Goal: Submit feedback/report problem

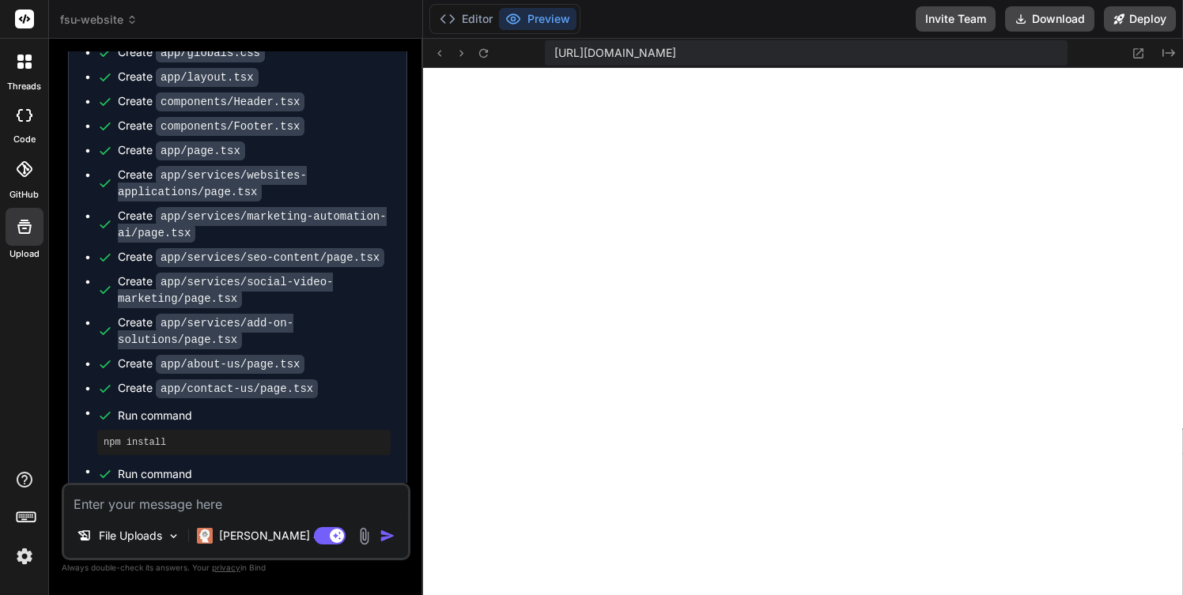
scroll to position [2341, 0]
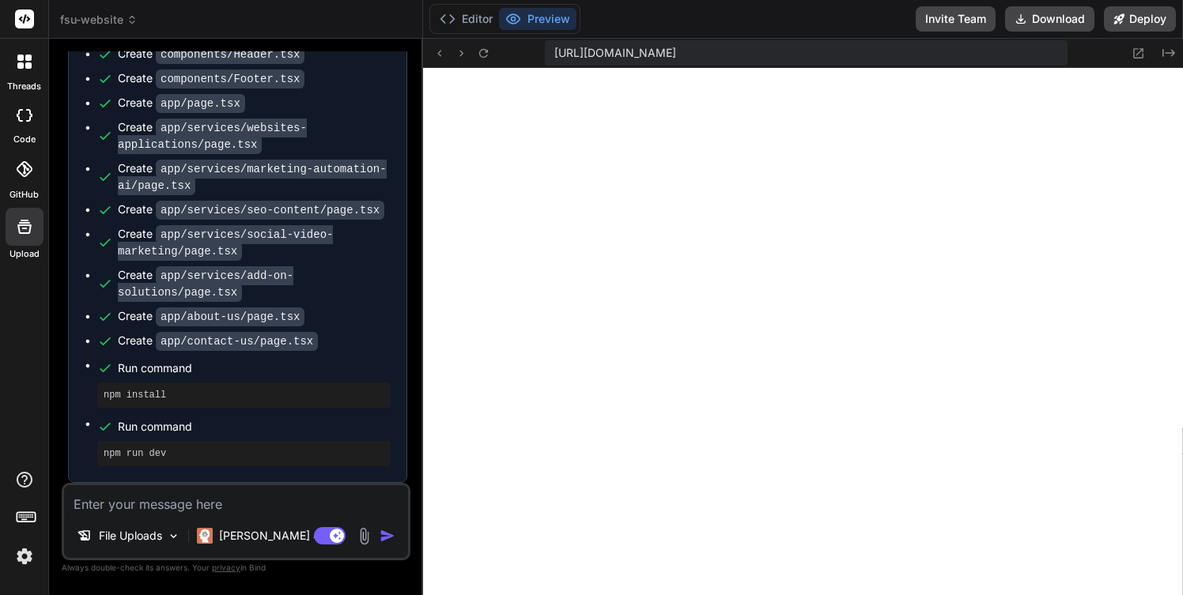
click at [134, 493] on textarea at bounding box center [236, 499] width 344 height 28
type textarea "I"
type textarea "x"
type textarea "I"
type textarea "x"
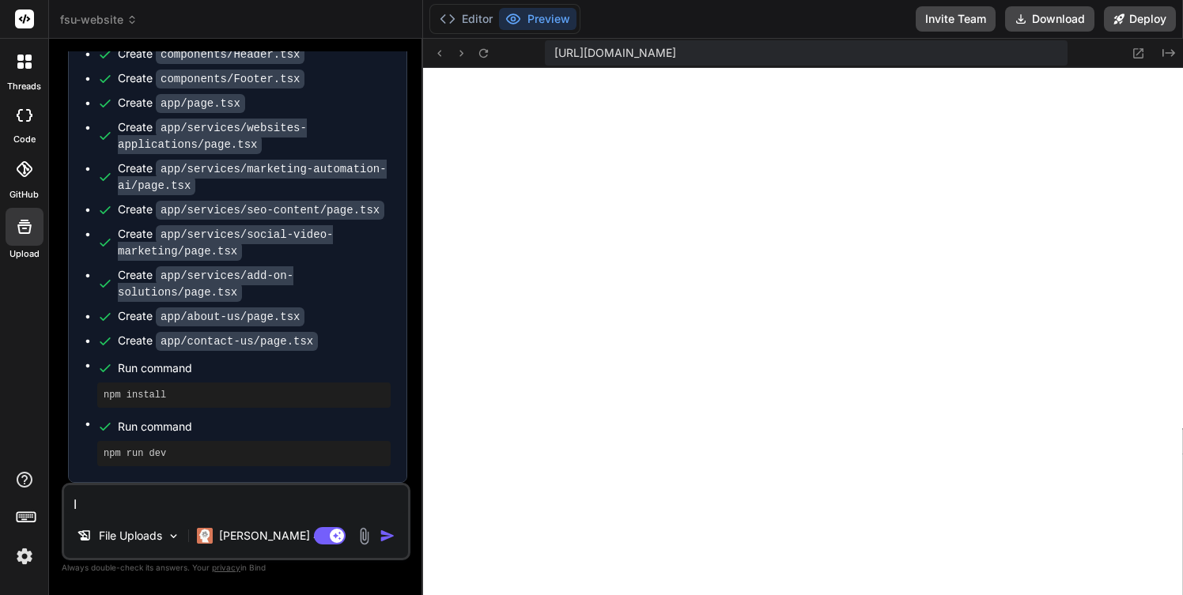
type textarea "I h"
type textarea "x"
type textarea "I ha"
type textarea "x"
type textarea "I hav"
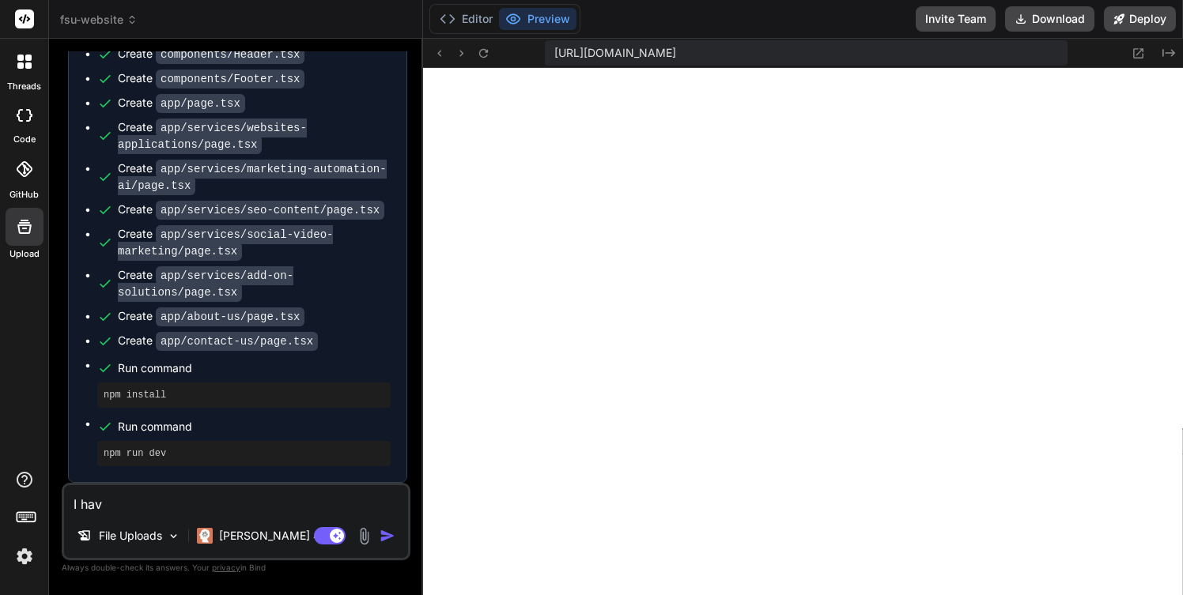
type textarea "x"
type textarea "I have"
type textarea "x"
type textarea "I have"
type textarea "x"
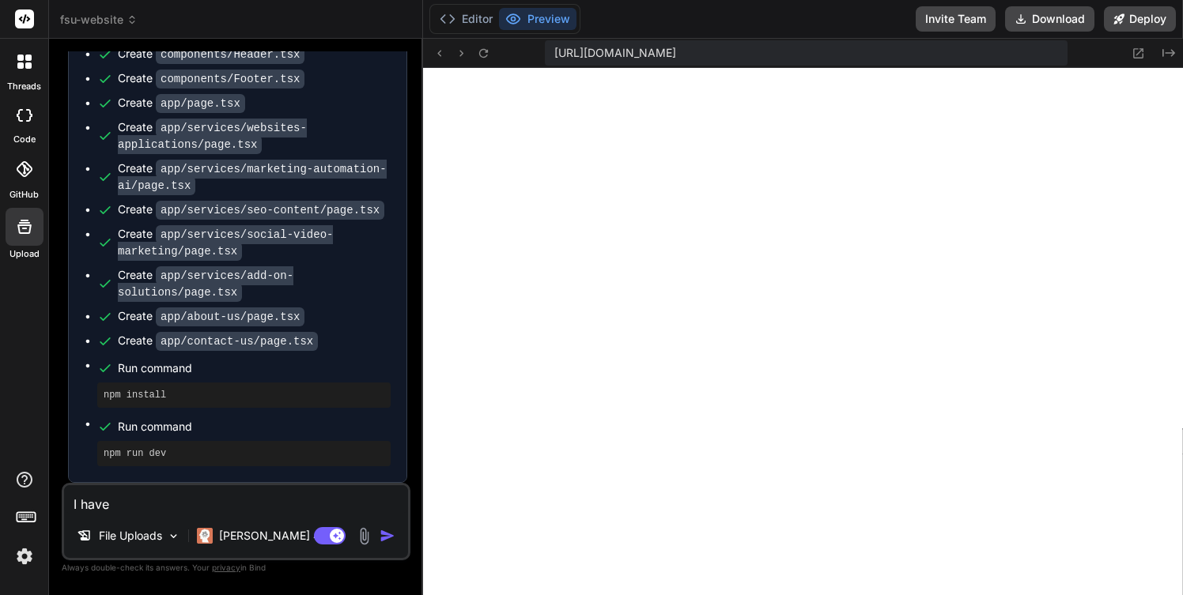
type textarea "I have a"
type textarea "x"
type textarea "I have an"
type textarea "x"
type textarea "I have an"
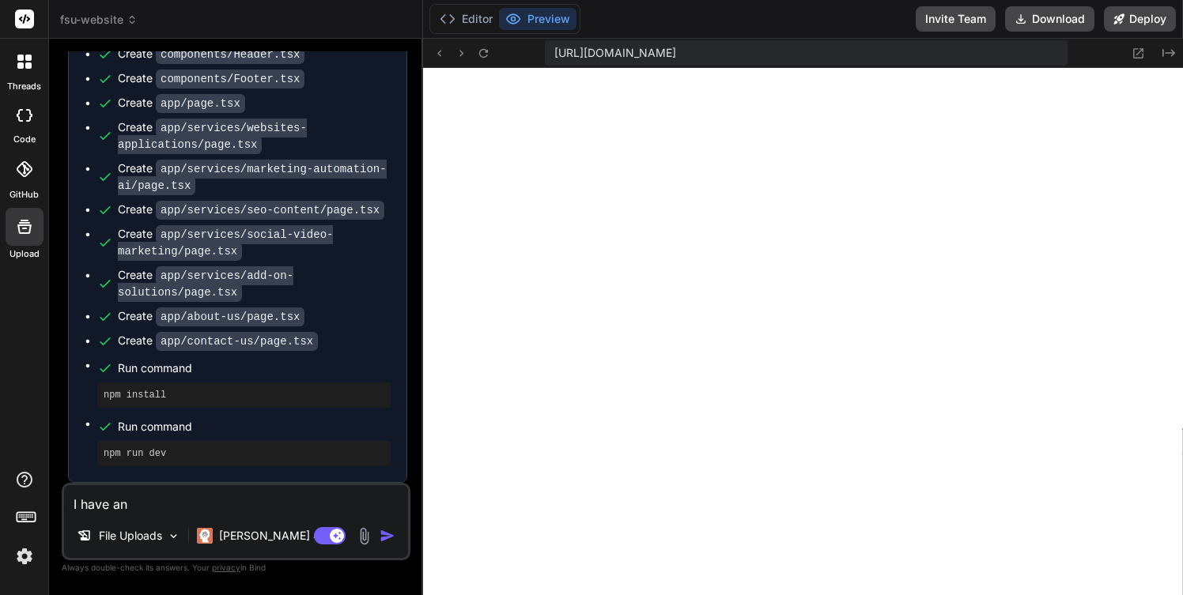
type textarea "x"
type textarea "I have an e"
type textarea "x"
type textarea "I have an er"
type textarea "x"
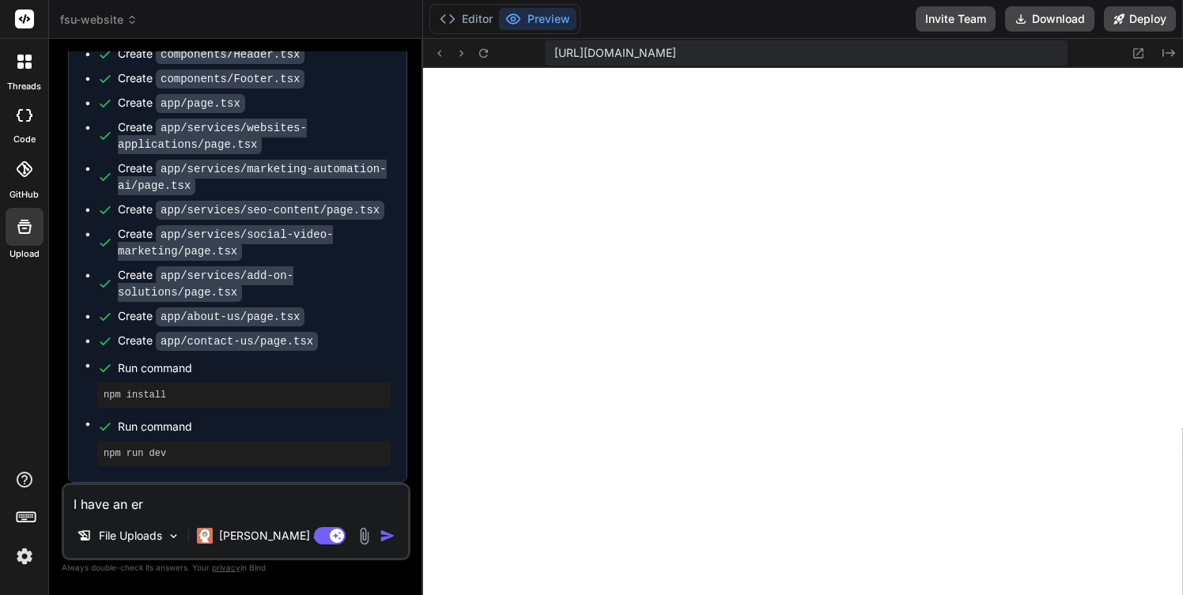
type textarea "I have an err"
type textarea "x"
type textarea "I have an erro"
type textarea "x"
type textarea "I have an error"
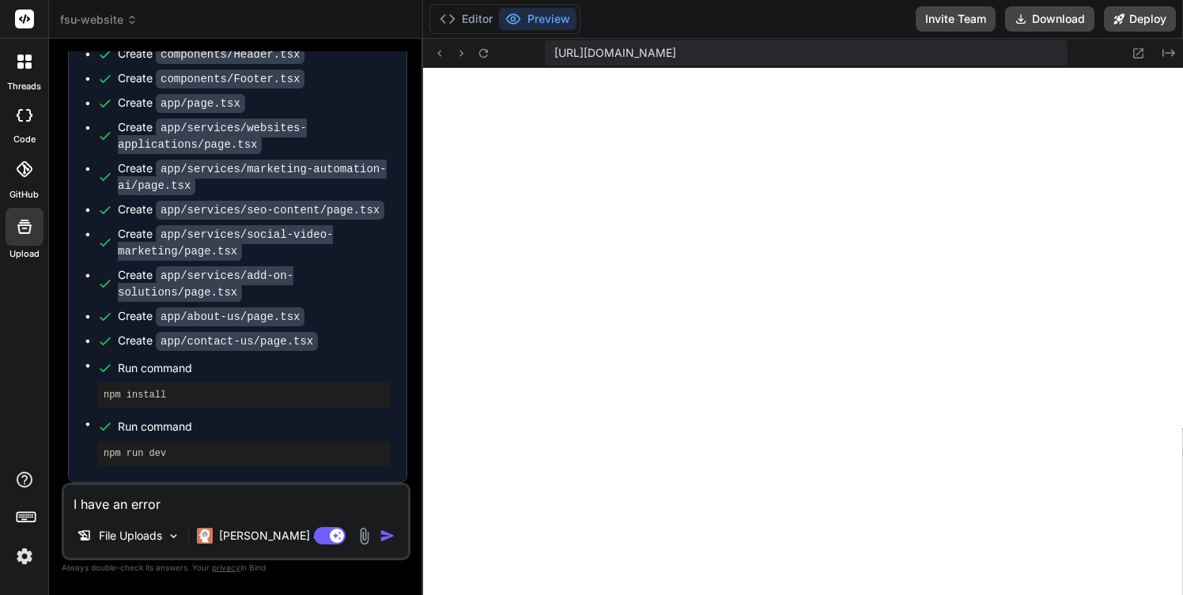
type textarea "x"
type textarea "I have an error:"
type textarea "x"
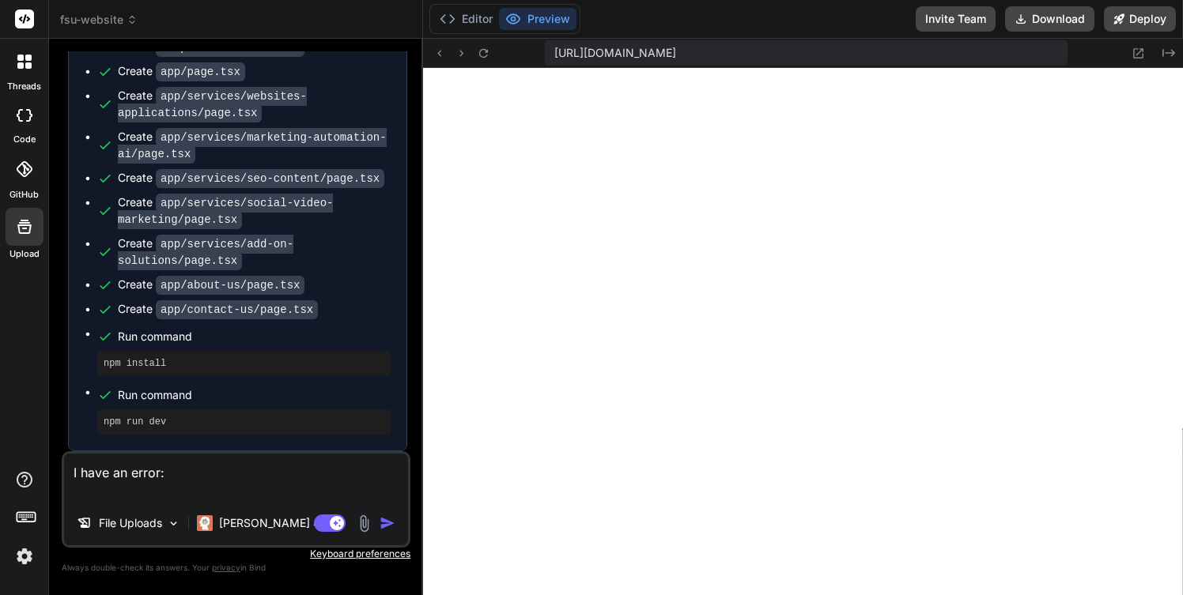
type textarea "I have an error:"
type textarea "x"
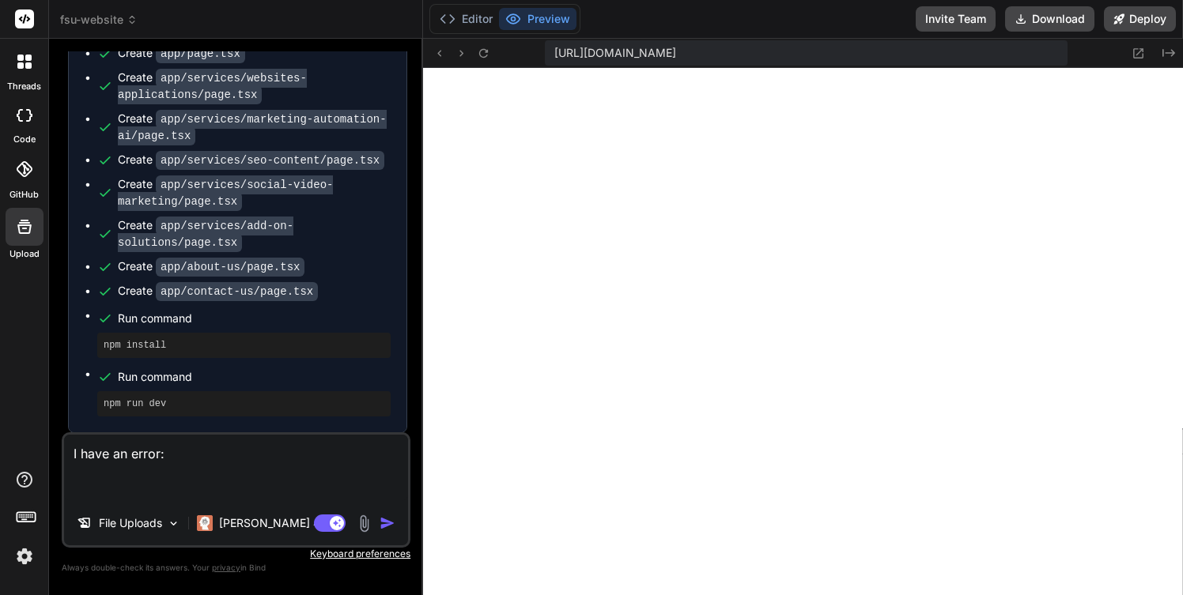
paste textarea "Lo ips dolorsit ame con Adipisci El seddoei — t incidi utlabor etdolo magnaal e…"
type textarea "L ipsu do sitam: Co adi elitsedd eiu tem Incididu Ut laboree — d magnaa enimadm…"
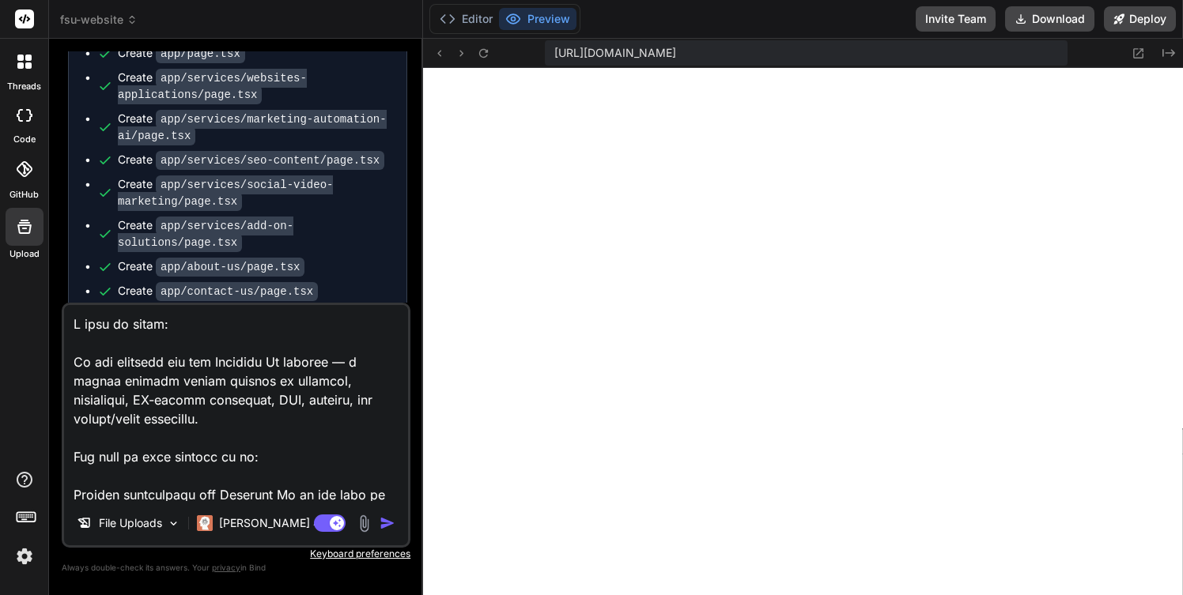
scroll to position [1576, 0]
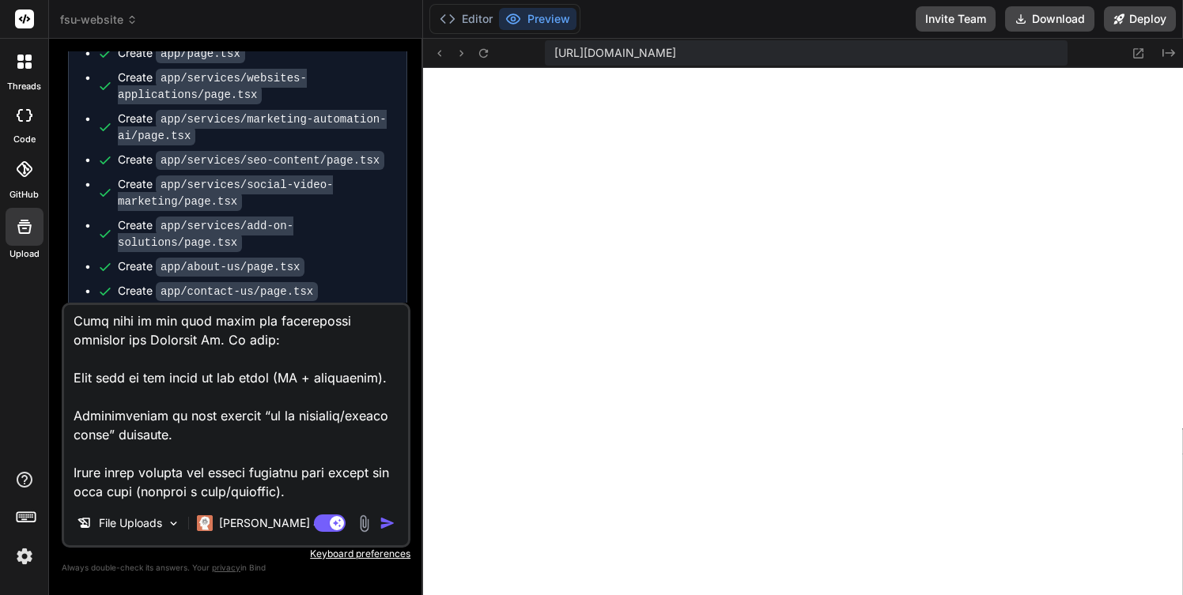
type textarea "x"
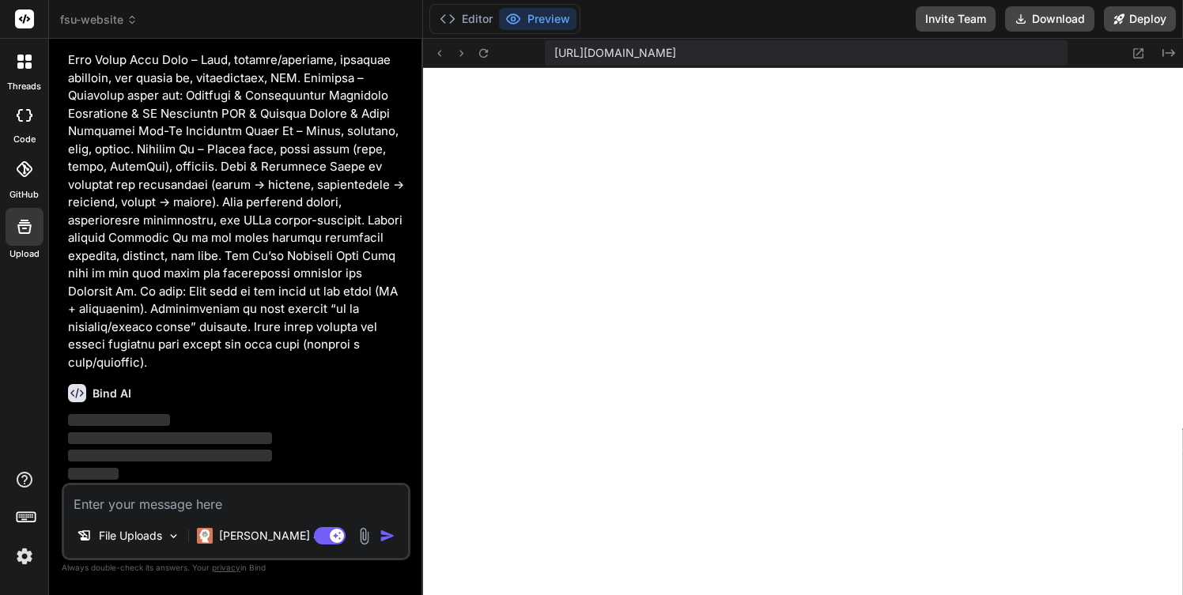
scroll to position [3181, 0]
click at [351, 334] on p at bounding box center [237, 15] width 339 height 711
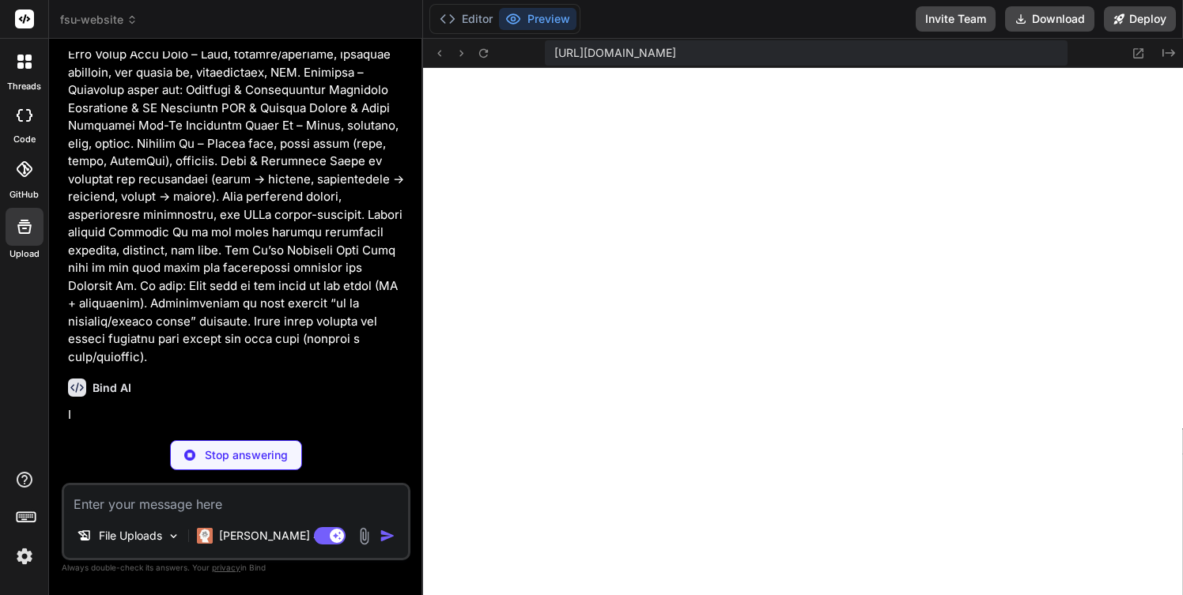
scroll to position [3204, 0]
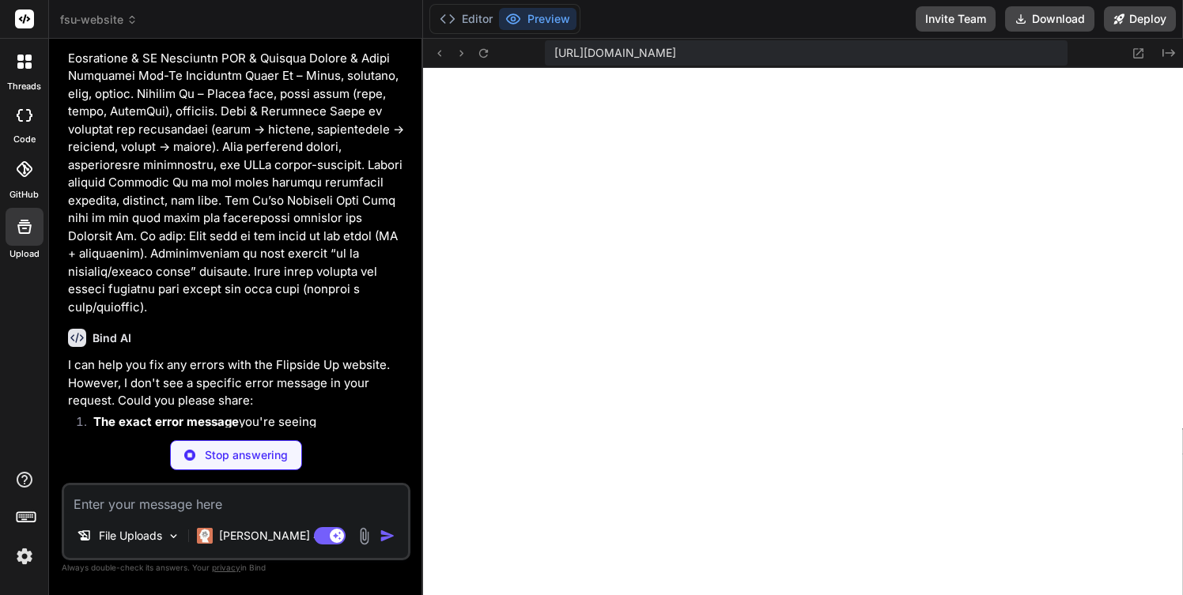
click at [225, 454] on p "Stop answering" at bounding box center [246, 455] width 83 height 16
type textarea "x"
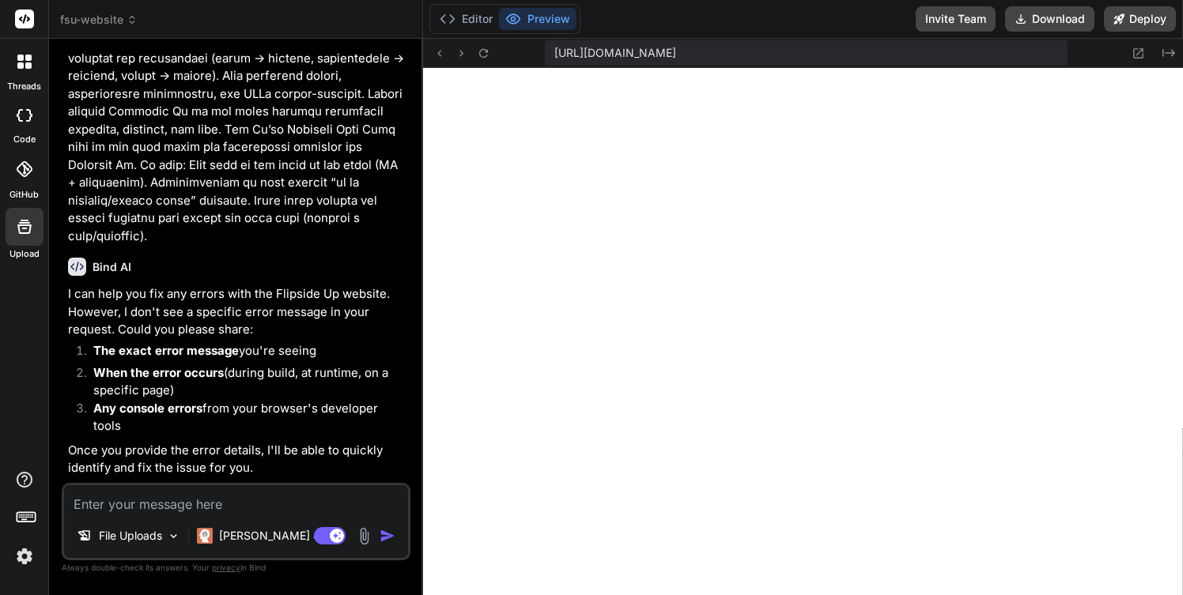
scroll to position [3329, 0]
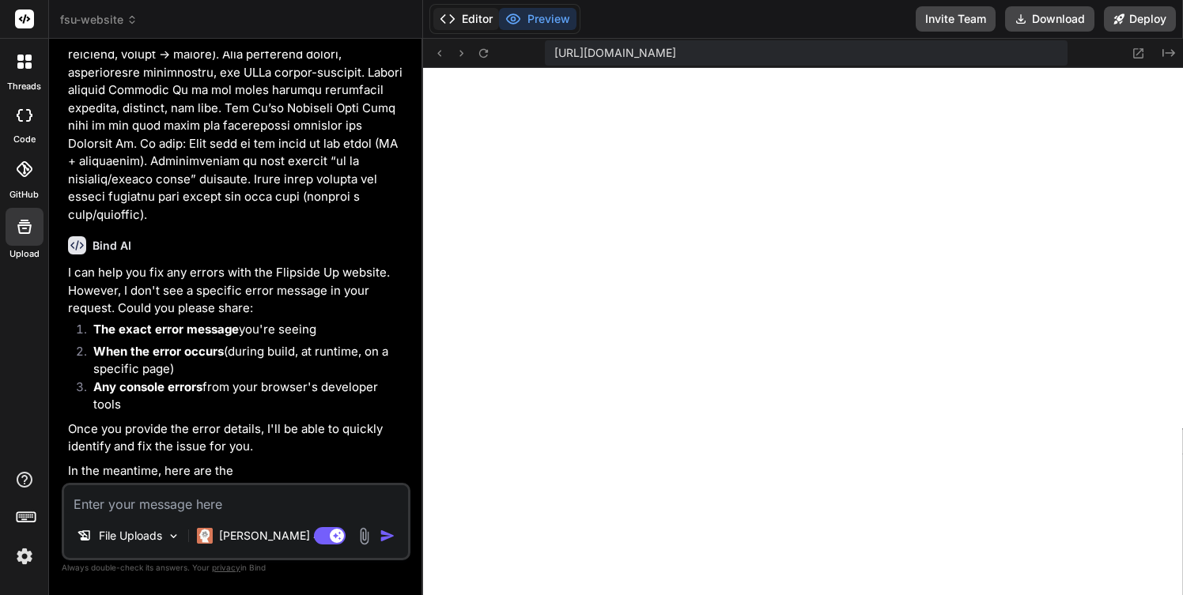
click at [466, 14] on button "Editor" at bounding box center [466, 19] width 66 height 22
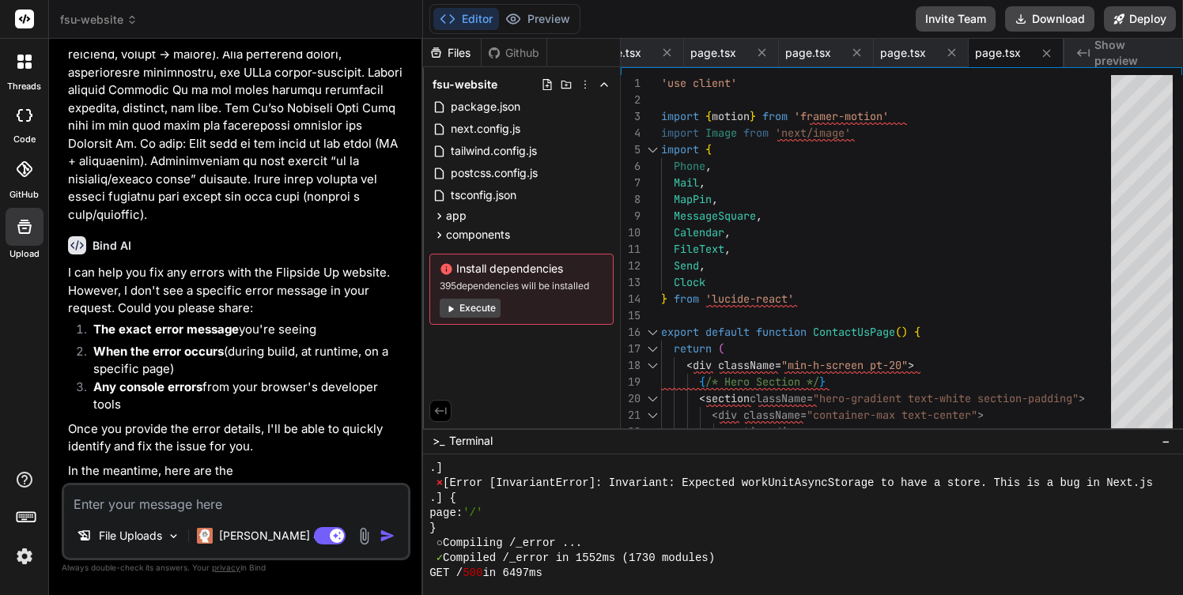
scroll to position [1051, 0]
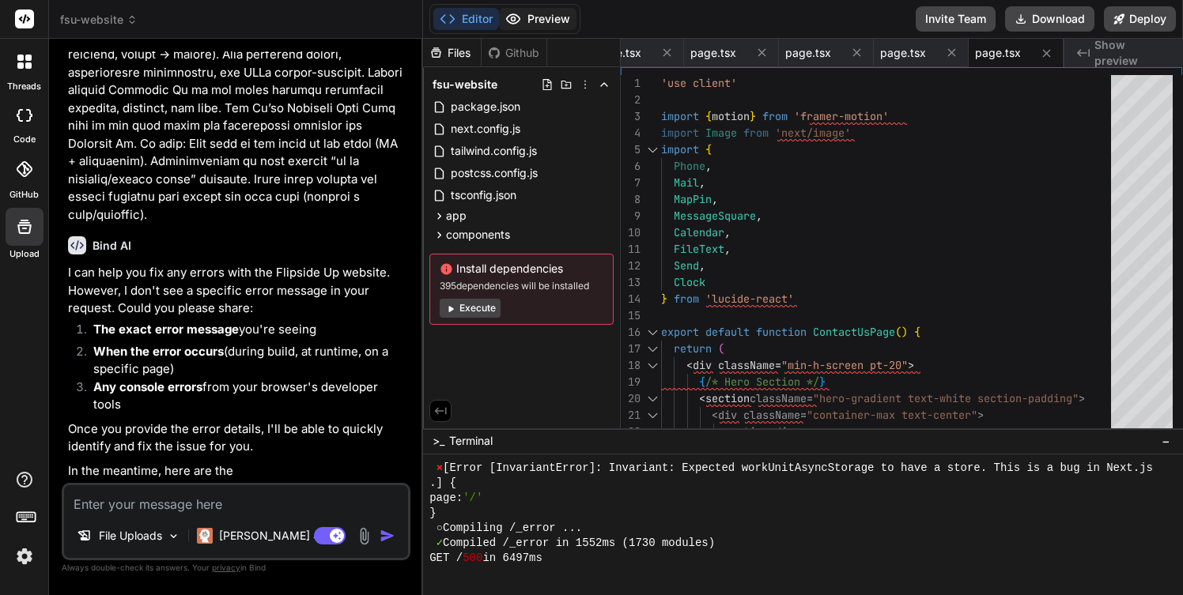
click at [538, 20] on button "Preview" at bounding box center [537, 19] width 77 height 22
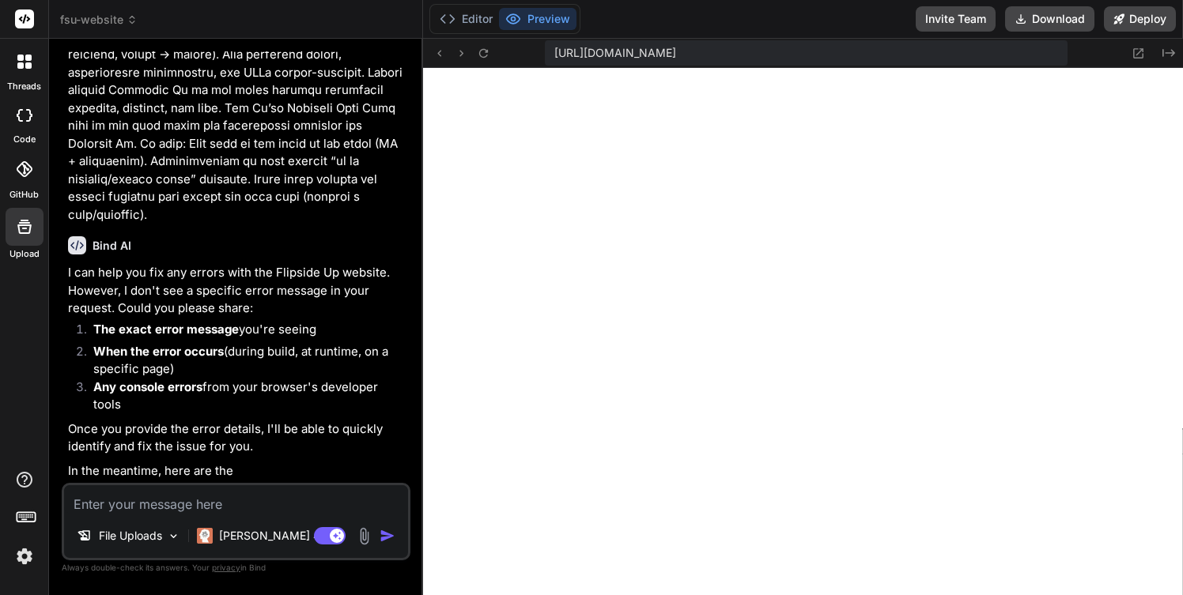
click at [225, 507] on textarea at bounding box center [236, 499] width 344 height 28
paste textarea "new InvariantError ../../src/shared/lib/invariant-error.ts (3:5) throwInvariant…"
type textarea "new InvariantError ../../src/shared/lib/invariant-error.ts (3:5) throwInvariant…"
type textarea "x"
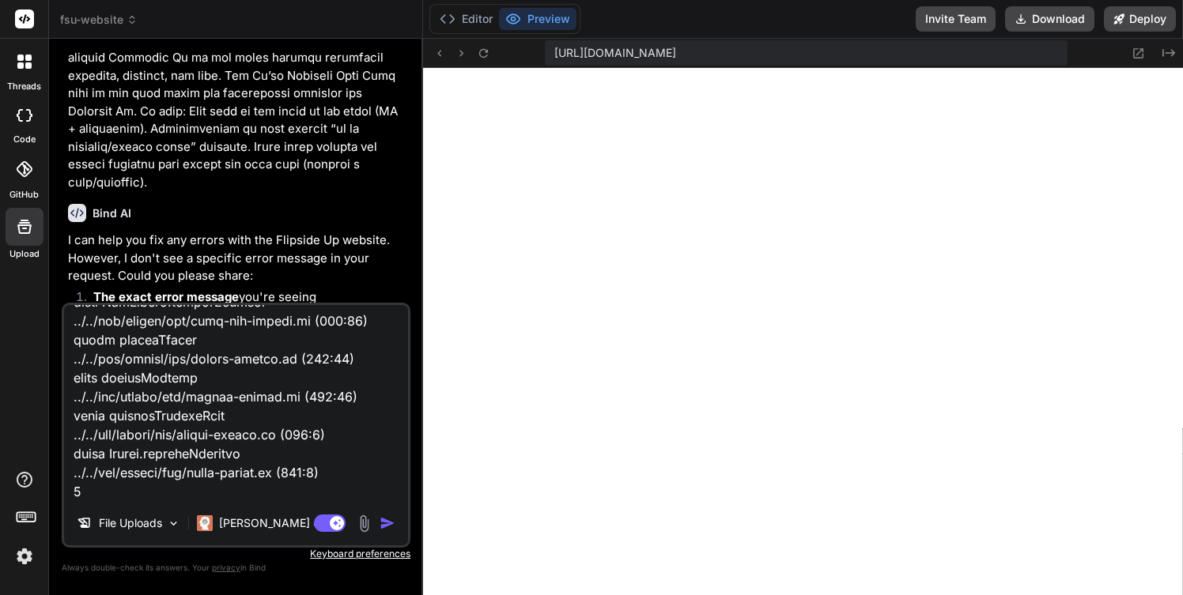
type textarea "</motion.div> </div> </section> </div> ) }"
type textarea "x"
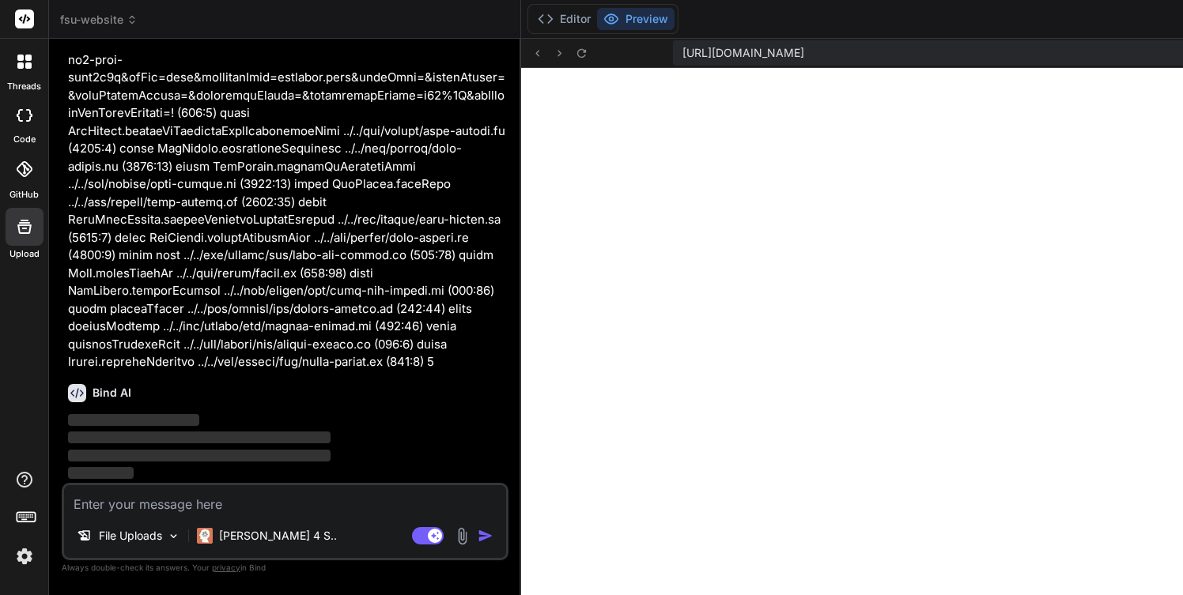
scroll to position [4059, 0]
click at [555, 20] on button "Editor" at bounding box center [564, 19] width 66 height 22
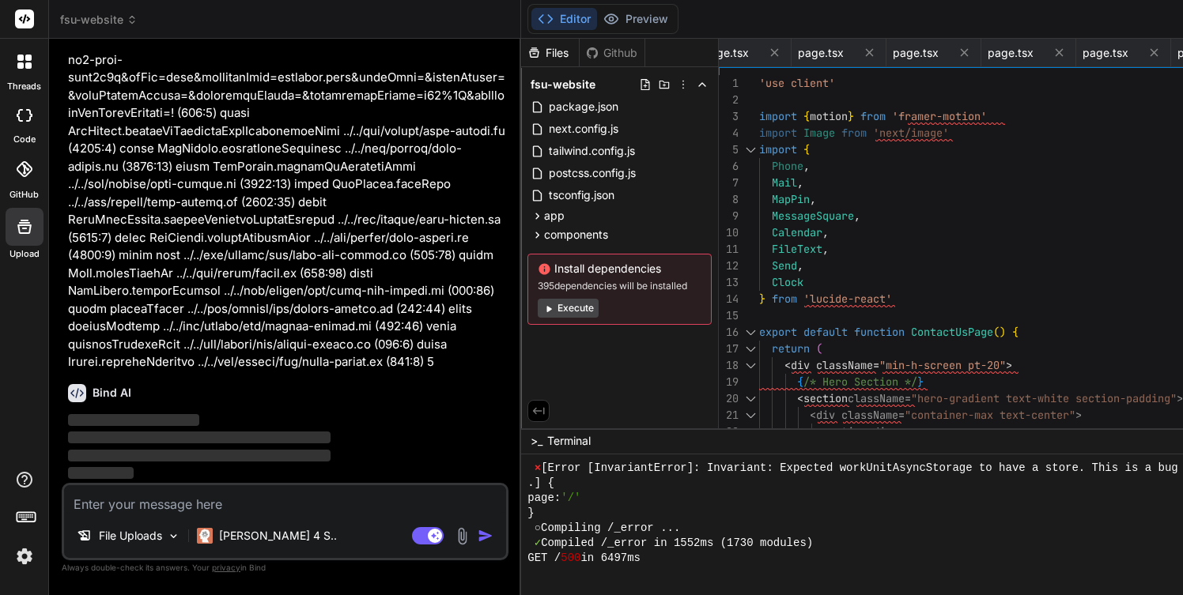
click at [561, 307] on button "Execute" at bounding box center [568, 308] width 61 height 19
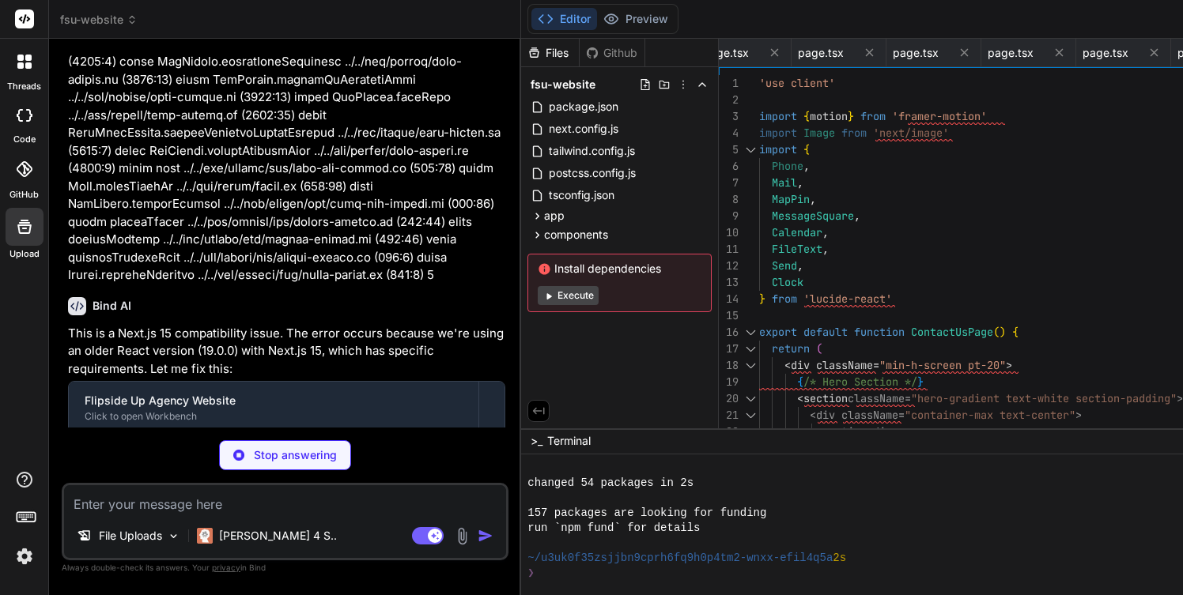
type textarea "x"
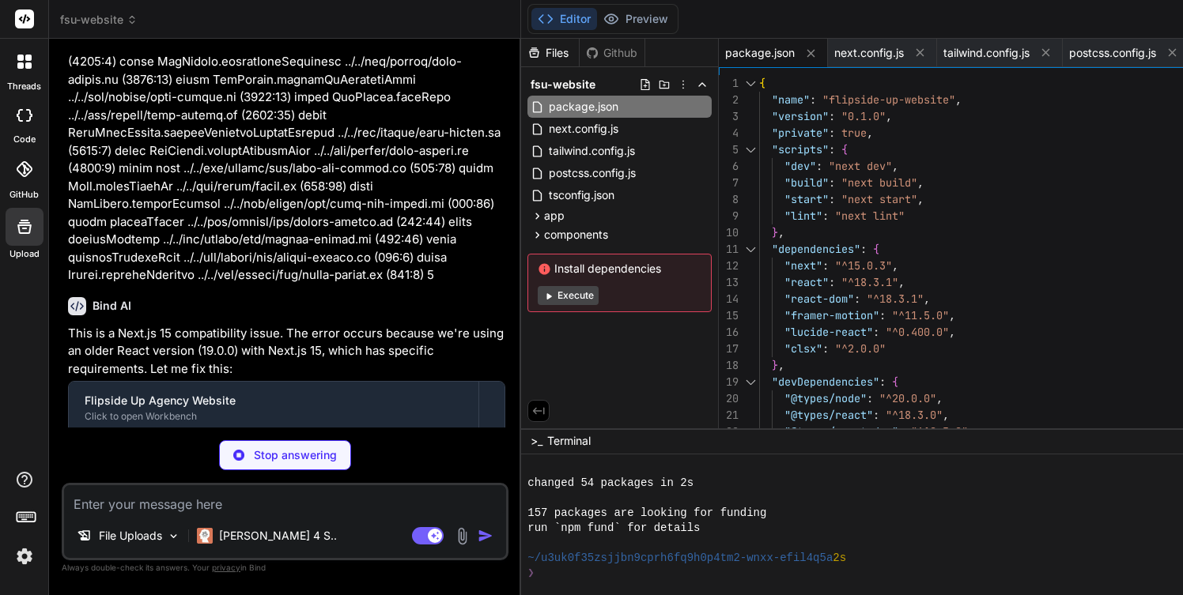
type textarea "x"
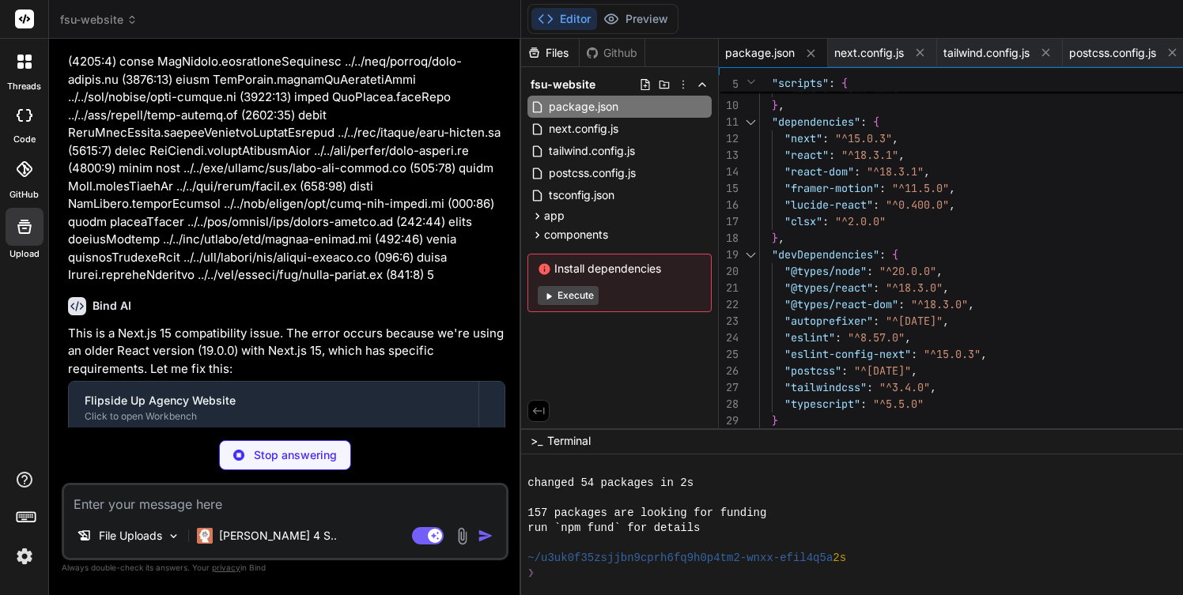
type textarea "<main> {children} </main> <Footer /> </body> </html> ) }"
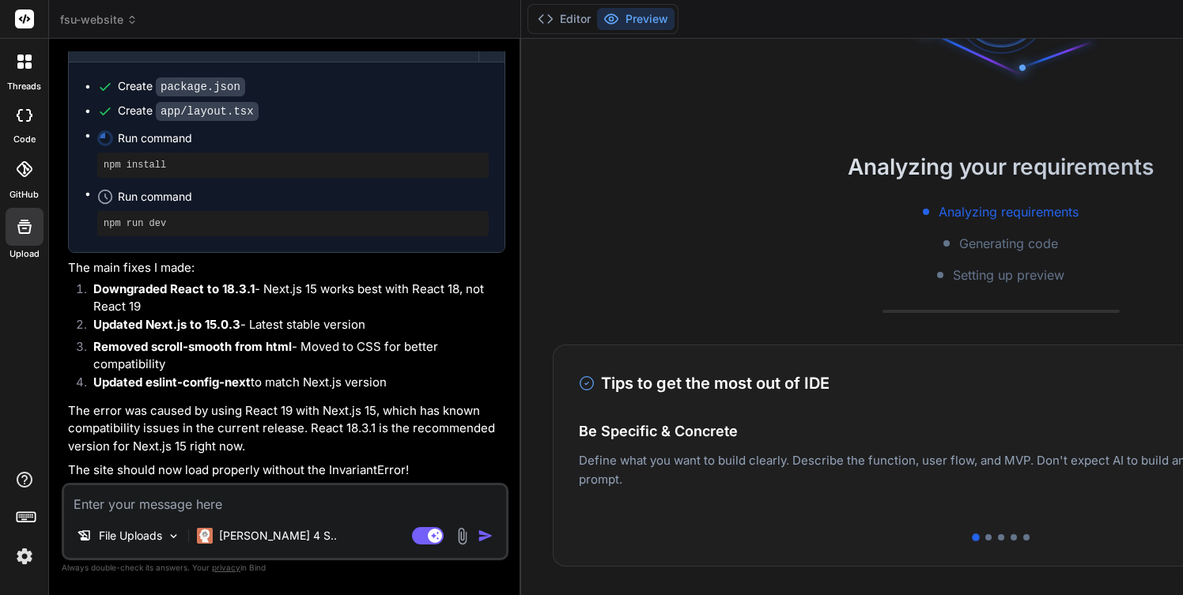
scroll to position [174, 0]
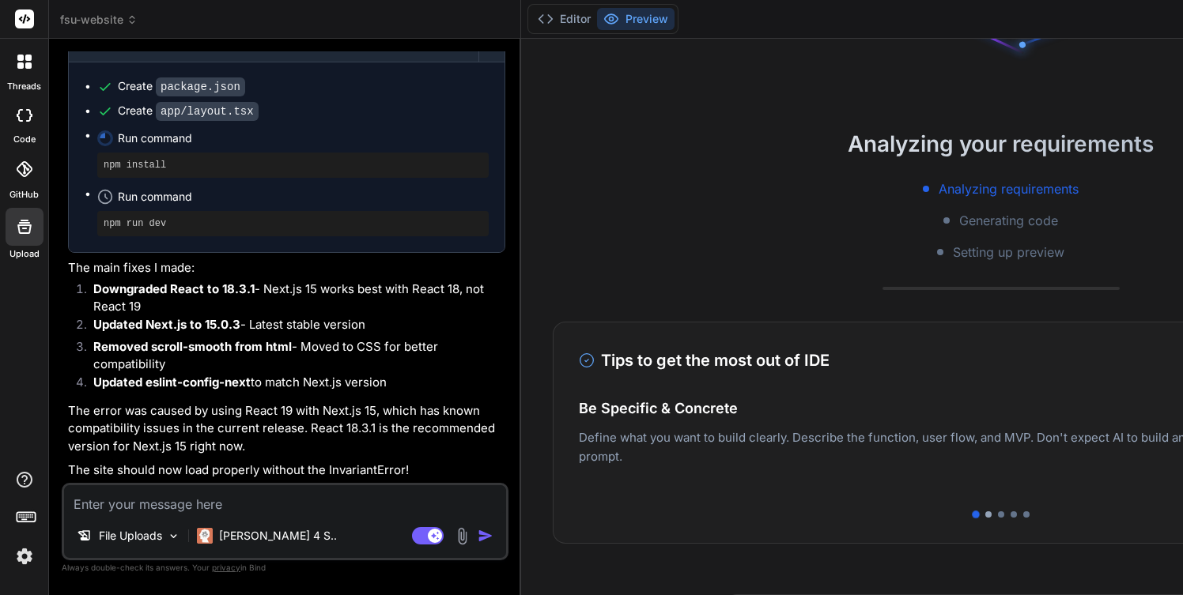
click at [985, 515] on div at bounding box center [988, 514] width 6 height 6
click at [998, 515] on div at bounding box center [1001, 514] width 6 height 6
click at [1010, 515] on div at bounding box center [1013, 514] width 6 height 6
click at [1023, 515] on div at bounding box center [1026, 514] width 6 height 6
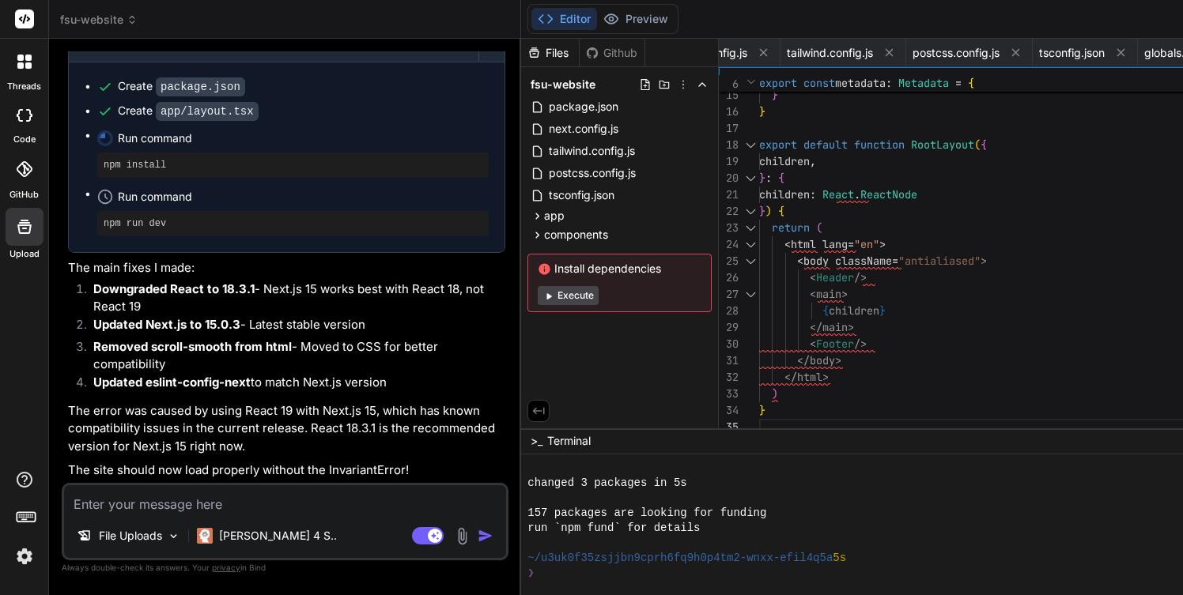
type textarea "x"
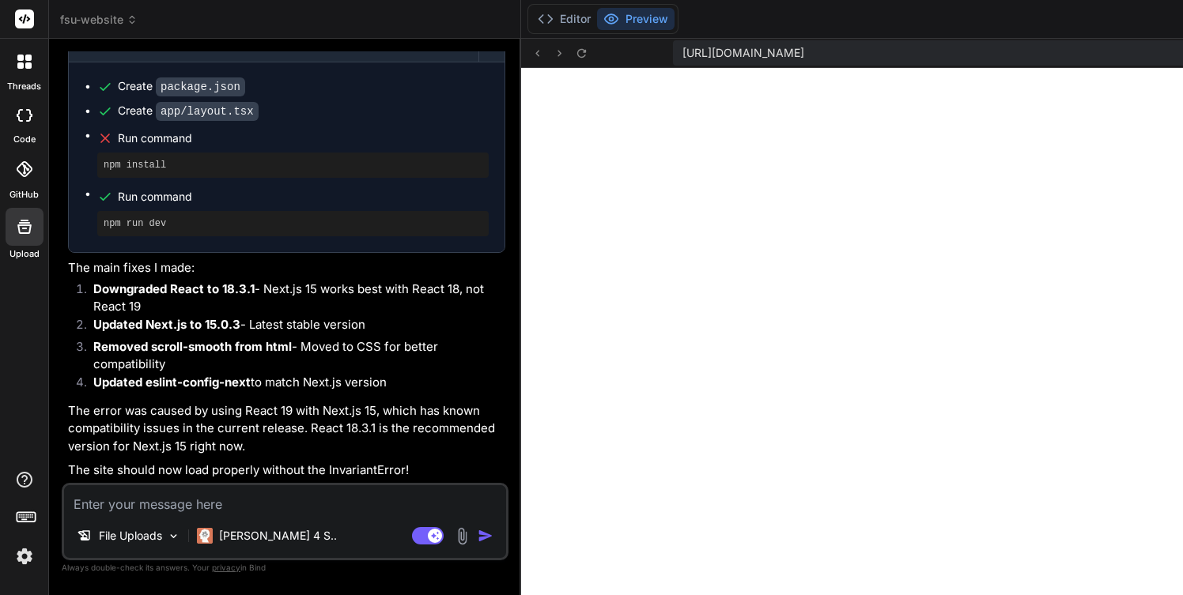
scroll to position [2223, 0]
click at [552, 17] on button "Editor" at bounding box center [564, 19] width 66 height 22
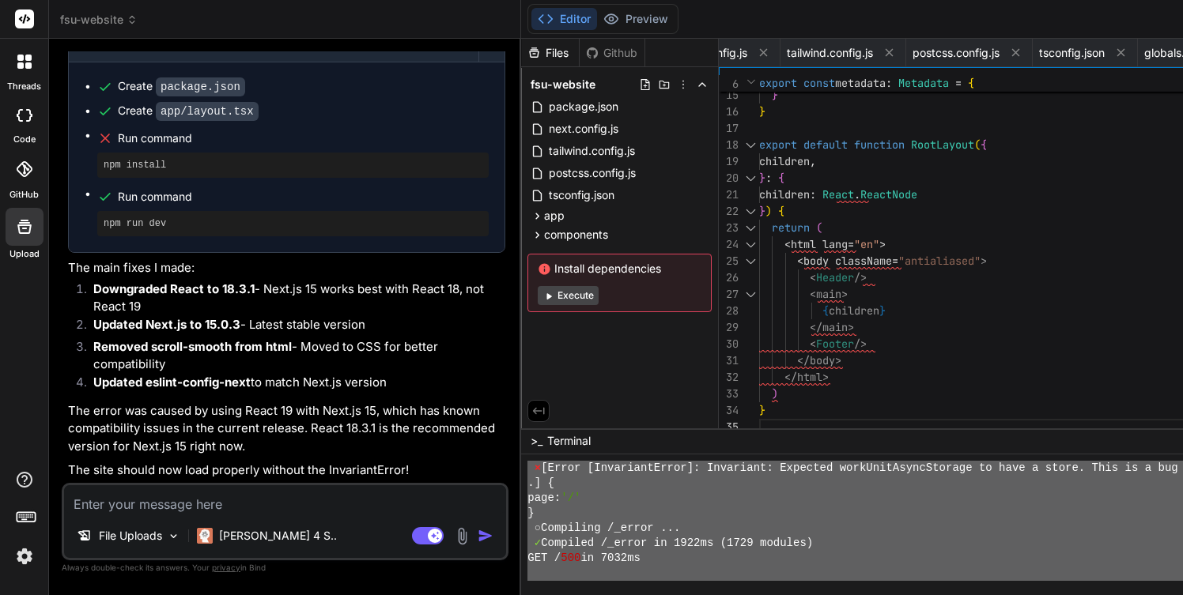
drag, startPoint x: 534, startPoint y: 527, endPoint x: 608, endPoint y: 588, distance: 96.6
click at [142, 505] on textarea at bounding box center [285, 499] width 442 height 28
type textarea "e"
type textarea "x"
type textarea "er"
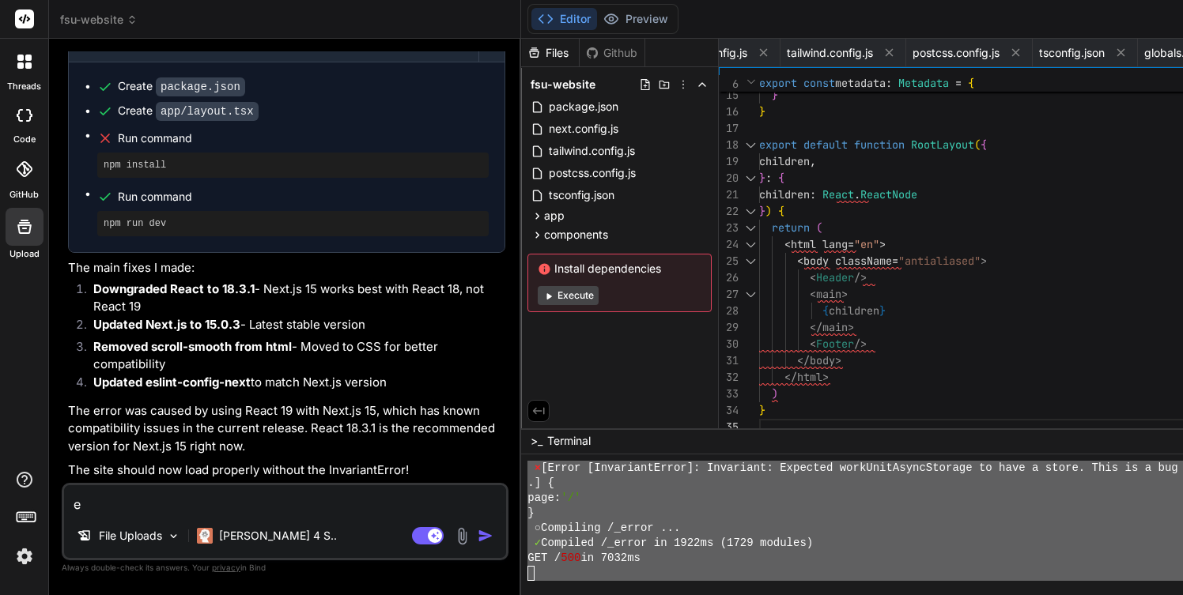
type textarea "x"
type textarea "err"
type textarea "x"
type textarea "erro"
type textarea "x"
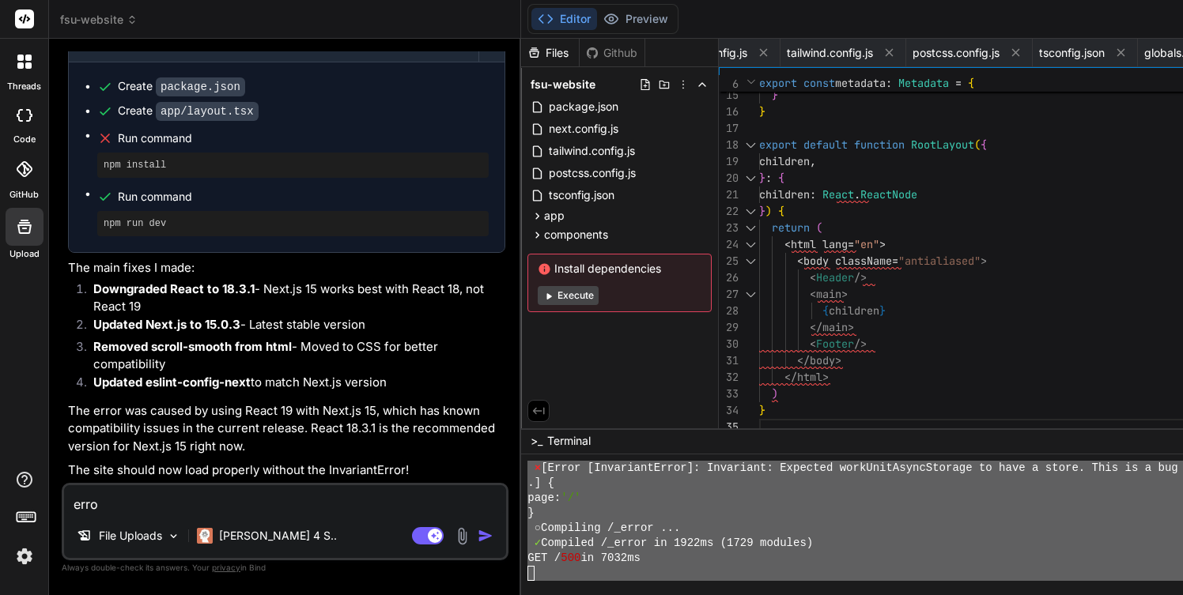
type textarea "error"
type textarea "x"
type textarea "error:"
type textarea "x"
type textarea "error:"
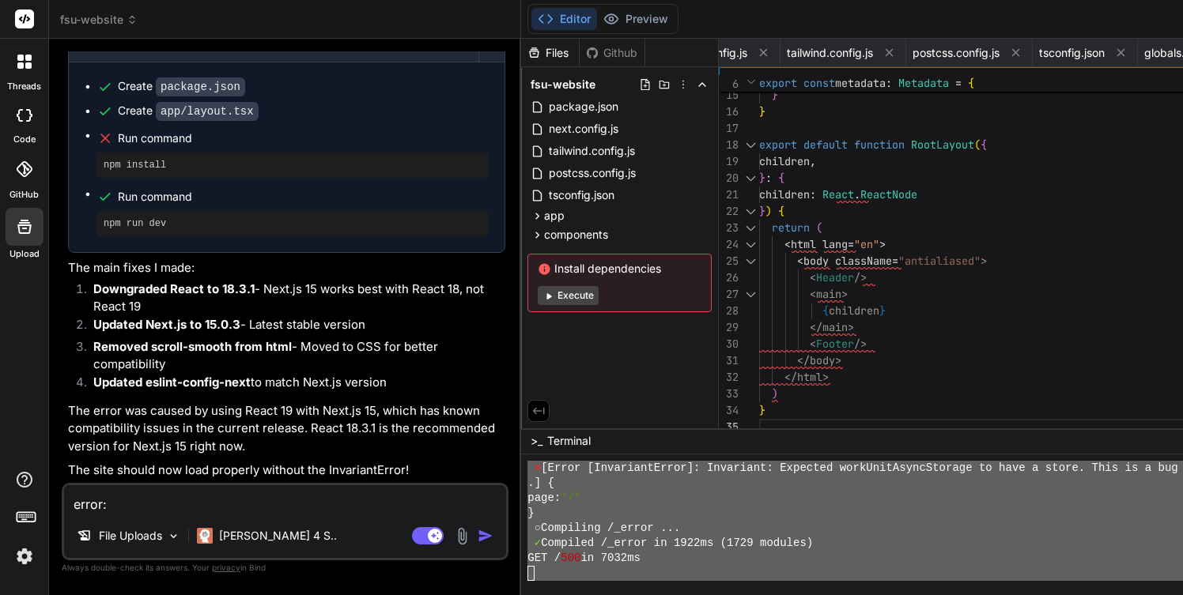
type textarea "x"
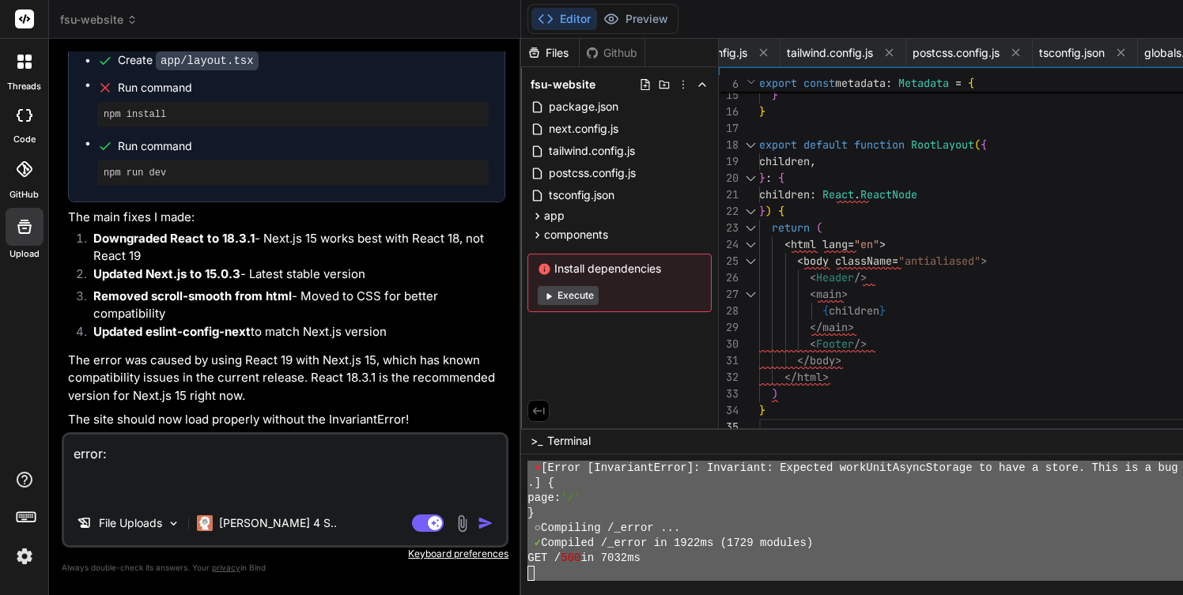
paste textarea "[Error [InvariantError]: Invariant: Expected workUnitAsyncStorage to have a sto…"
type textarea "error: [Error [InvariantError]: Invariant: Expected workUnitAsyncStorage to hav…"
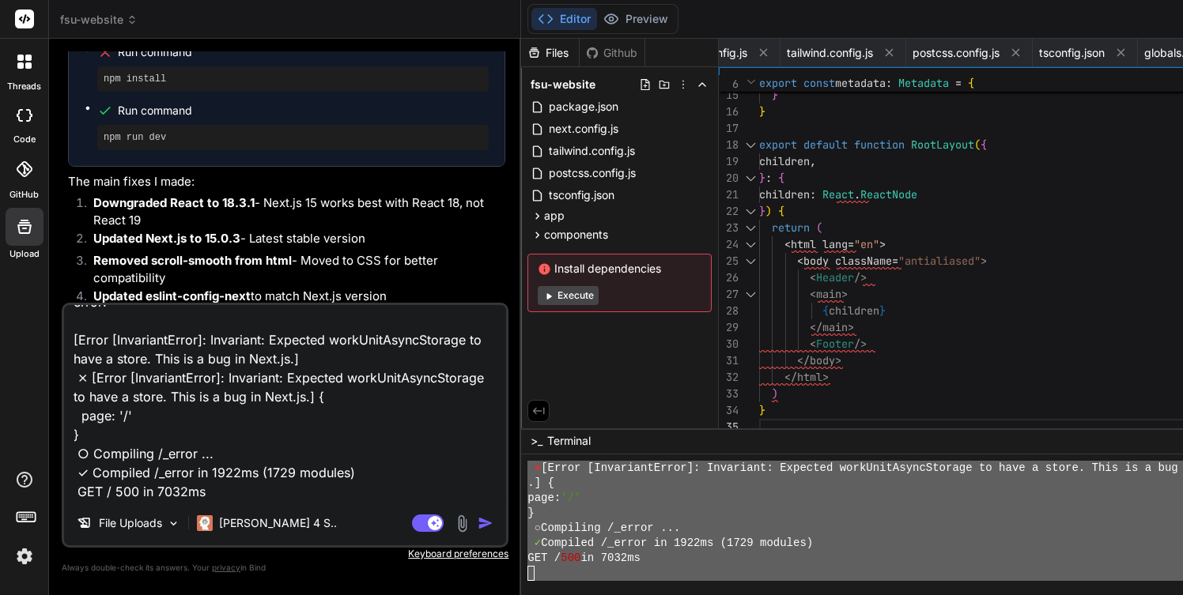
type textarea "x"
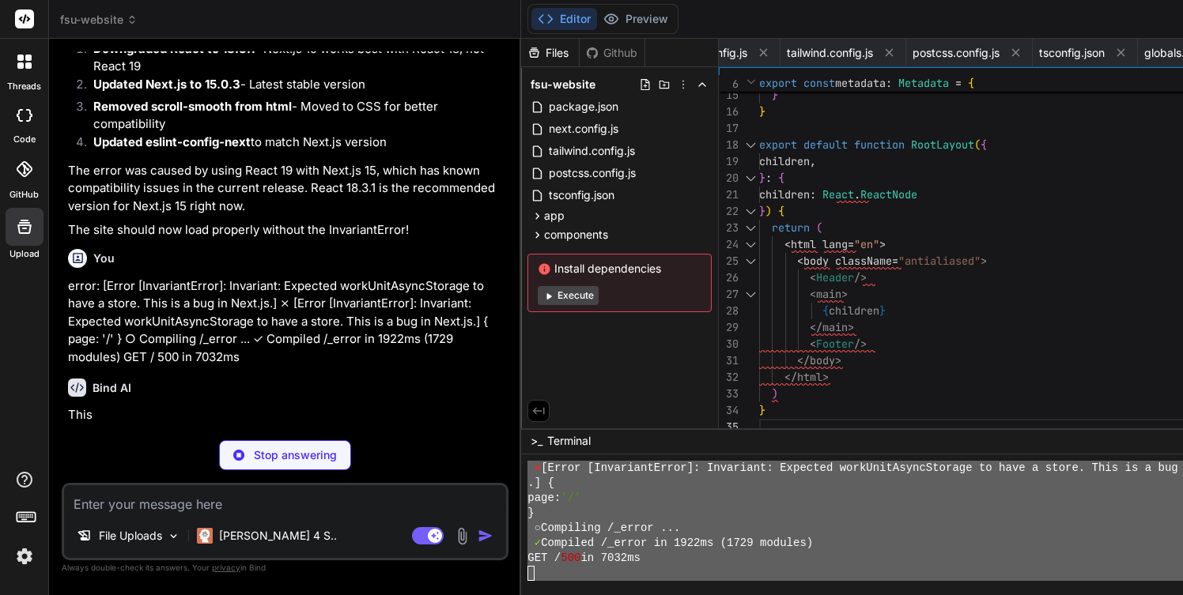
scroll to position [4753, 0]
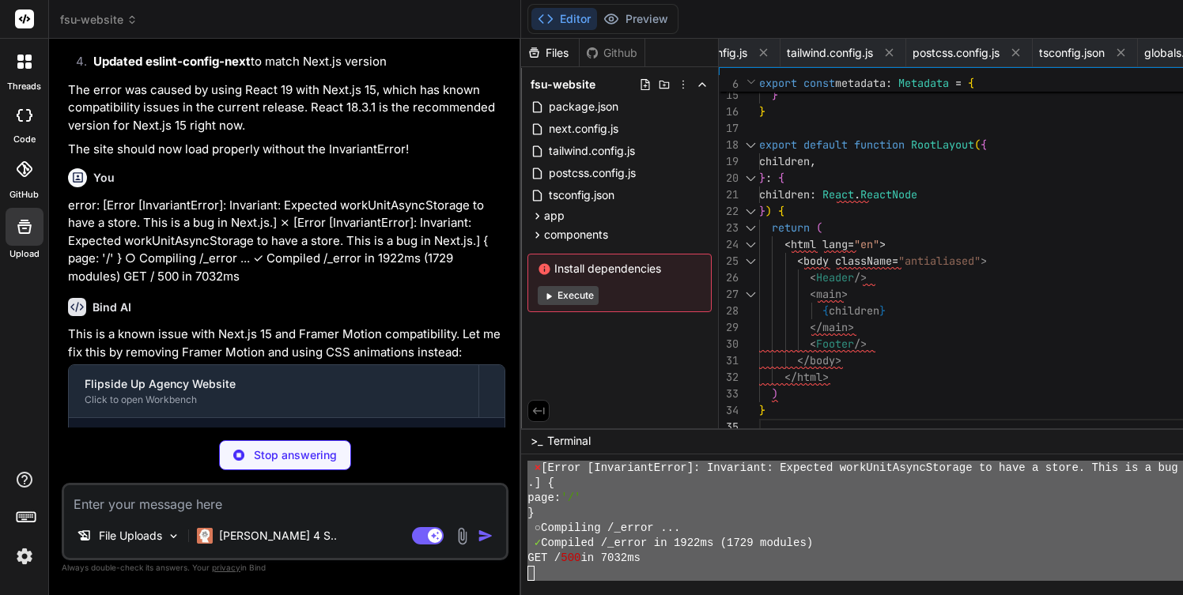
type textarea "x"
type textarea ""@types/react-dom": "^18.3.0", "autoprefixer": "^[DATE]", "eslint": "^8.57.0", …"
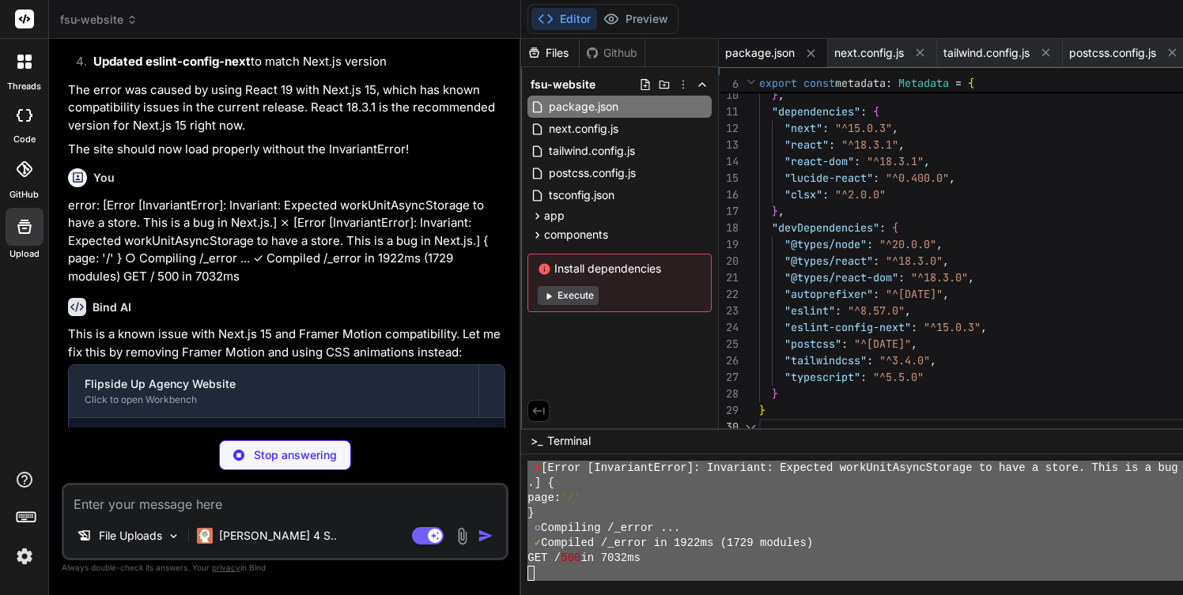
scroll to position [2238, 0]
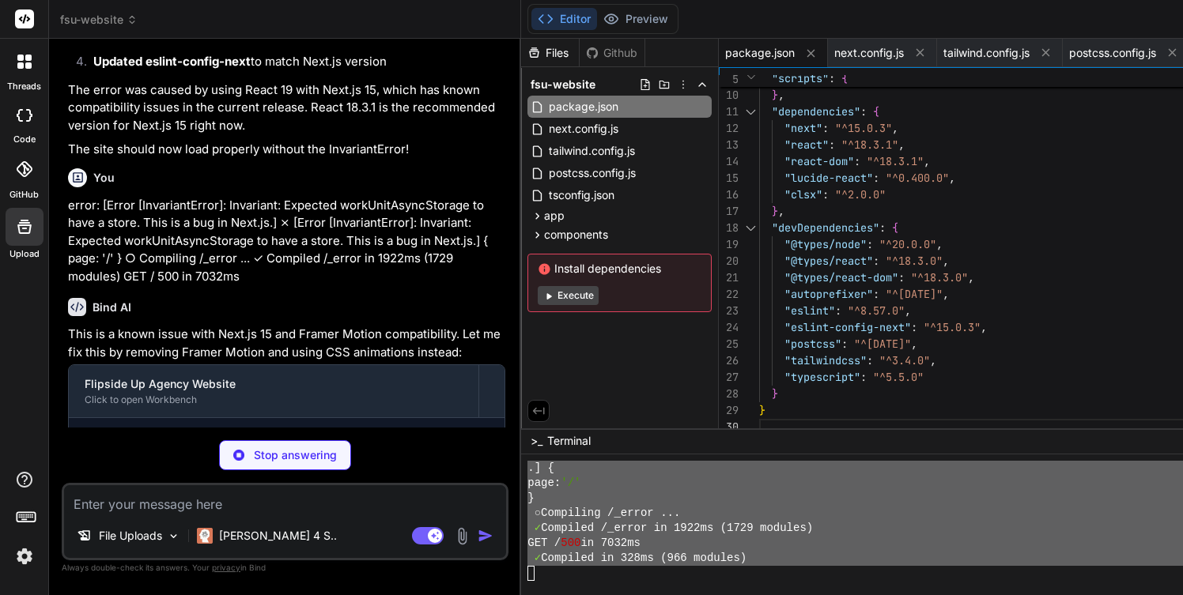
type textarea "x"
type textarea "transform: translateX(0); } } }"
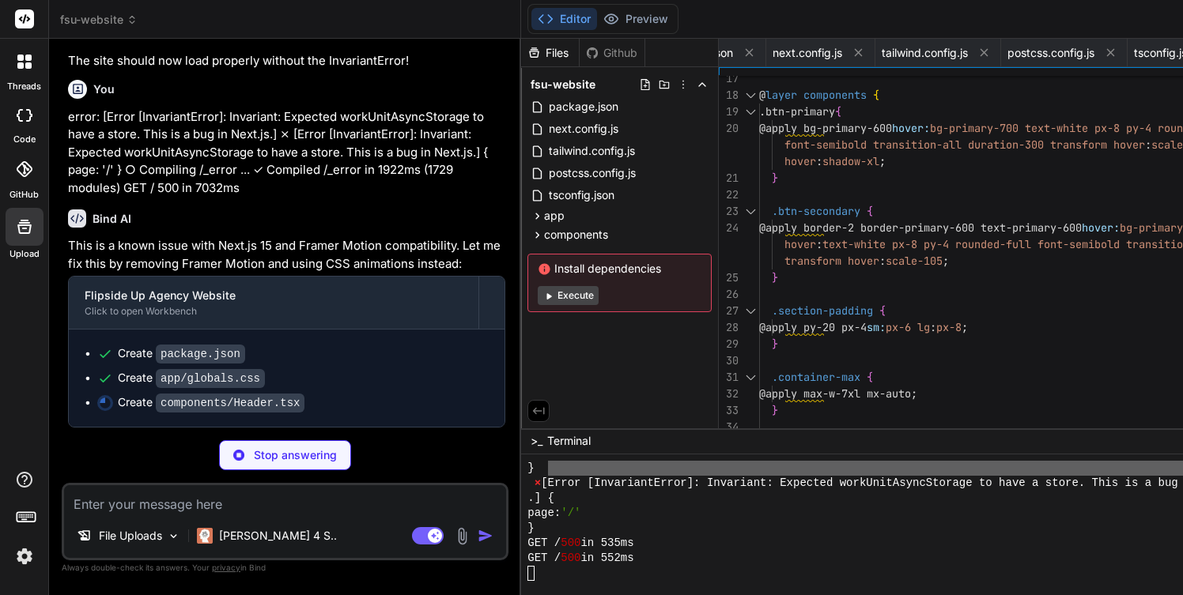
scroll to position [4927, 0]
type textarea "x"
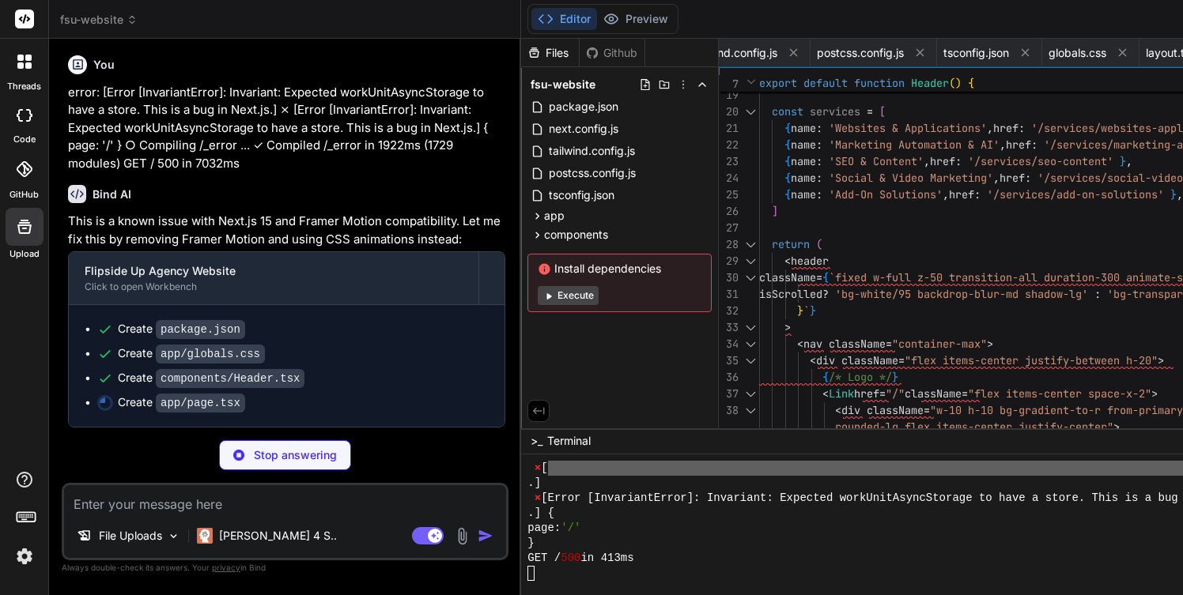
scroll to position [4950, 0]
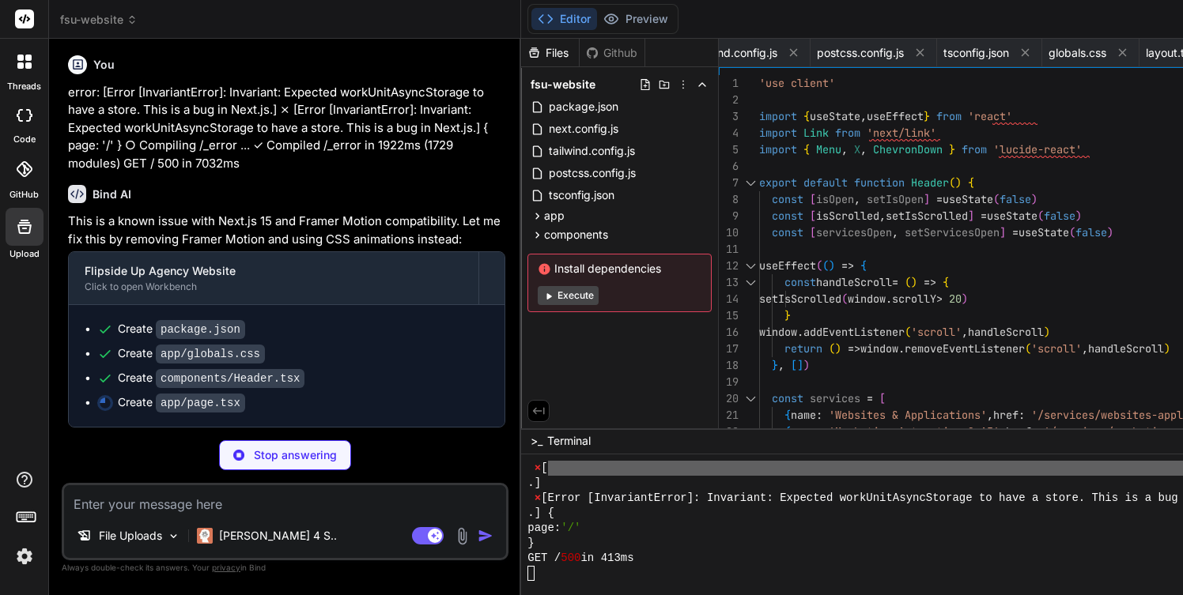
click at [561, 295] on button "Execute" at bounding box center [568, 295] width 61 height 19
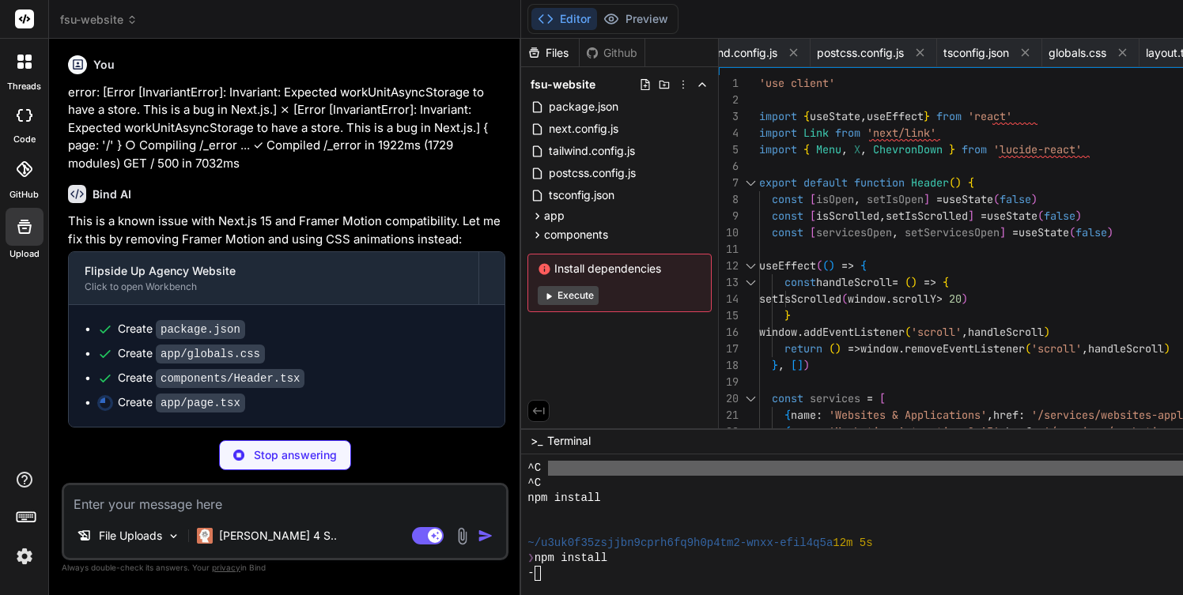
scroll to position [2824, 0]
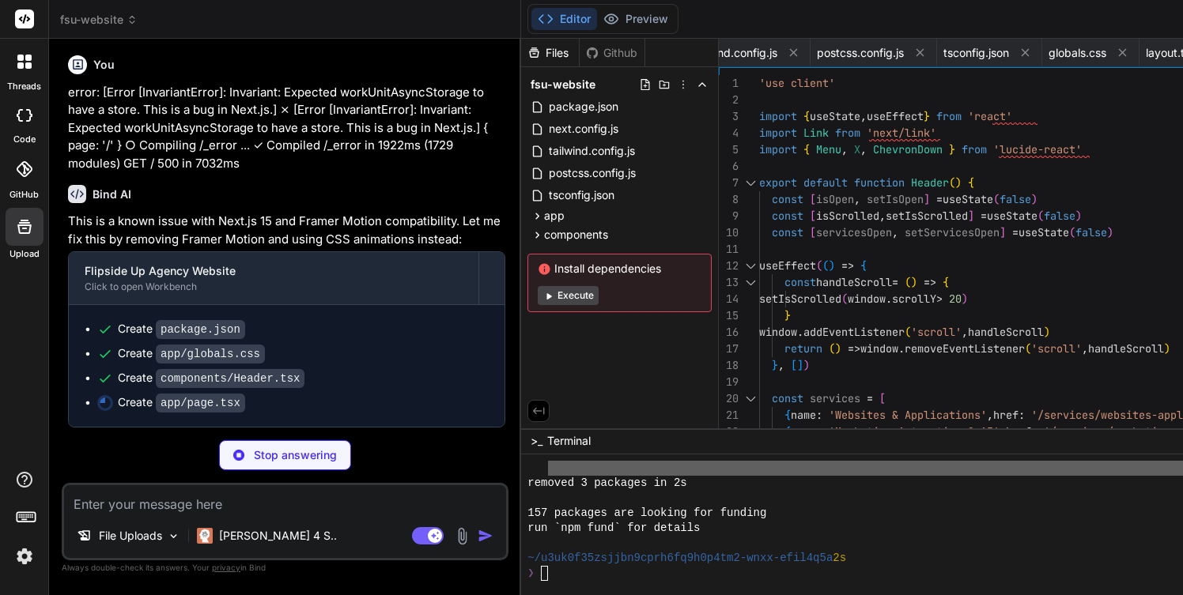
type textarea "x"
type textarea "</section> </div> ) }"
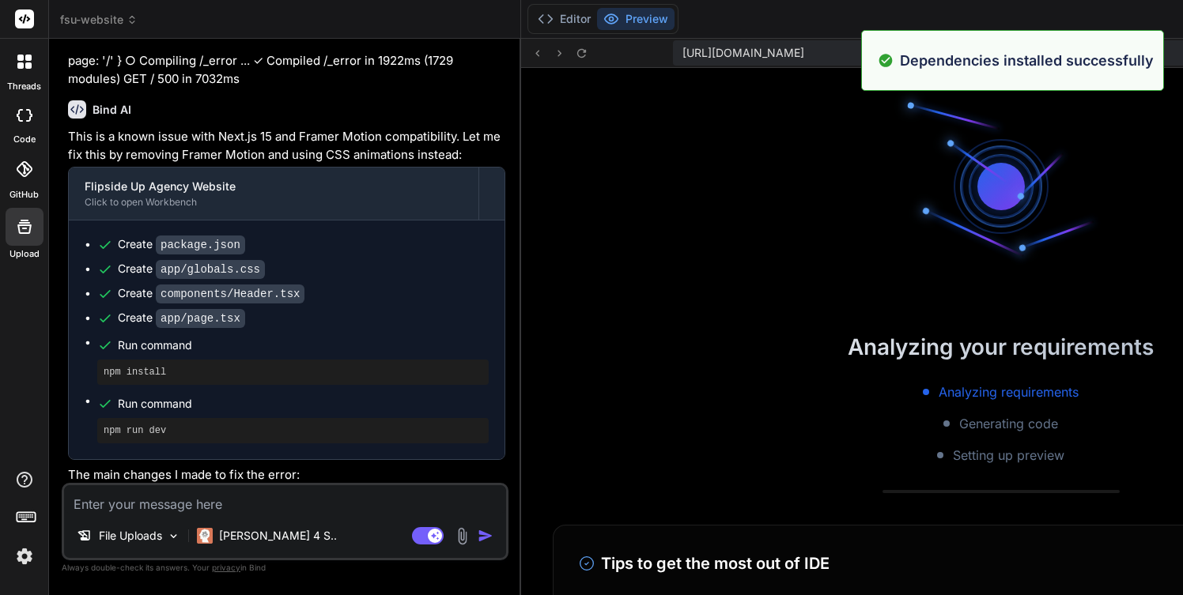
scroll to position [3515, 0]
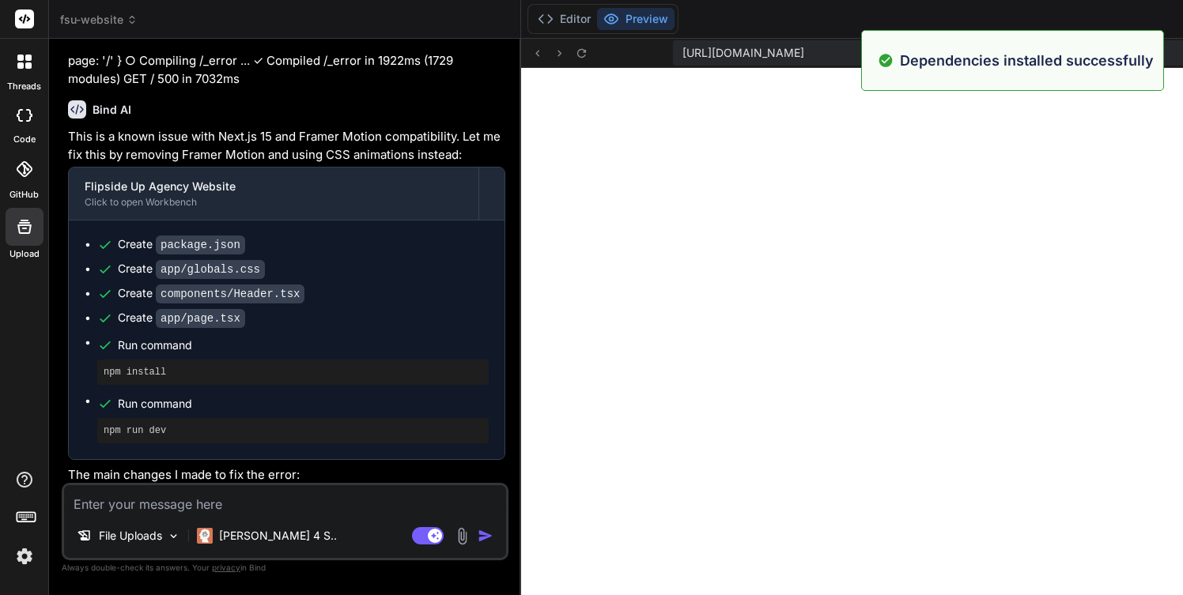
type textarea "x"
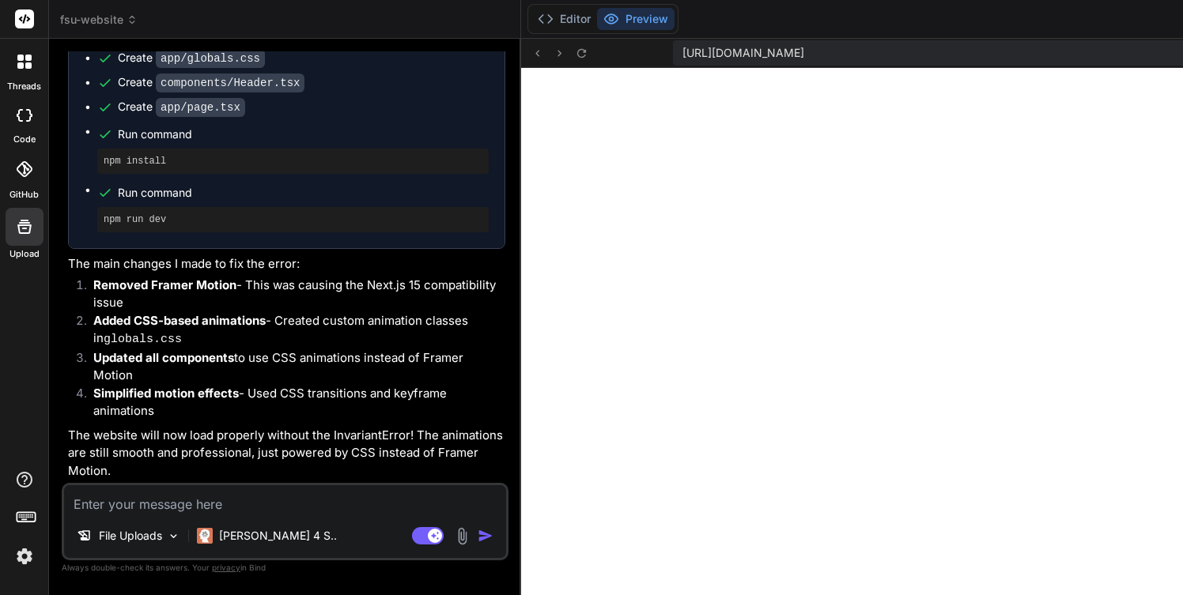
scroll to position [5245, 0]
type textarea "}"
type textarea "x"
type textarea "</Link> </div> </div> </div> </section> </div> ) }"
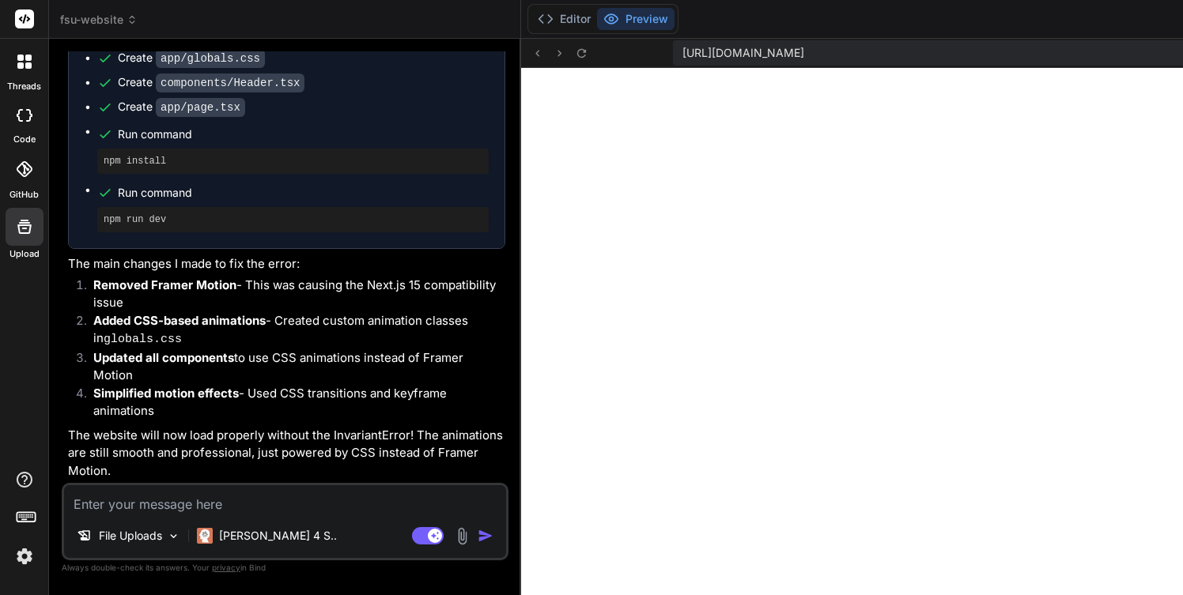
type textarea "x"
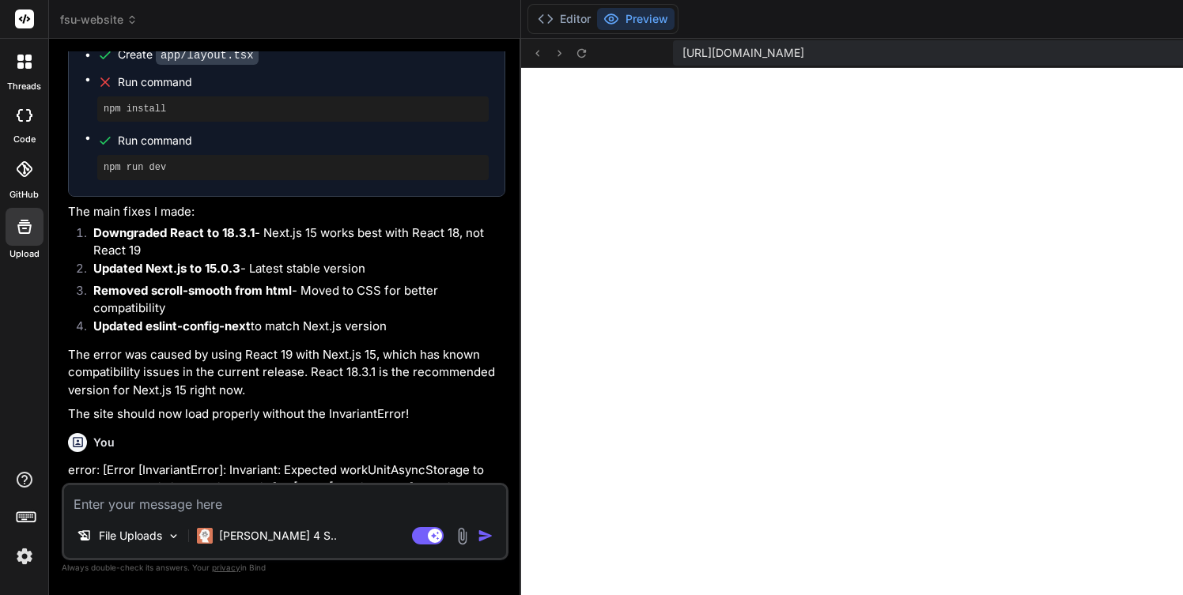
type textarea "</div> </div> </section> </div> ) }"
type textarea "x"
type textarea "</section> </div> ) }"
type textarea "x"
type textarea ") }"
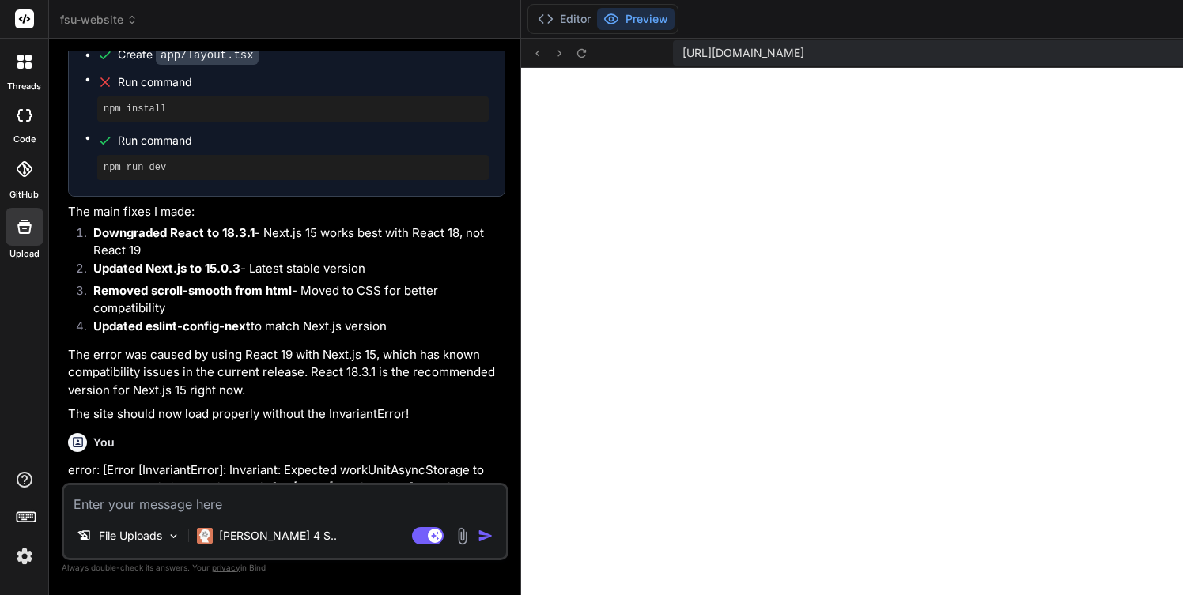
type textarea "x"
type textarea "</div> </section> </div> ) }"
type textarea "x"
type textarea "</section> </div> ) }"
type textarea "x"
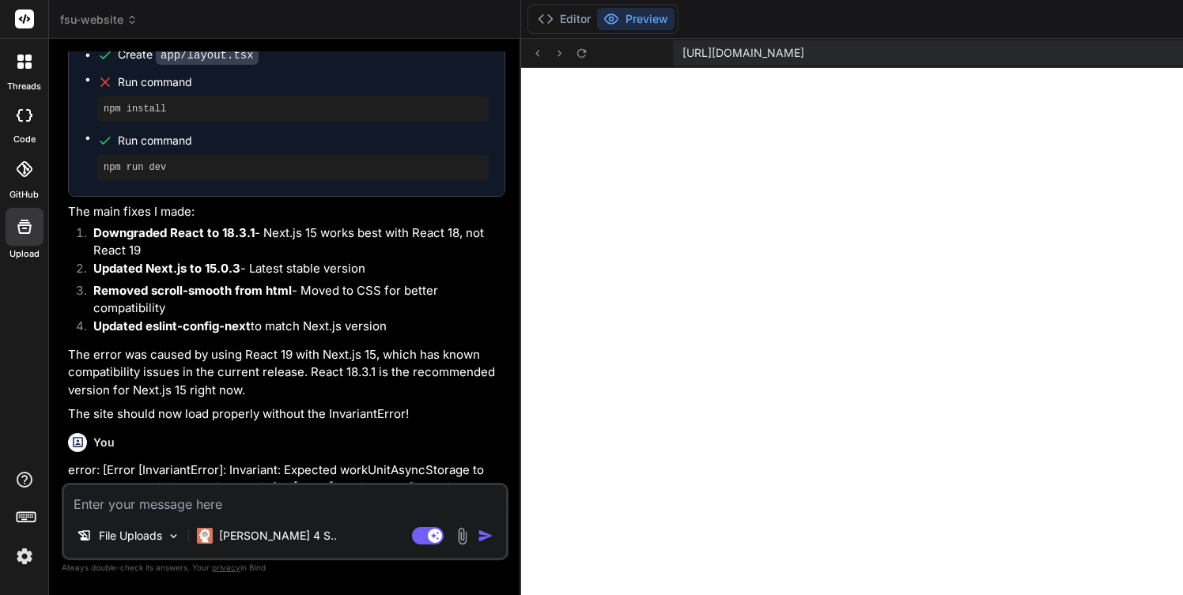
type textarea ") }"
type textarea "x"
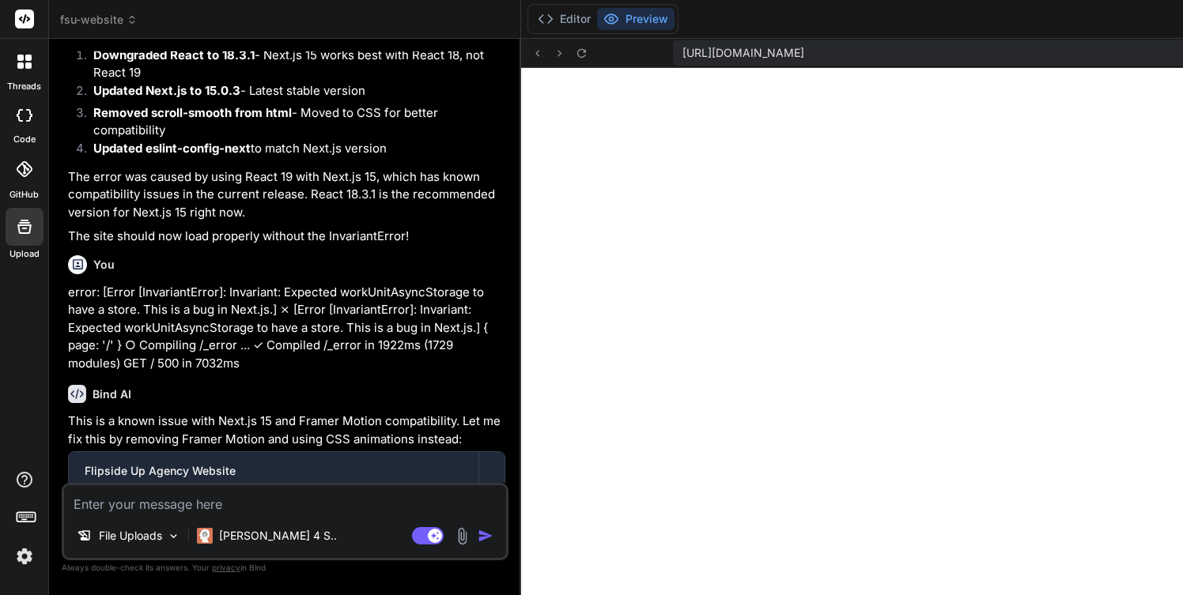
type textarea "}"
type textarea "x"
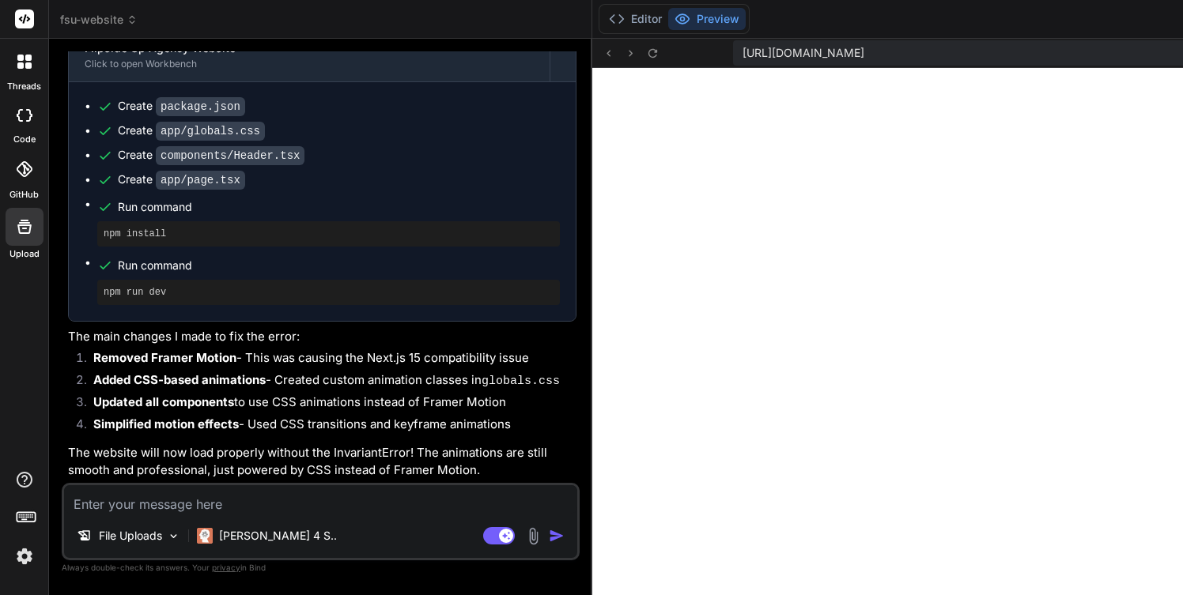
type textarea "x"
type textarea "</div> ) }"
type textarea "x"
type textarea ") }"
type textarea "x"
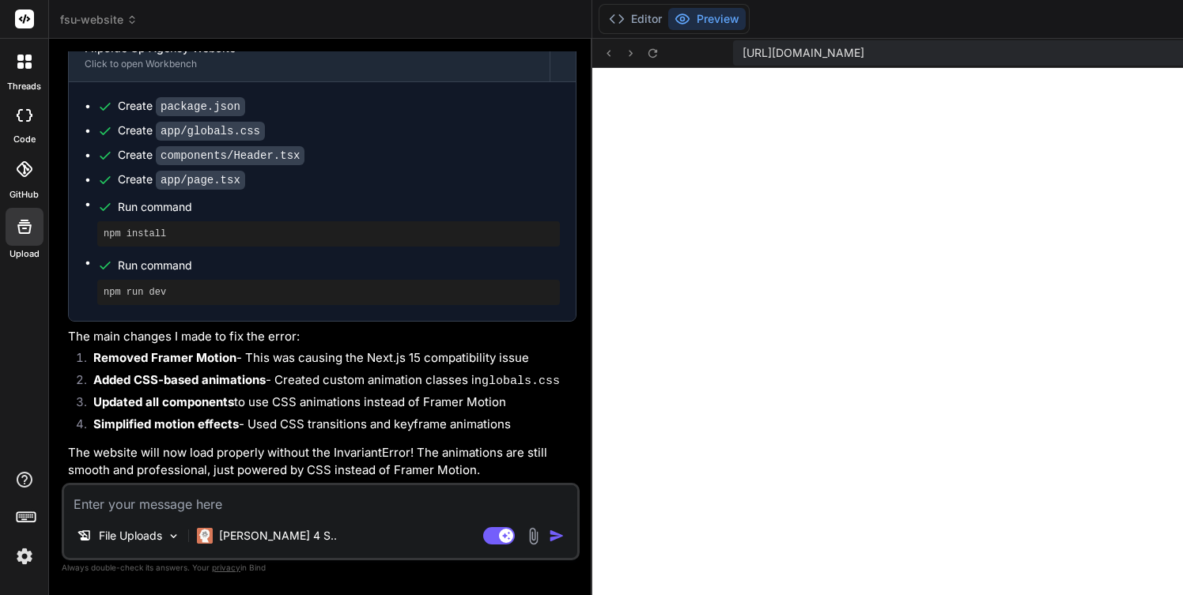
type textarea "Get a Proposal </Link> </div> </div> </div> </section> </div> ) }"
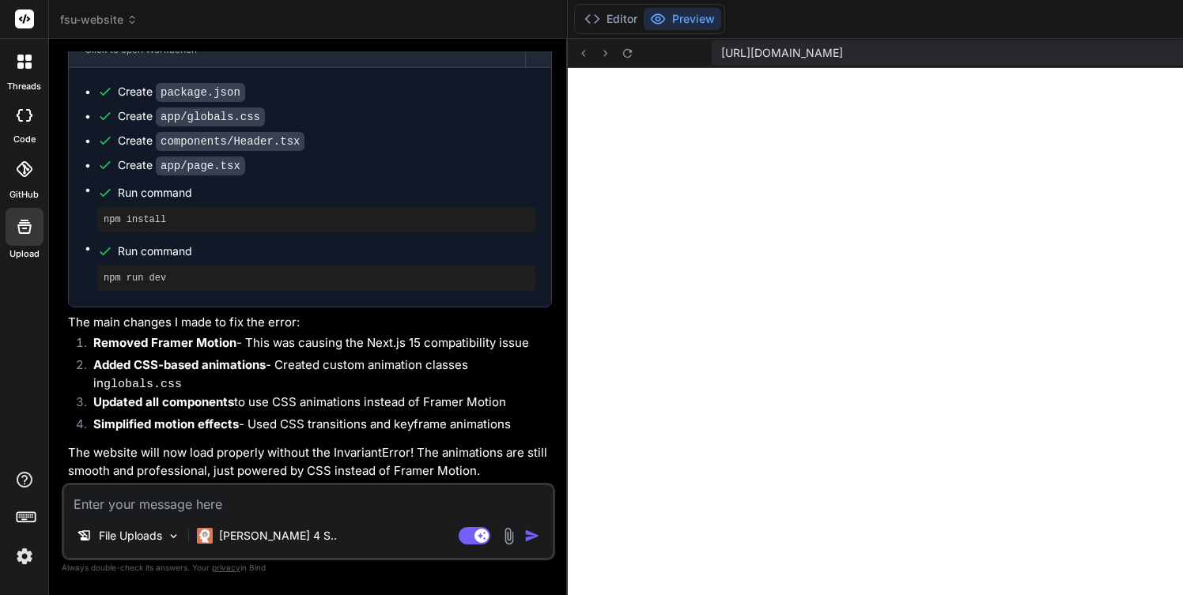
type textarea "x"
type textarea "</section> </div> ) }"
type textarea "x"
type textarea "</div> ) }"
type textarea "x"
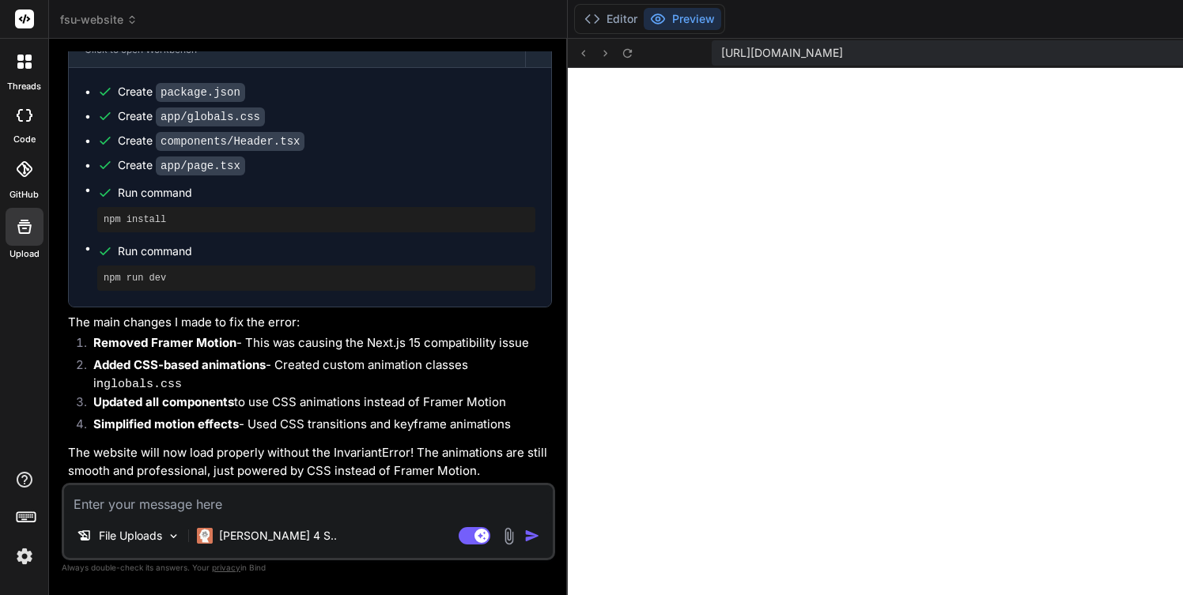
type textarea ") }"
type textarea "x"
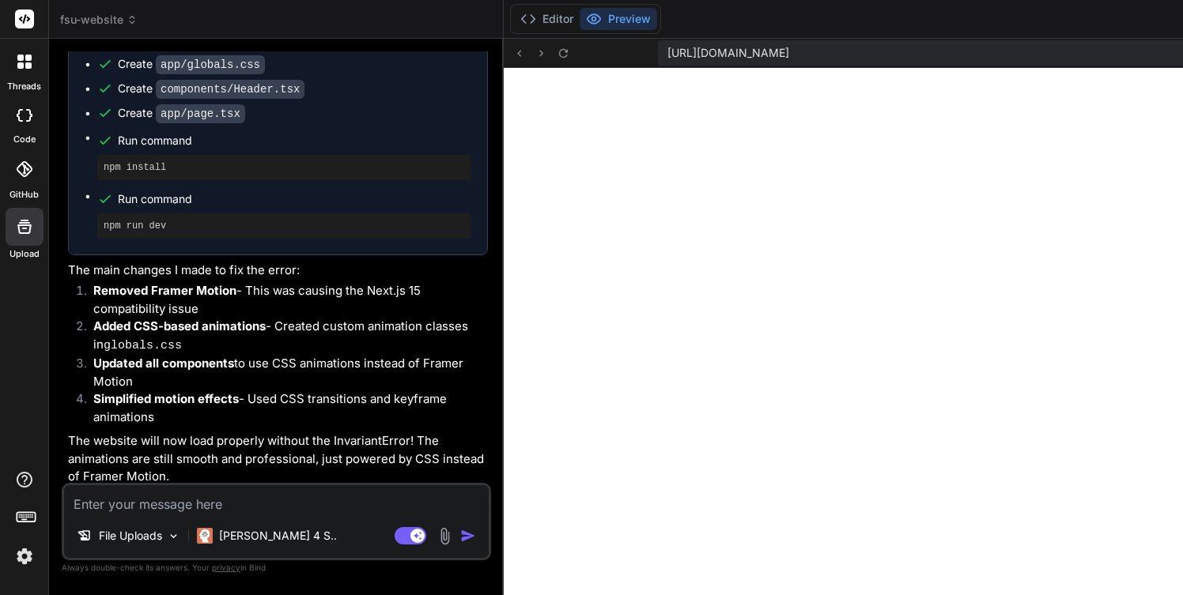
type textarea "x"
type textarea "</div> </div> </div> </section> </div> ) }"
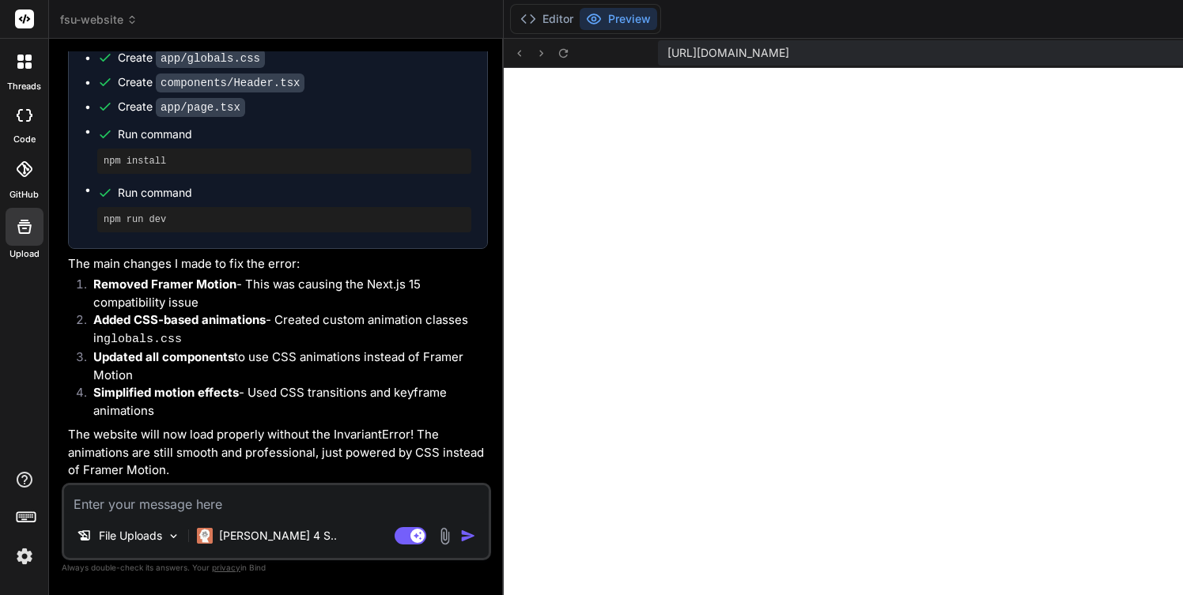
type textarea "x"
type textarea ") }"
type textarea "x"
type textarea "}"
type textarea "x"
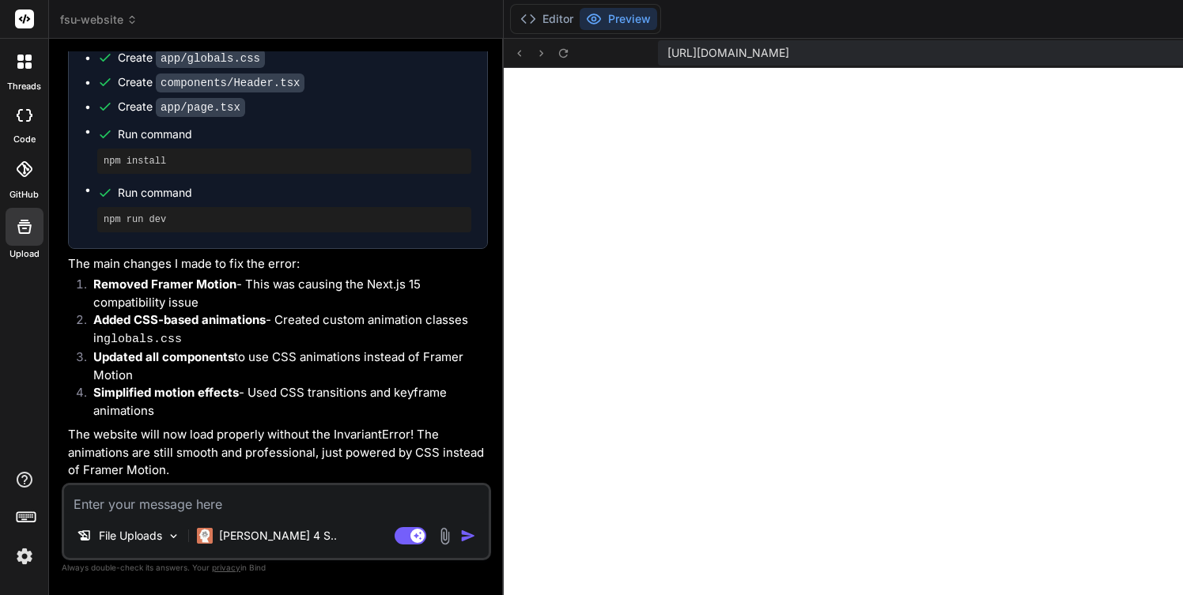
type textarea "Get a Proposal </Link> </div> </div> </div> </section> </div> ) }"
type textarea "x"
type textarea "</div> </div> </div> </section> </div> ) }"
type textarea "x"
type textarea "</section> </div> ) }"
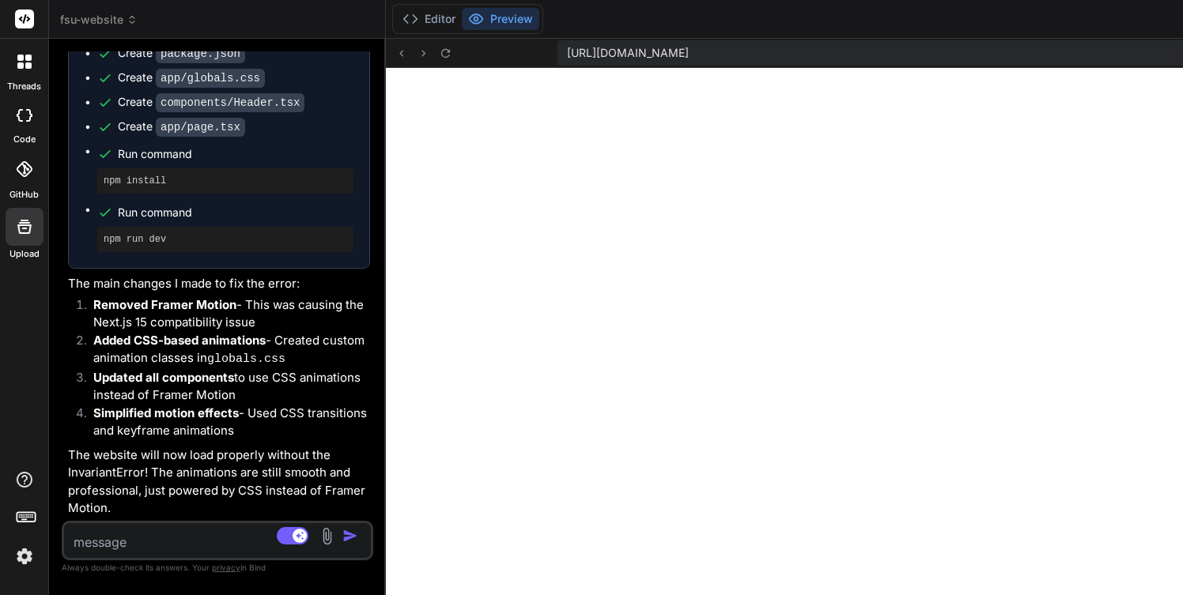
type textarea "x"
type textarea "</div> ) }"
type textarea "x"
type textarea ") }"
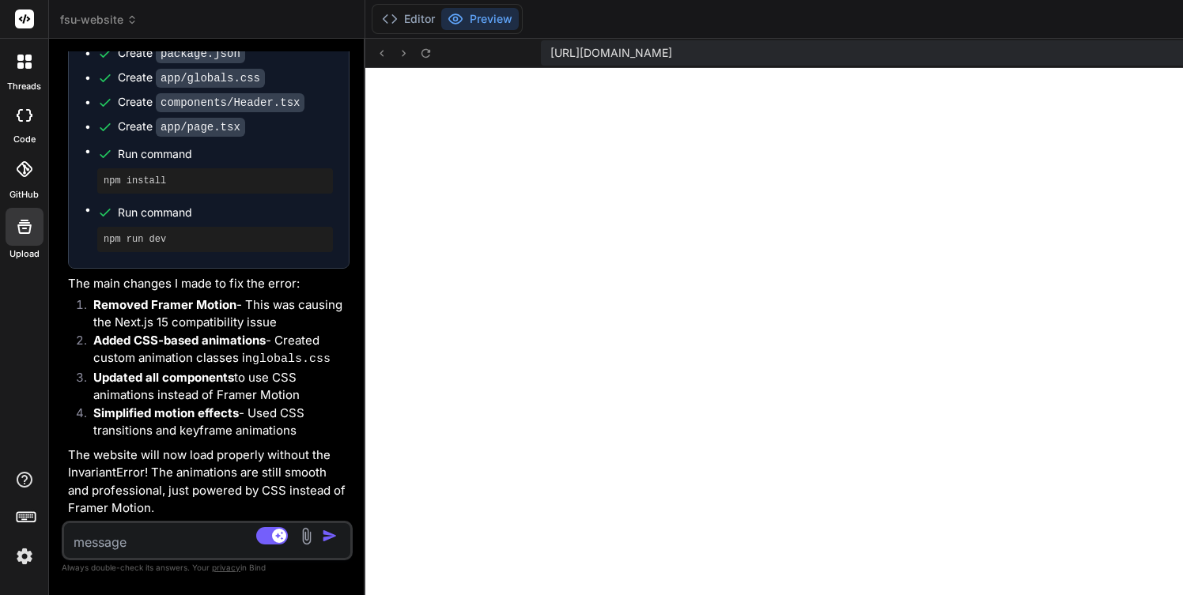
type textarea "x"
type textarea "}"
type textarea "x"
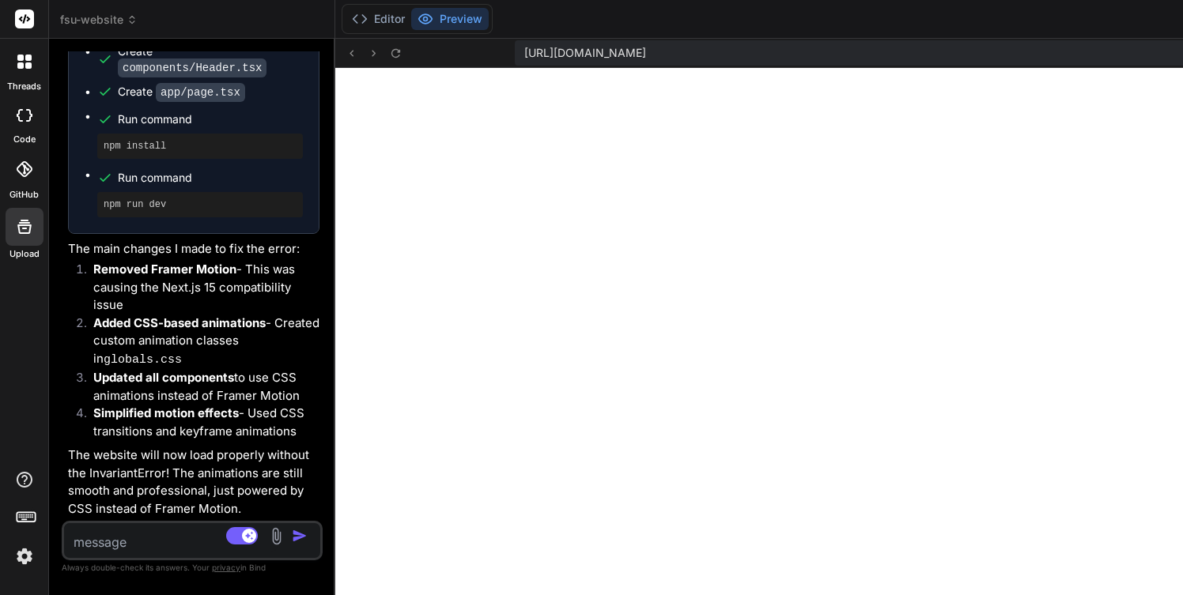
scroll to position [7588, 0]
drag, startPoint x: 508, startPoint y: 305, endPoint x: 193, endPoint y: 302, distance: 315.4
click at [191, 302] on div "Bind AI Web Search Created with Pixso. Code Generator You Bind AI 🔹 Project: Fl…" at bounding box center [192, 317] width 286 height 557
type textarea "}"
type textarea "x"
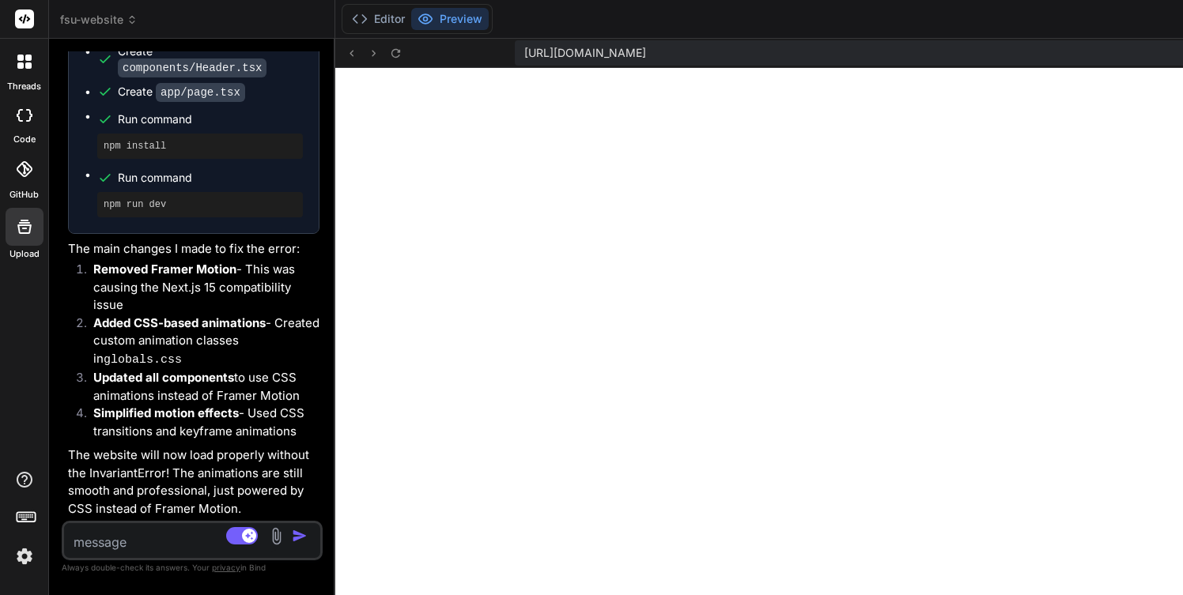
type textarea ") }"
type textarea "x"
type textarea "</div> </div> </div> </section> </div> ) }"
type textarea "x"
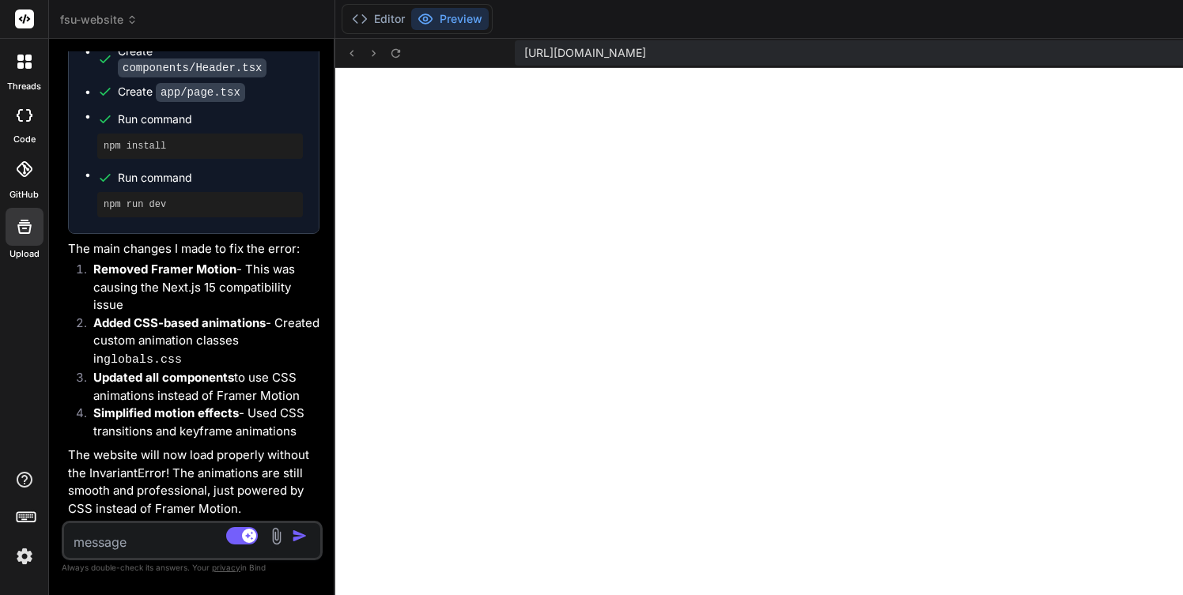
type textarea "</section> </div> ) }"
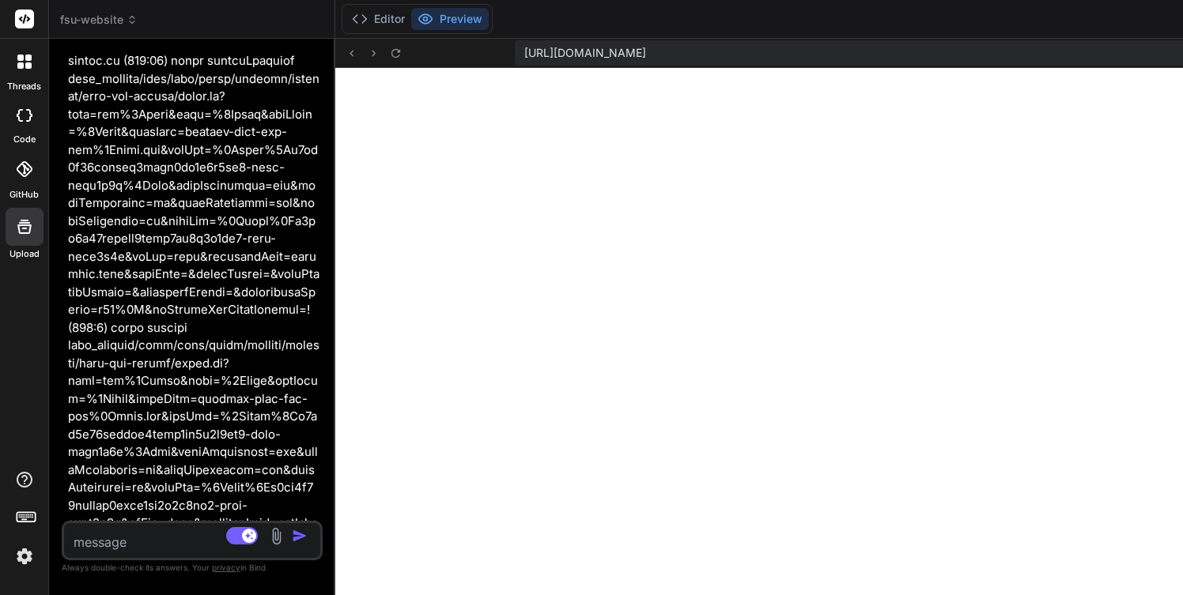
type textarea "x"
type textarea "}"
type textarea "x"
type textarea "</div> </section> </div> ) }"
type textarea "x"
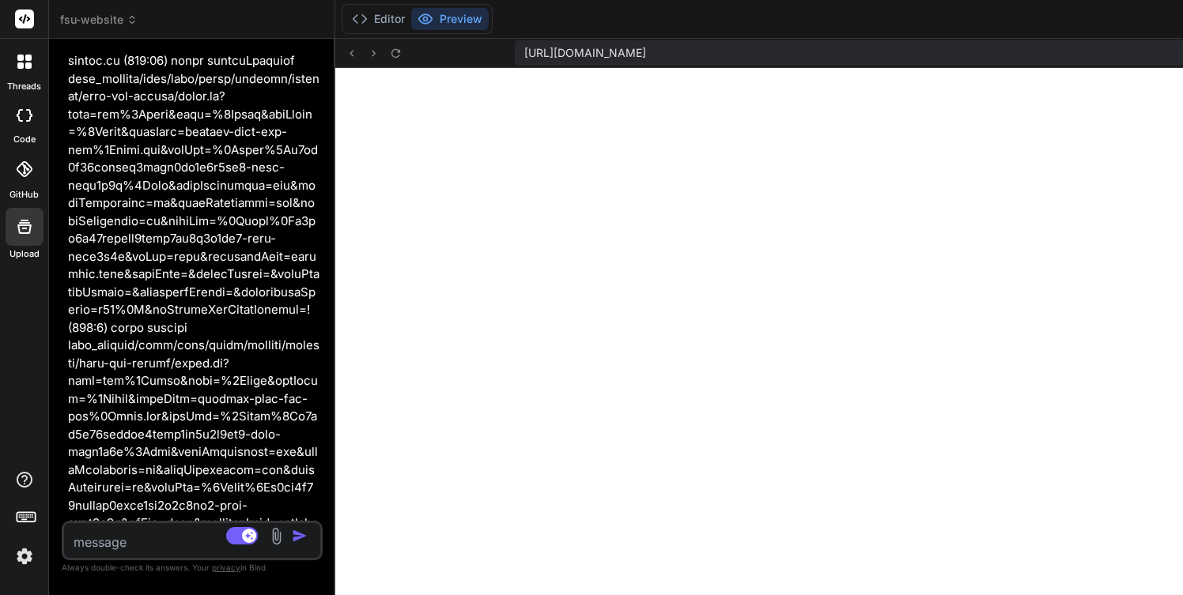
type textarea "</section> </div> ) }"
type textarea "x"
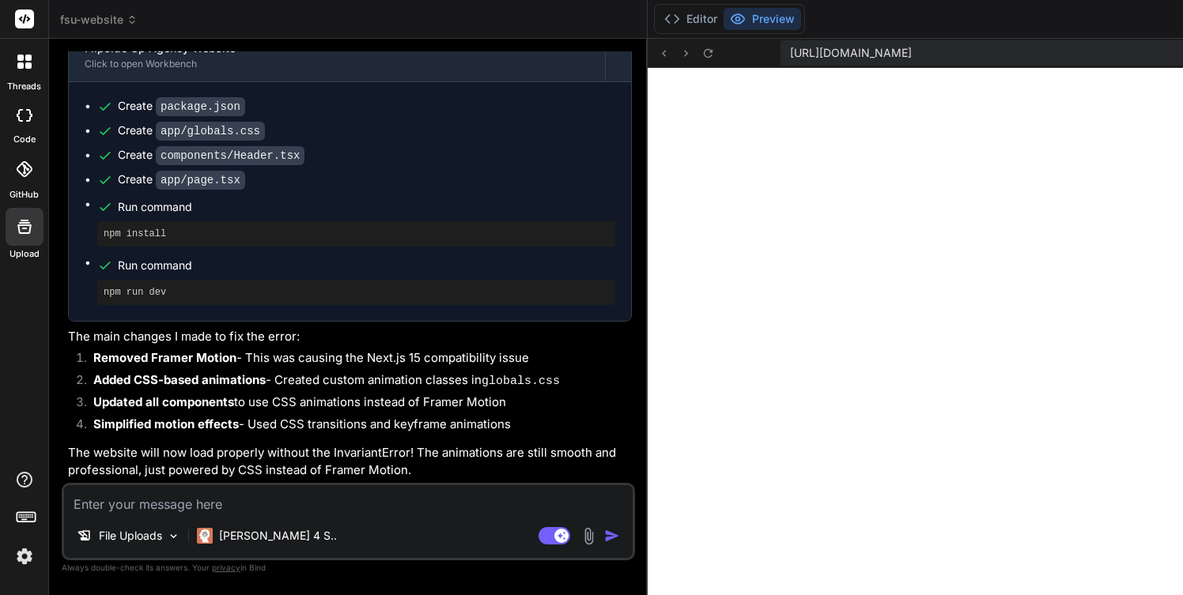
type textarea "x"
type textarea "</div> </div> </section> </div> ) }"
type textarea "x"
type textarea "</div> </div> </div> </section> </div> ) }"
type textarea "x"
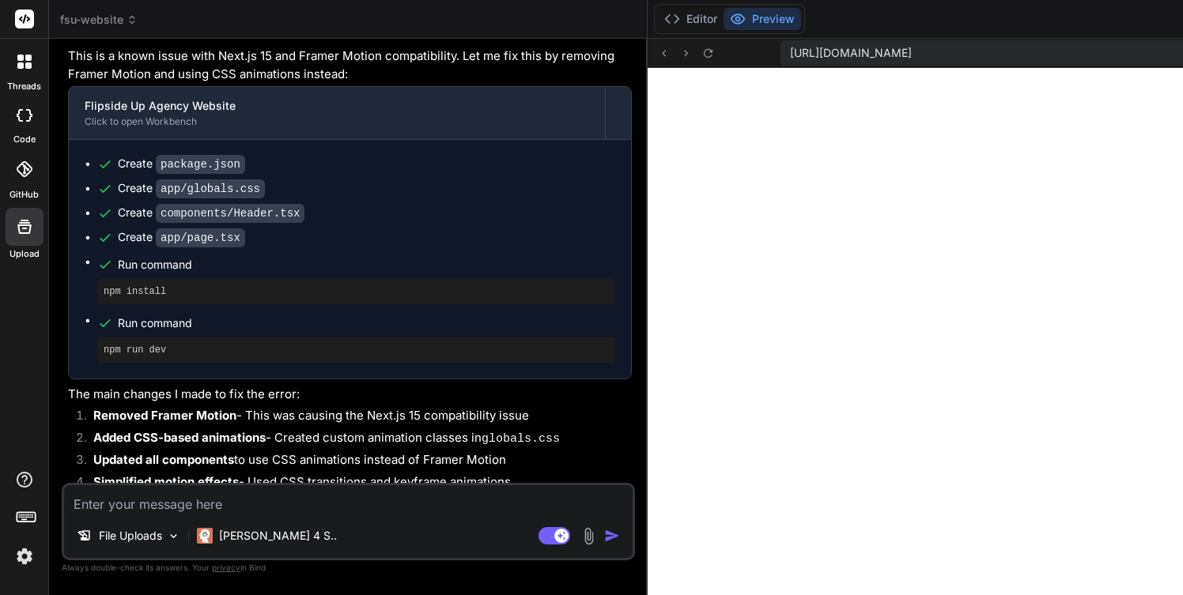
type textarea "</div> </section> </div> ) }"
type textarea "x"
type textarea "Get a Proposal </Link> </div> </div> </div> </section> </div> ) }"
type textarea "x"
type textarea "</Link> </div> </div> </div> </section> </div> ) }"
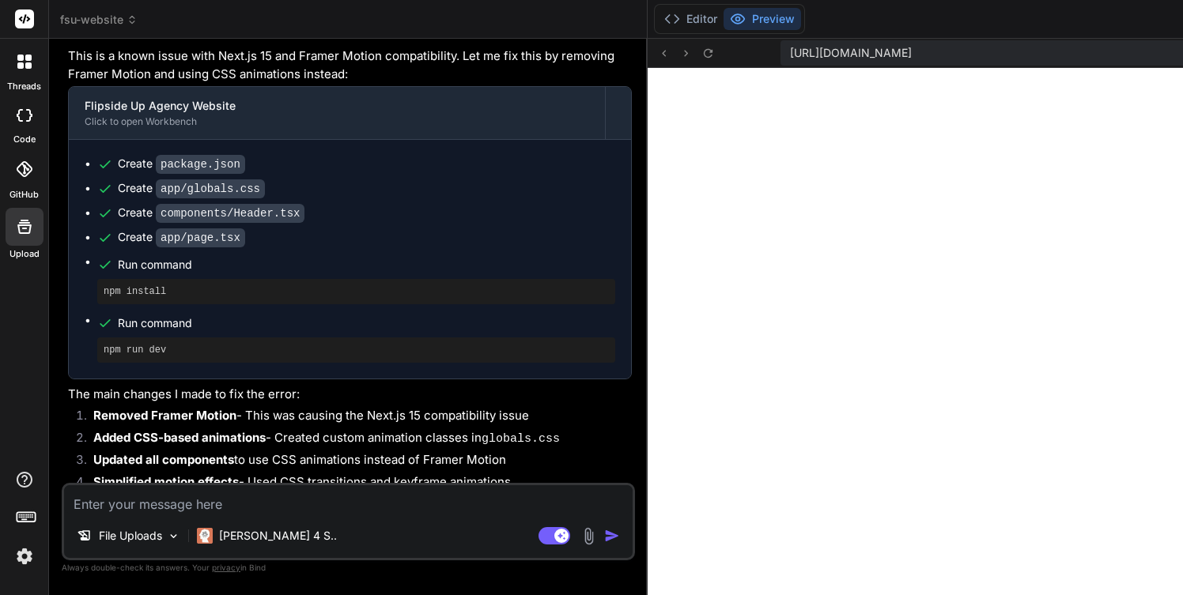
type textarea "x"
type textarea ") }"
type textarea "x"
type textarea "</section> </div> ) }"
type textarea "x"
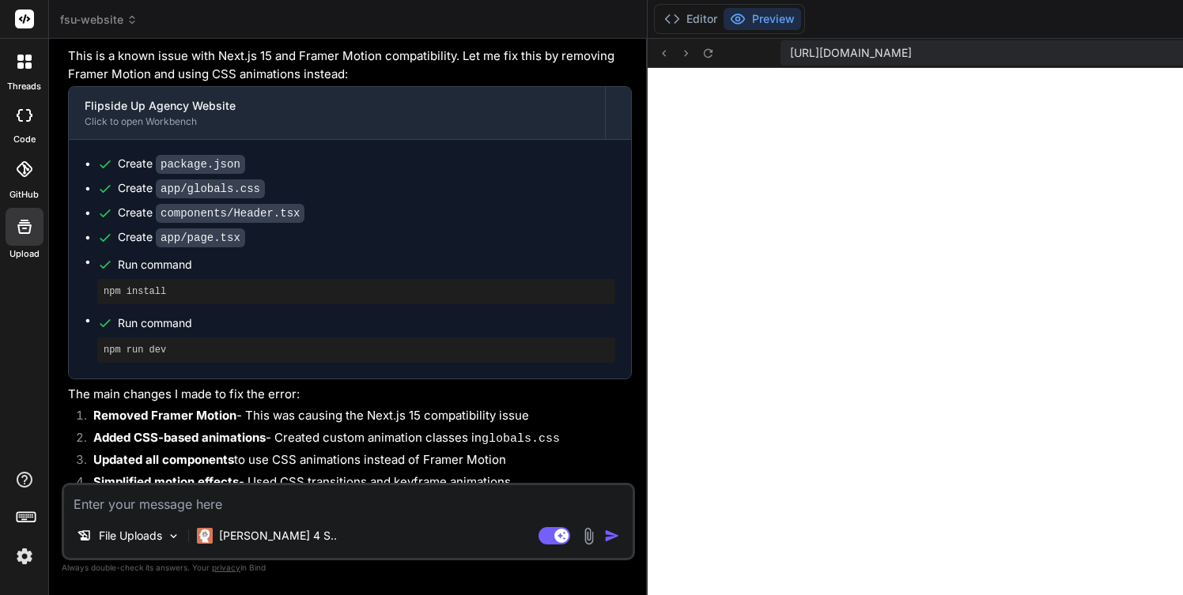
type textarea "</div> </div> </section> </div> ) }"
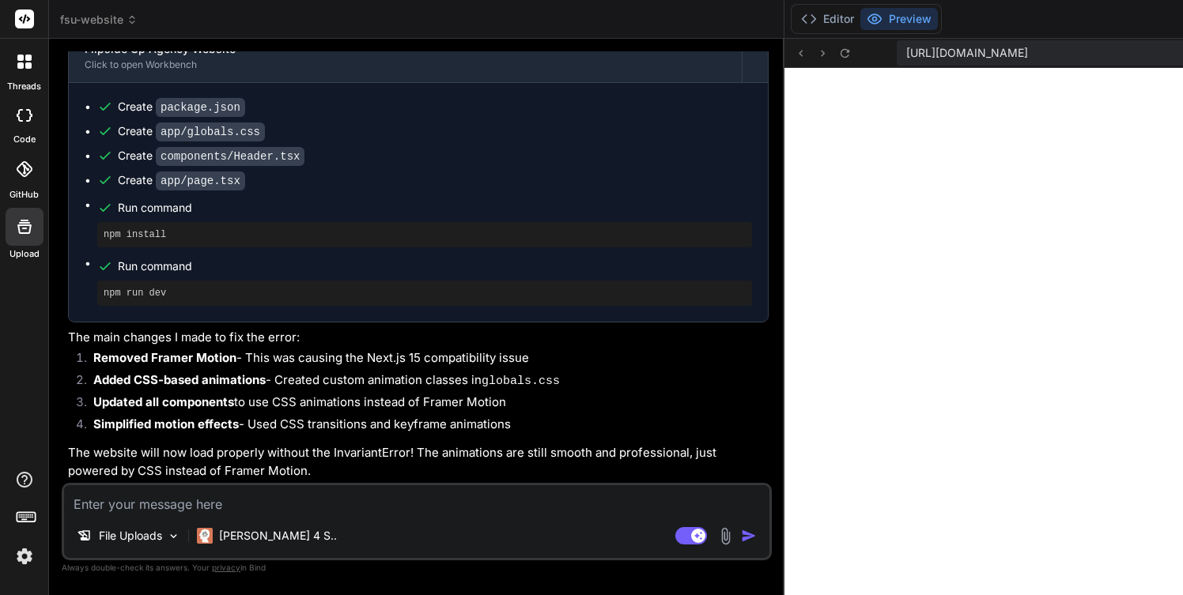
type textarea "x"
type textarea "</section> </div> ) }"
type textarea "x"
type textarea "</Link> </div> </div> </div> </section> </div> ) }"
type textarea "x"
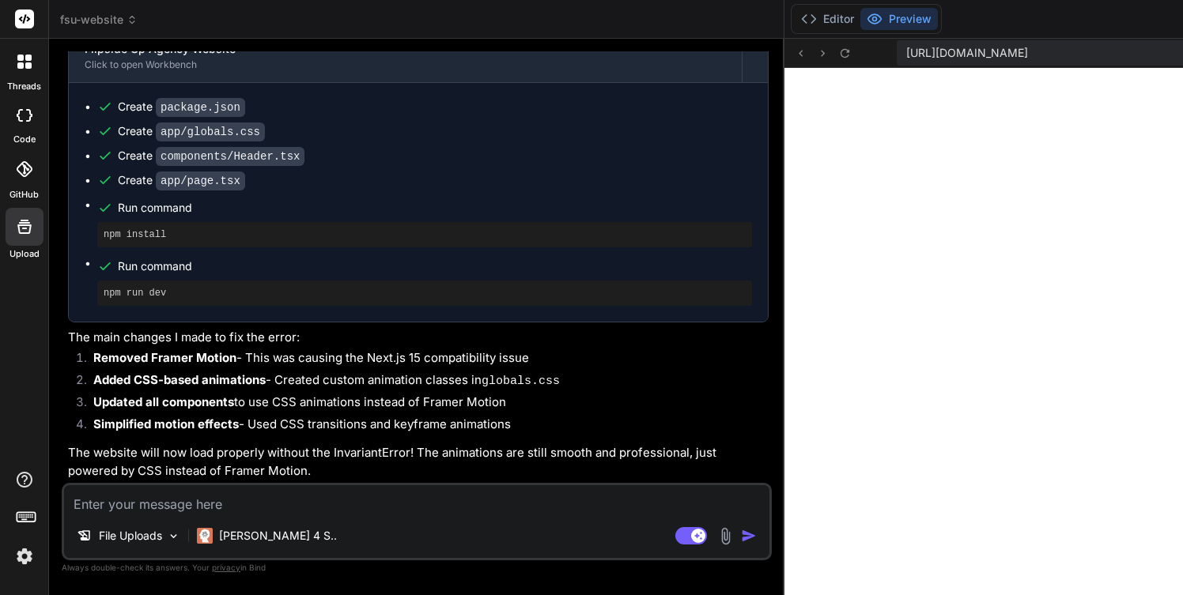
type textarea "}"
type textarea "x"
type textarea ") }"
type textarea "x"
type textarea "</Link> </div> </div> </div> </section> </div> ) }"
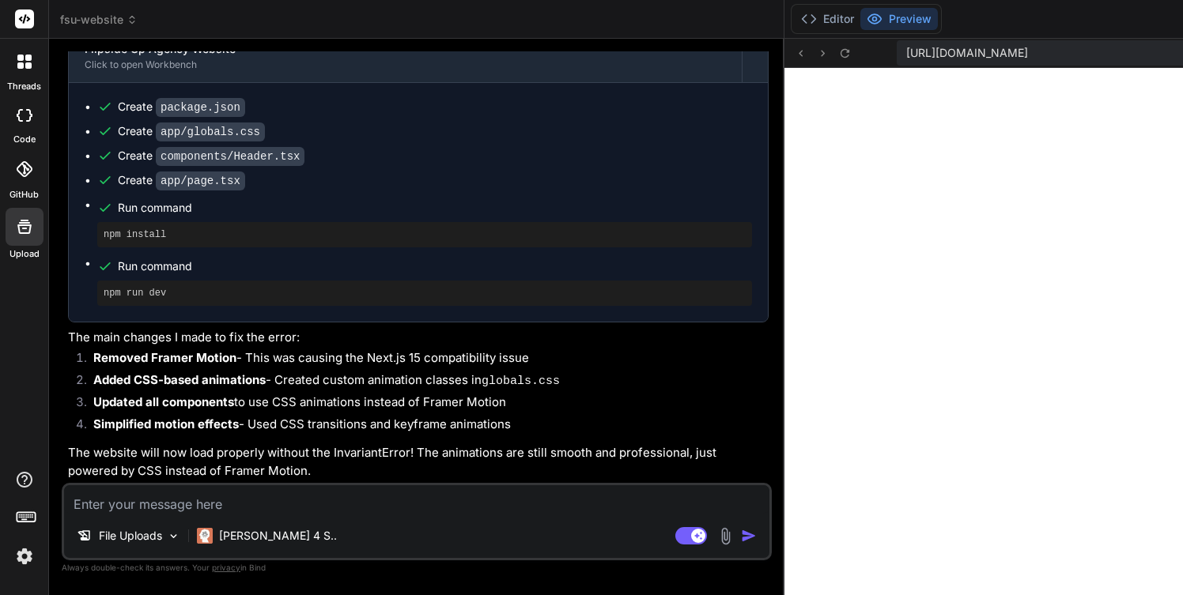
type textarea "x"
type textarea "</div> </section> </div> ) }"
type textarea "x"
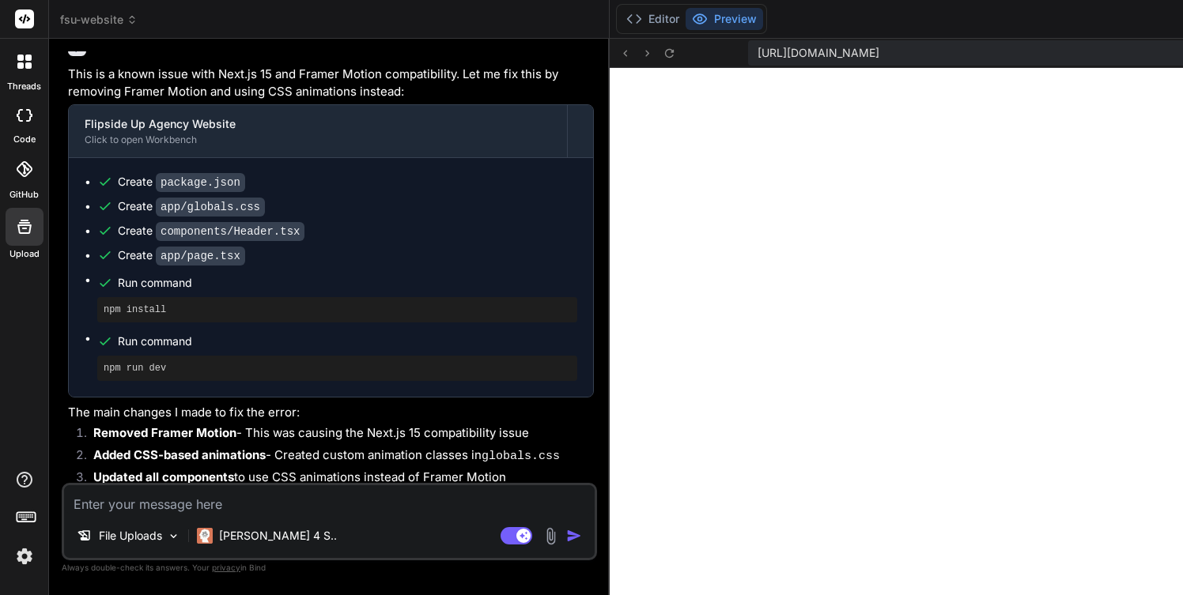
type textarea "</section> </div> ) }"
type textarea "x"
type textarea "}"
type textarea "x"
type textarea ") }"
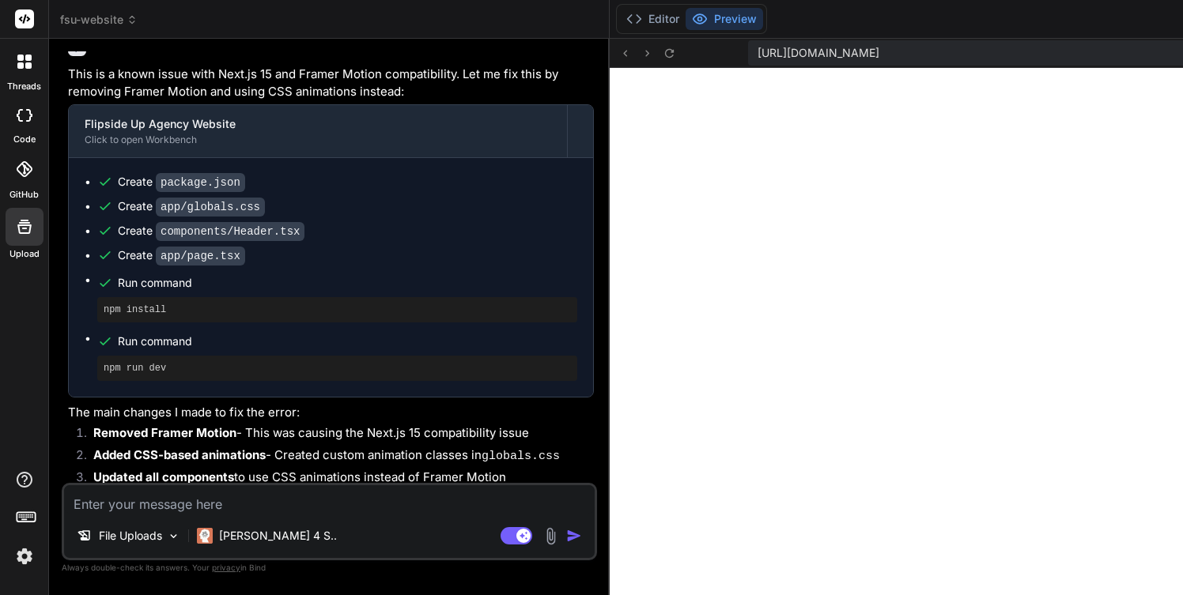
type textarea "x"
type textarea "Get a Proposal </Link> </div> </div> </div> </section> </div> ) }"
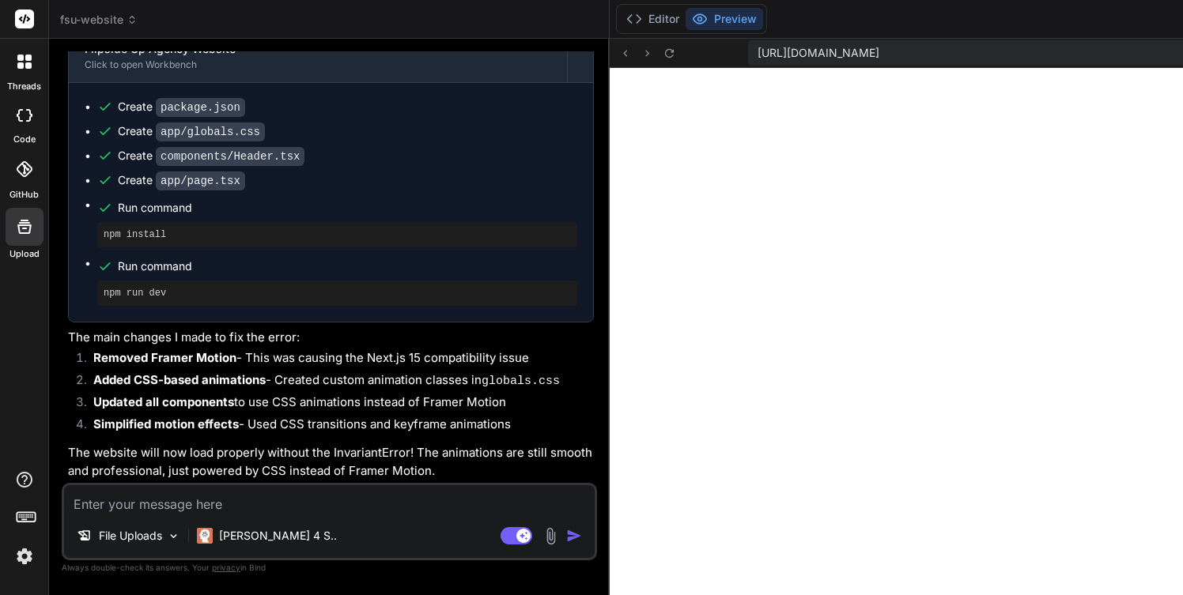
type textarea "x"
type textarea "</section> </div> ) }"
type textarea "x"
type textarea "</div> ) }"
type textarea "x"
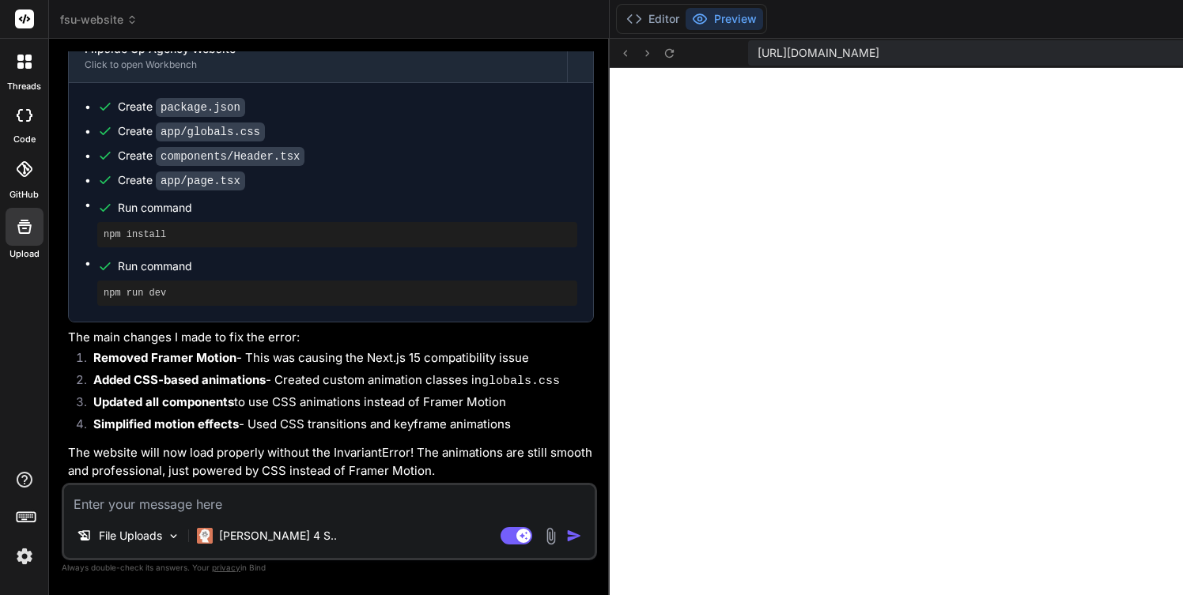
type textarea ") }"
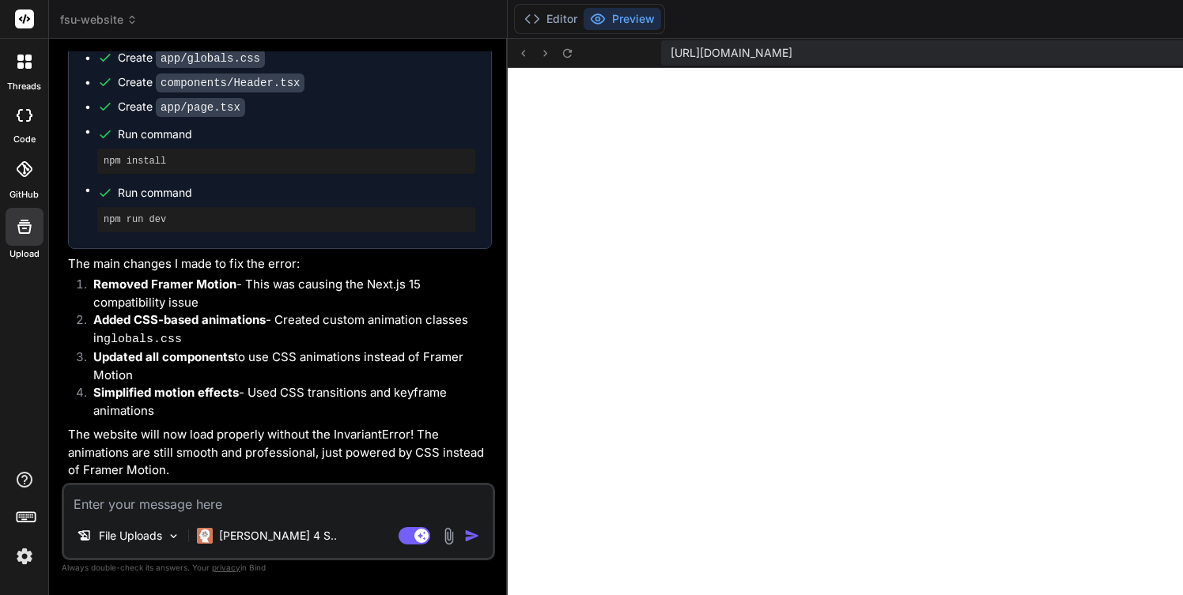
type textarea "x"
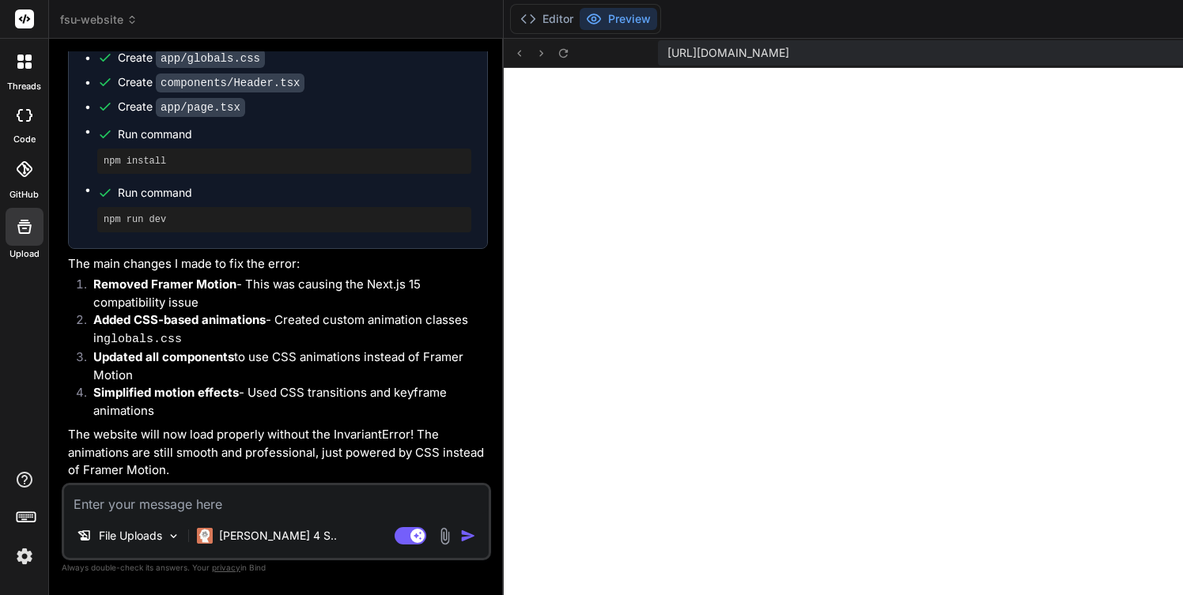
type textarea ") }"
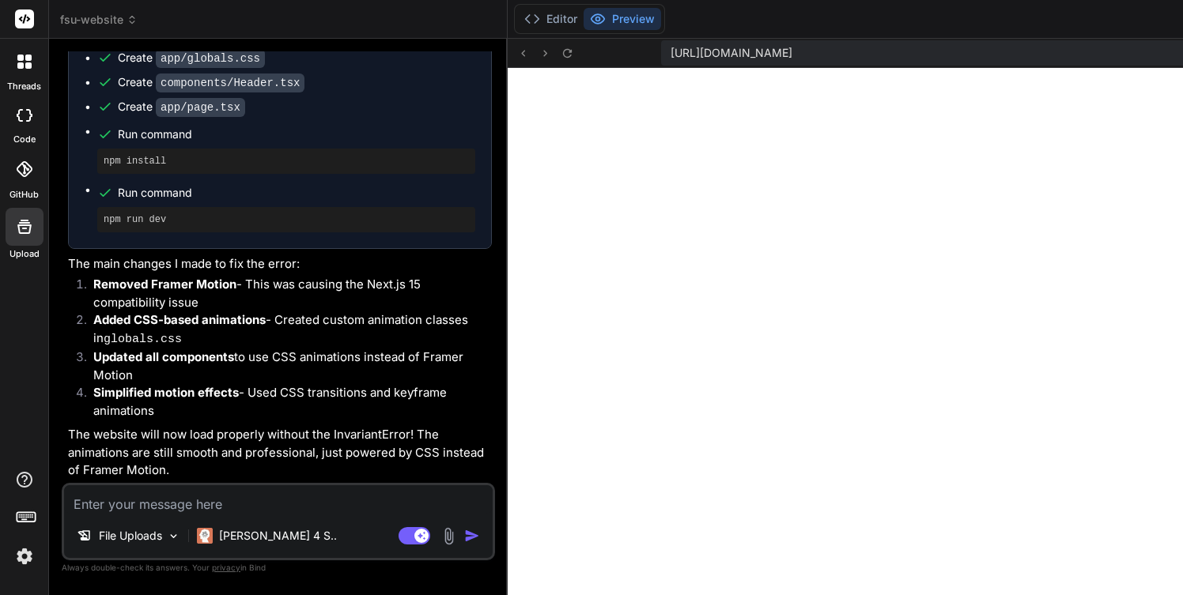
type textarea "x"
type textarea "</div> ) }"
type textarea "x"
type textarea "</section> </div> ) }"
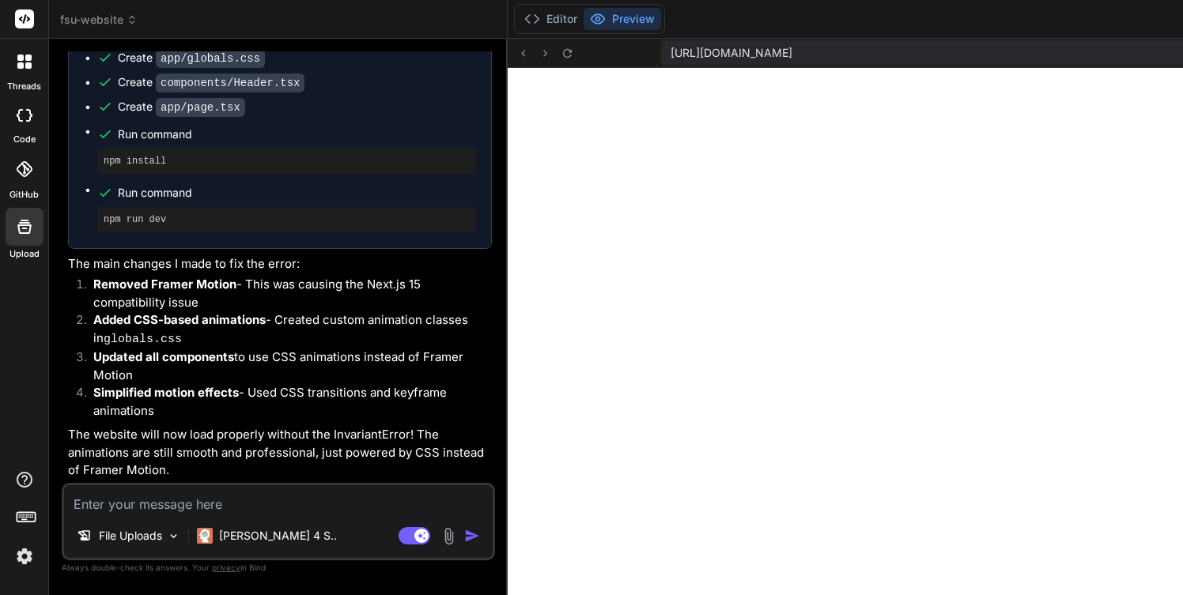
type textarea "x"
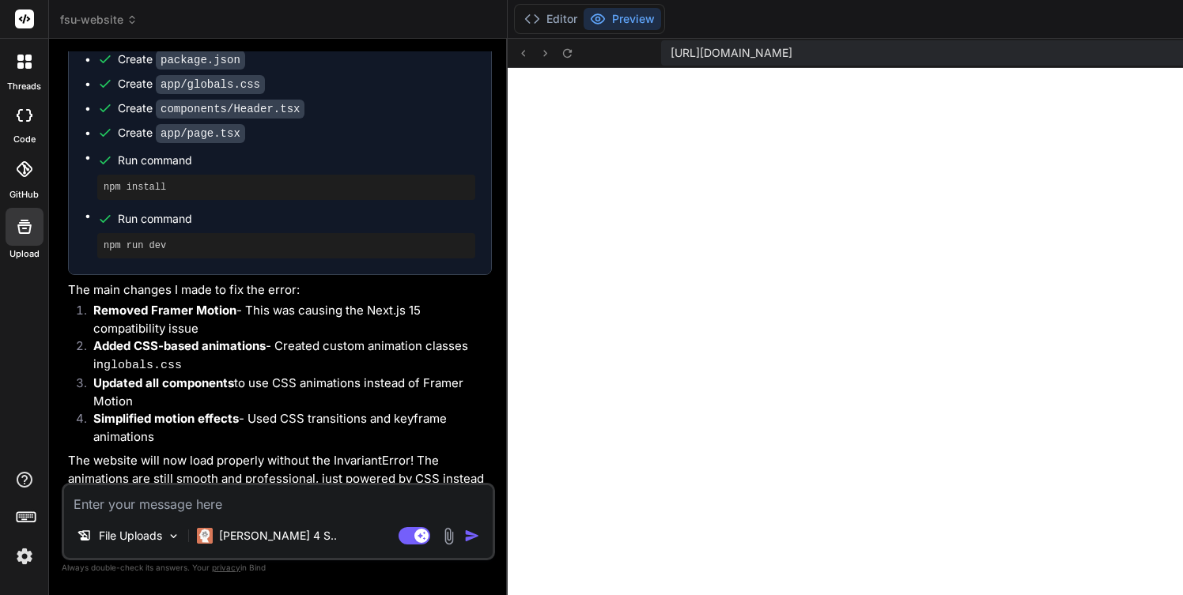
type textarea "Get a Proposal </Link> </div> </div> </div> </section> </div> ) }"
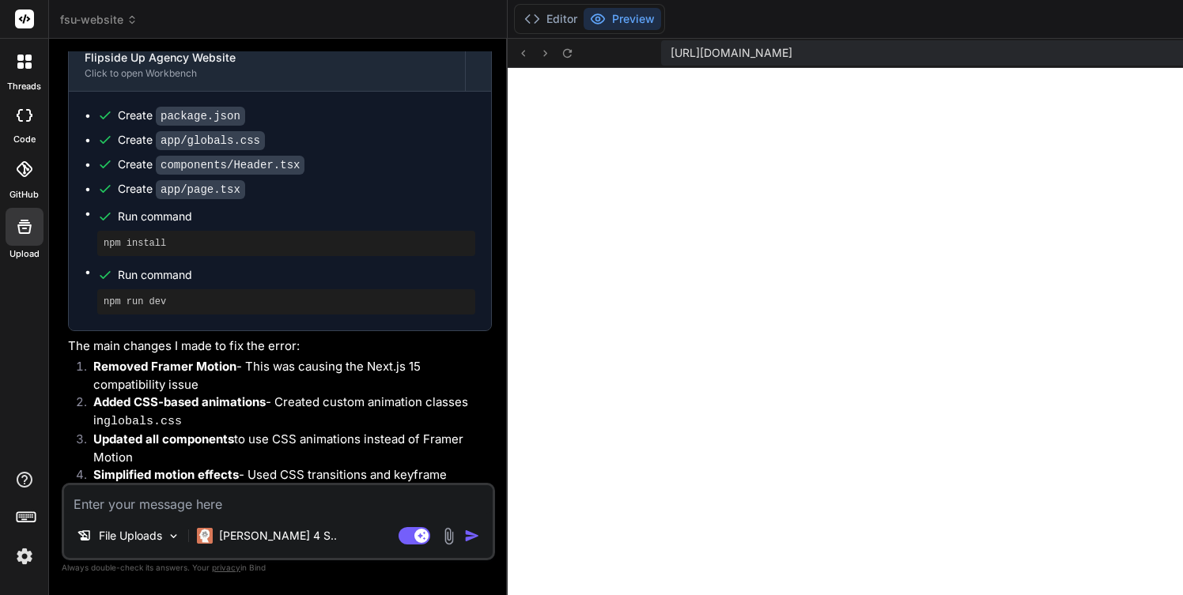
type textarea "x"
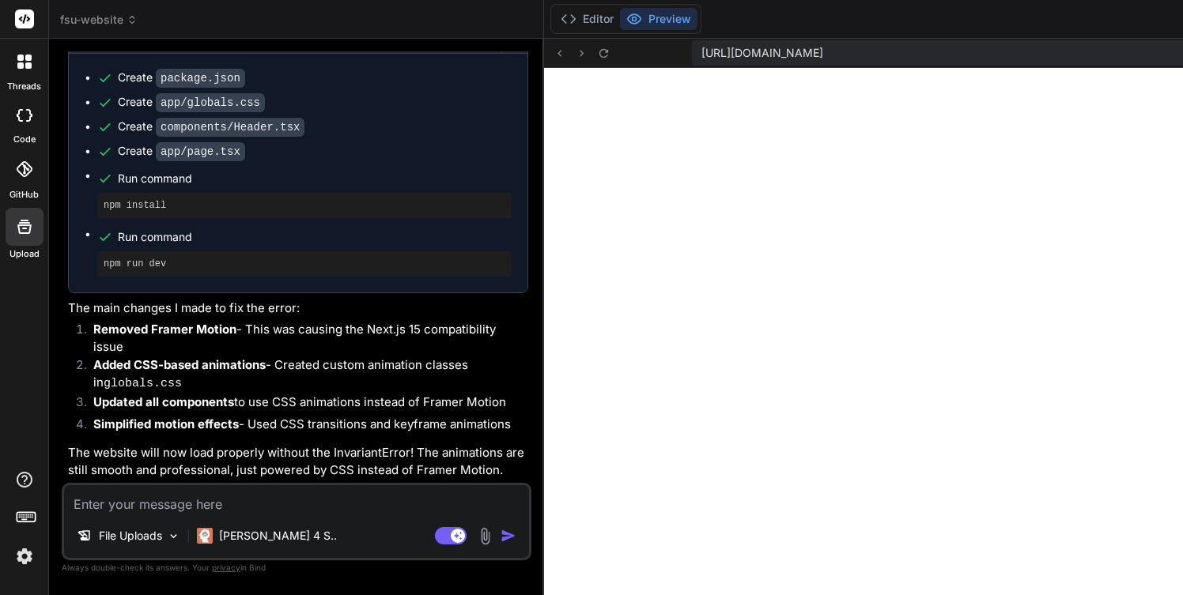
drag, startPoint x: 326, startPoint y: 134, endPoint x: 409, endPoint y: 153, distance: 84.2
click at [409, 153] on div "Bind AI Web Search Created with Pixso. Code Generator You Bind AI 🔹 Project: Fl…" at bounding box center [296, 317] width 495 height 557
click at [599, 56] on icon at bounding box center [603, 52] width 9 height 9
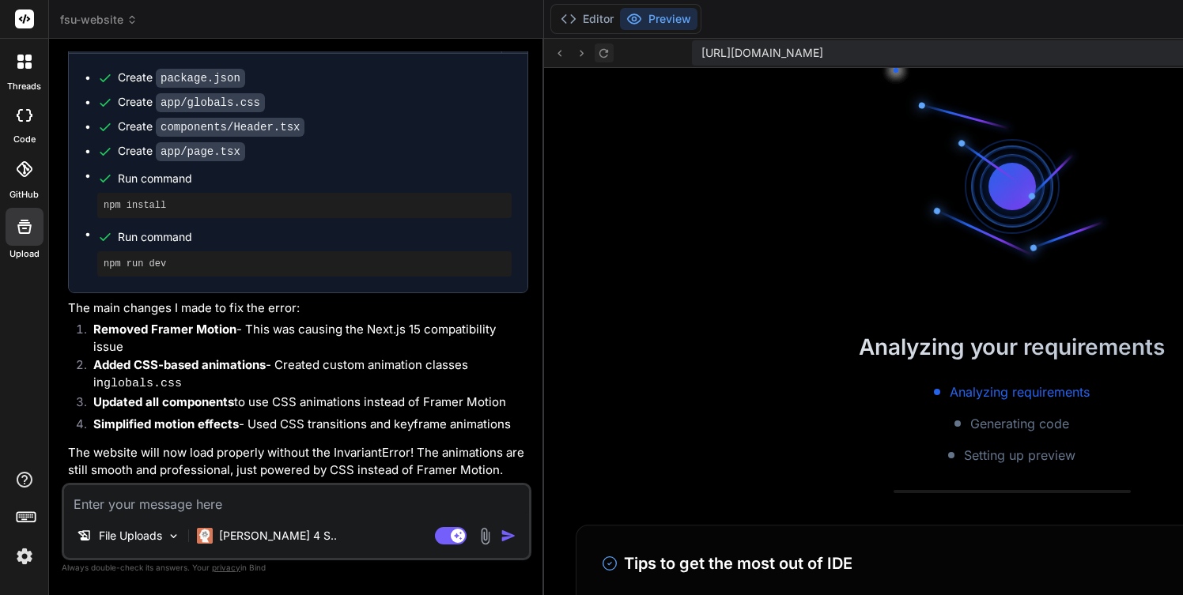
scroll to position [4116, 0]
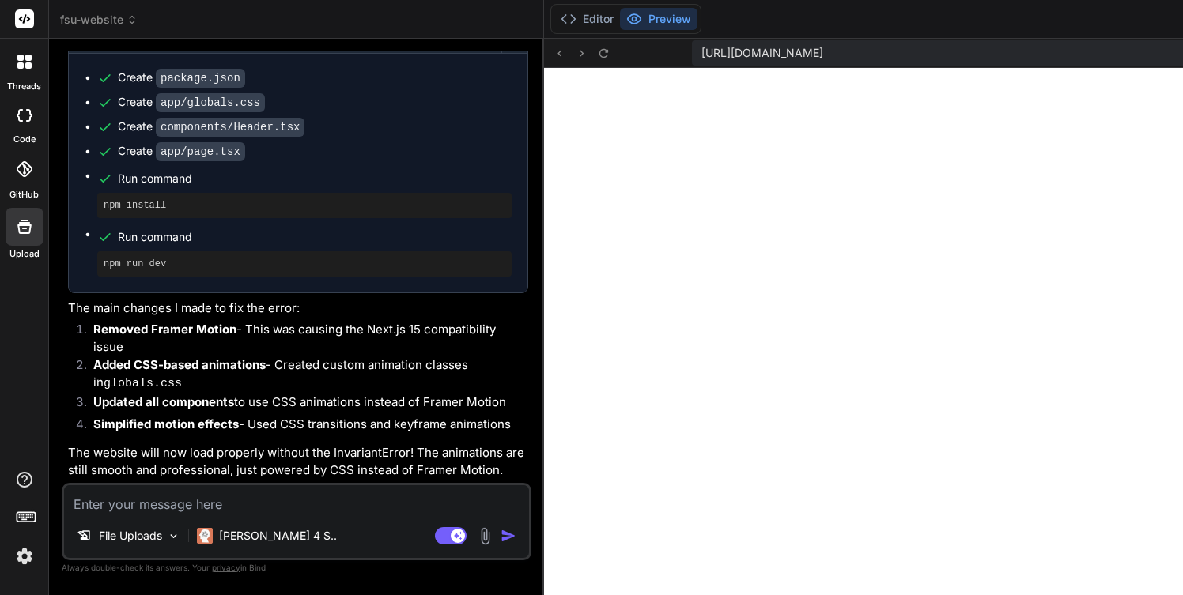
type textarea "</div> </div> </div> </section> </div> ) }"
type textarea "x"
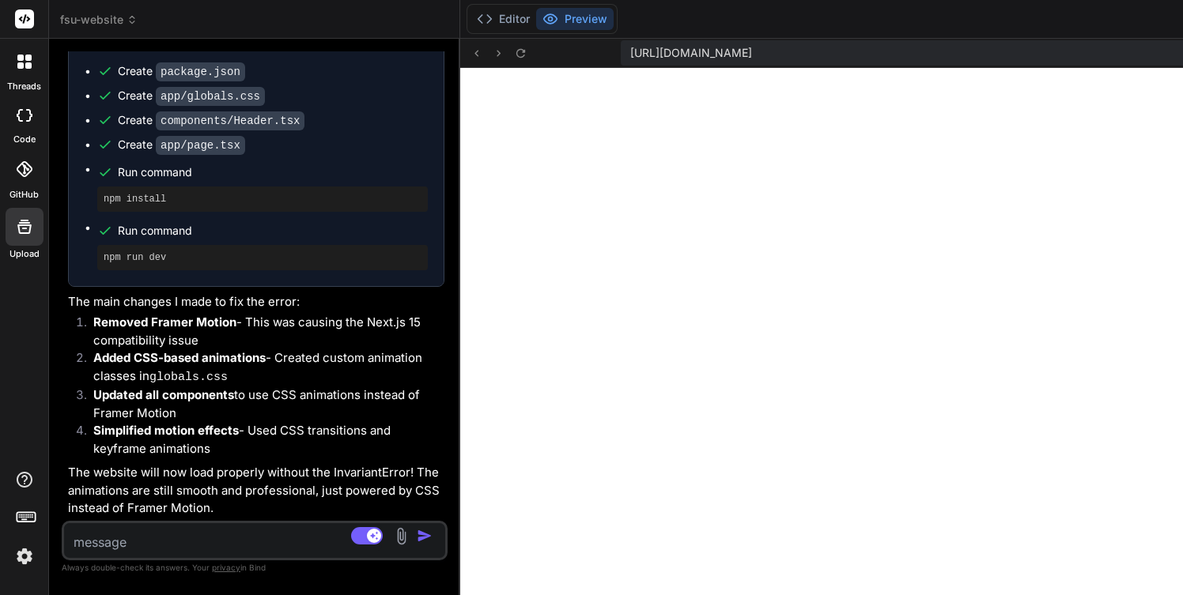
drag, startPoint x: 531, startPoint y: 328, endPoint x: 342, endPoint y: 348, distance: 190.8
click at [342, 348] on div "Bind AI Web Search Created with Pixso. Code Generator You Bind AI 🔹 Project: Fl…" at bounding box center [254, 317] width 411 height 557
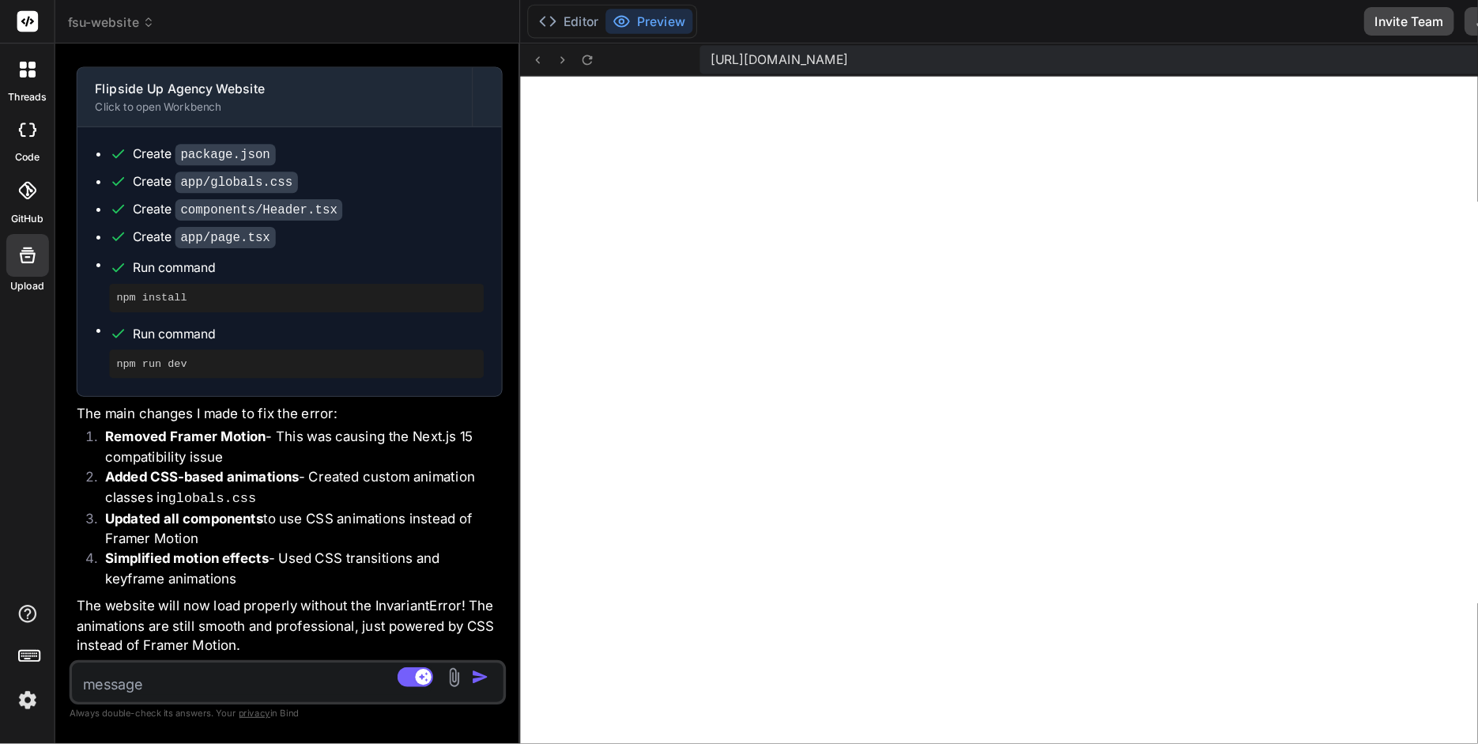
scroll to position [3875, 0]
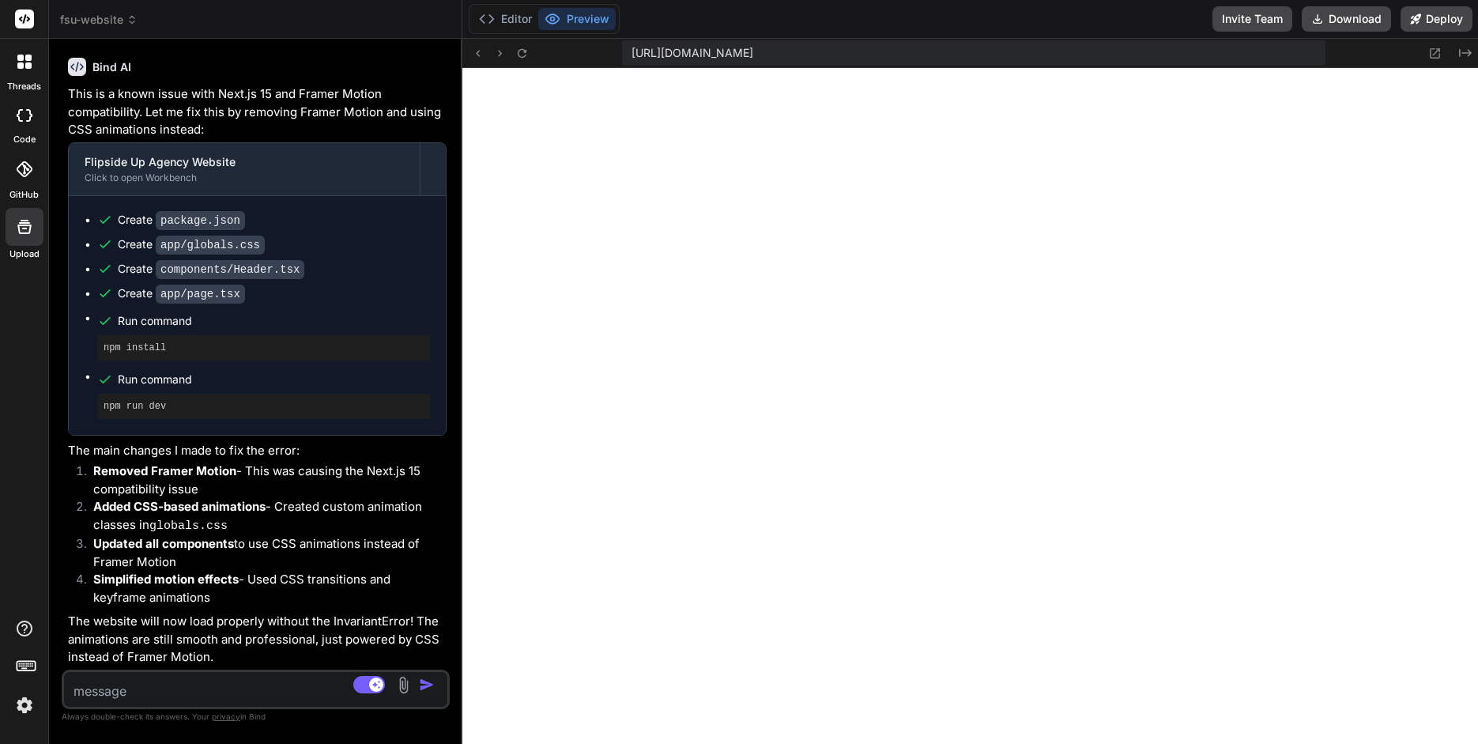
click at [134, 594] on textarea at bounding box center [223, 686] width 319 height 28
paste textarea "Call Stack 26 Hide 26 ignore-listed frame(s) new InvariantError ../../src/share…"
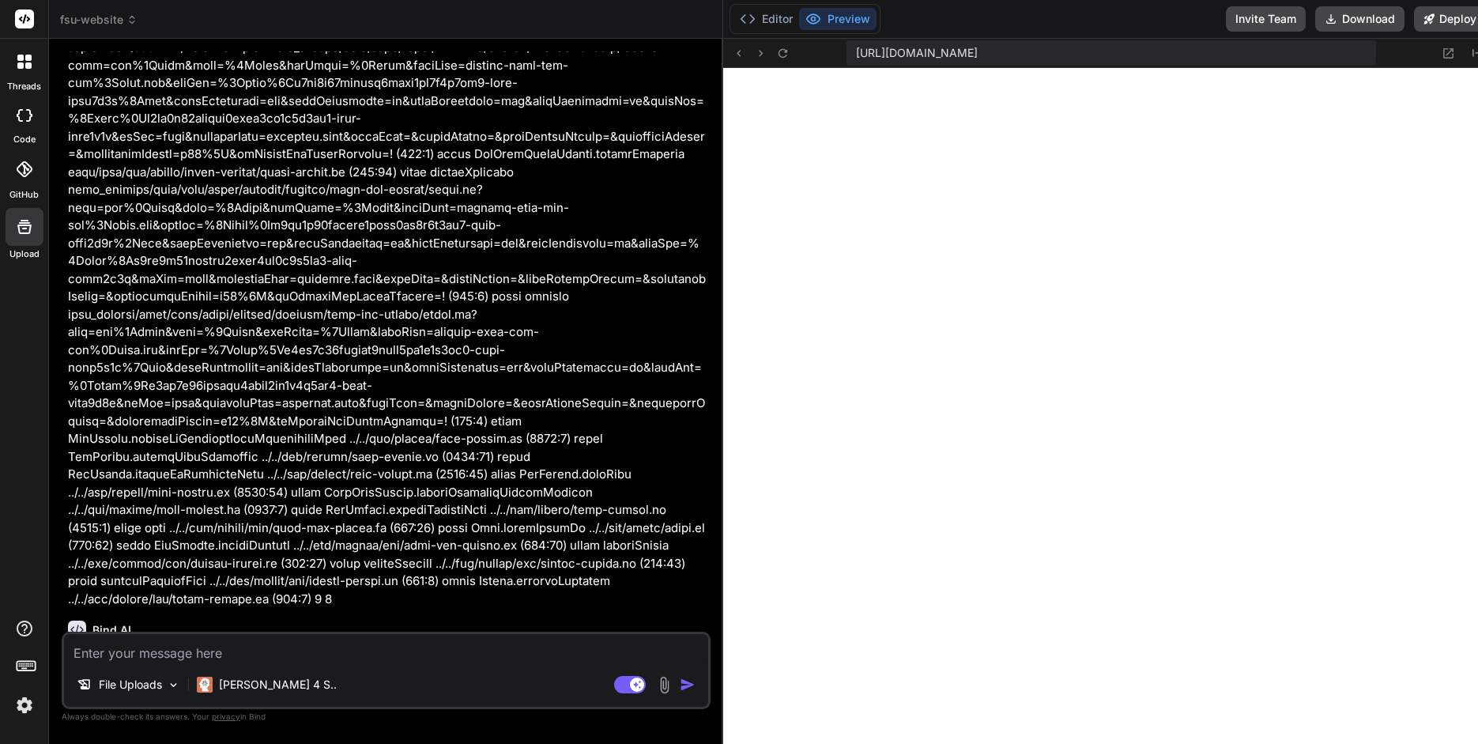
scroll to position [5025, 0]
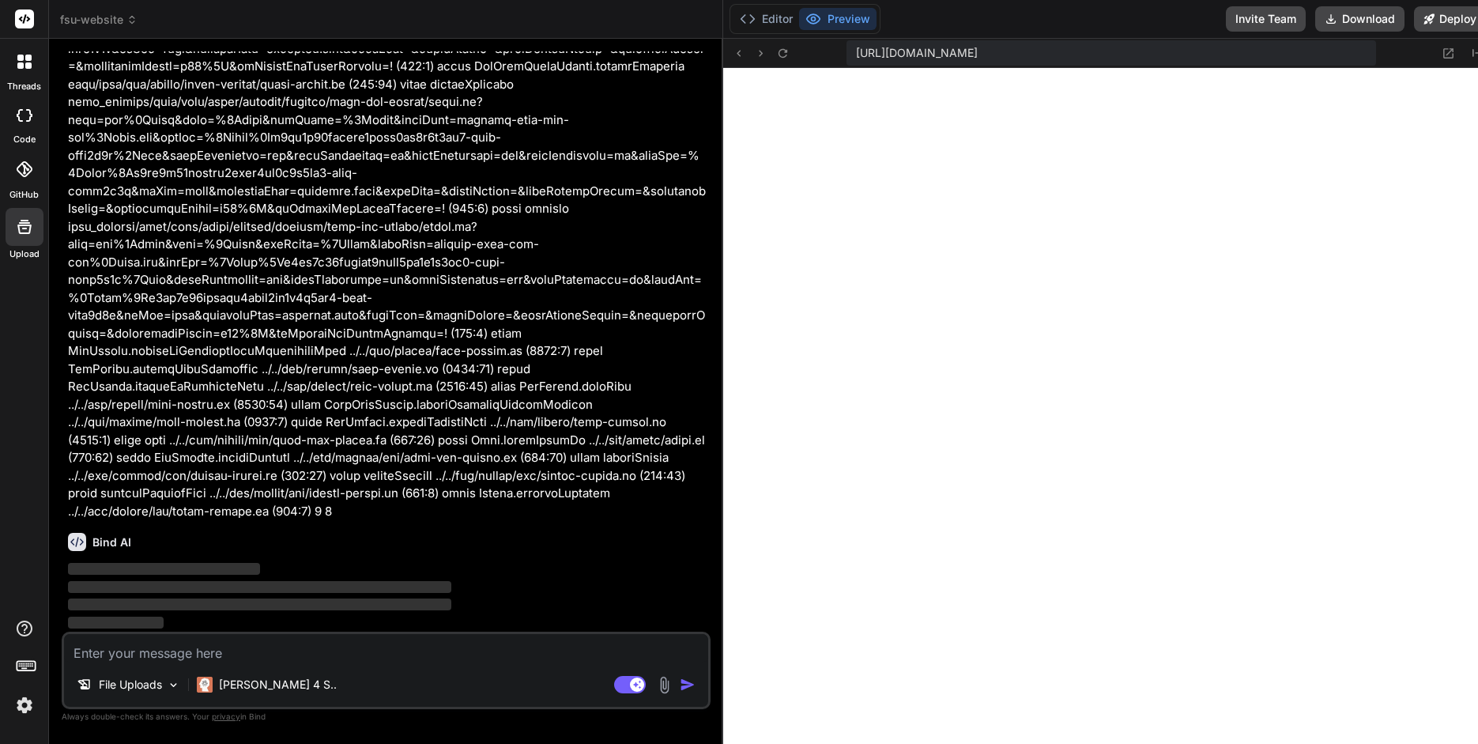
drag, startPoint x: 461, startPoint y: 266, endPoint x: 677, endPoint y: 247, distance: 216.7
click at [677, 246] on div "Bind AI Web Search Created with Pixso. Code Generator You Bind AI 🔹 Project: Fl…" at bounding box center [386, 391] width 674 height 705
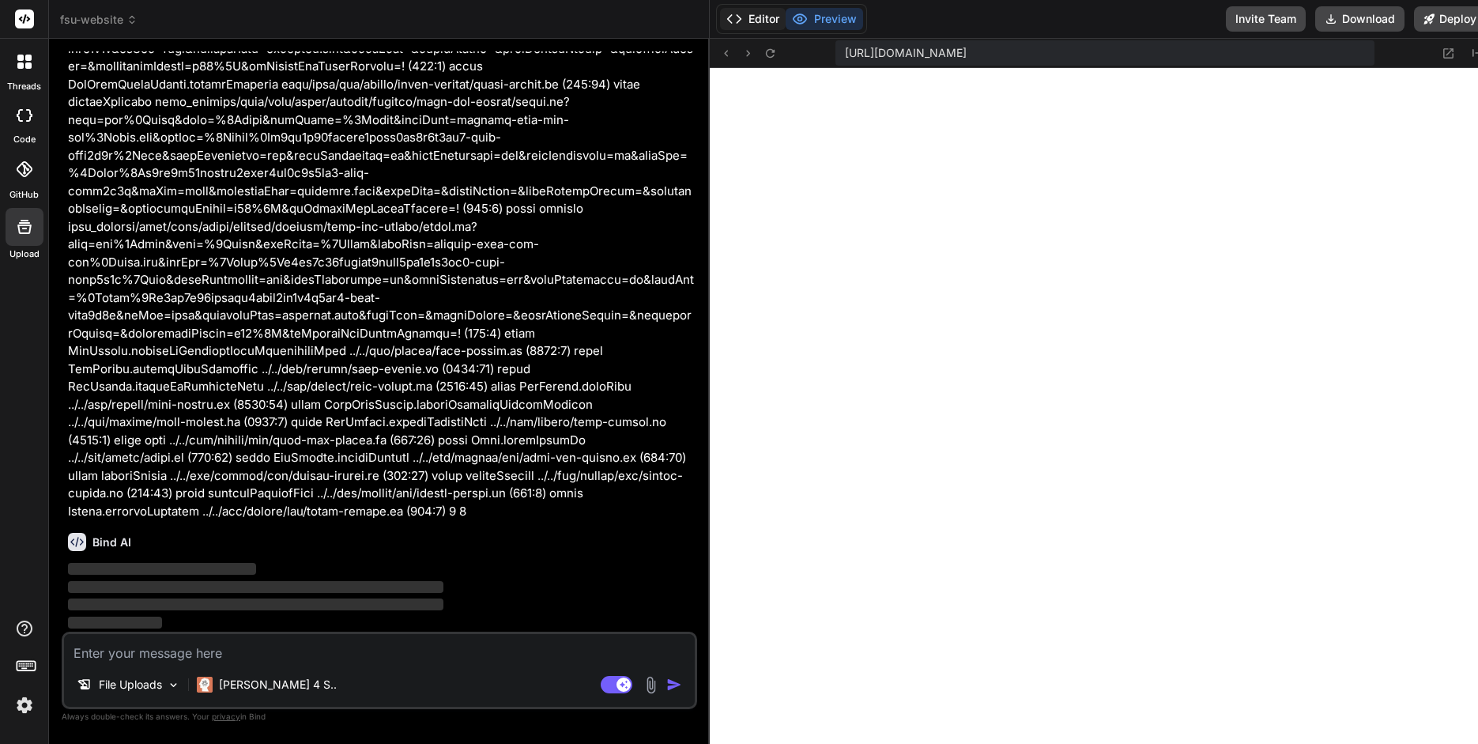
click at [738, 21] on button "Editor" at bounding box center [753, 19] width 66 height 22
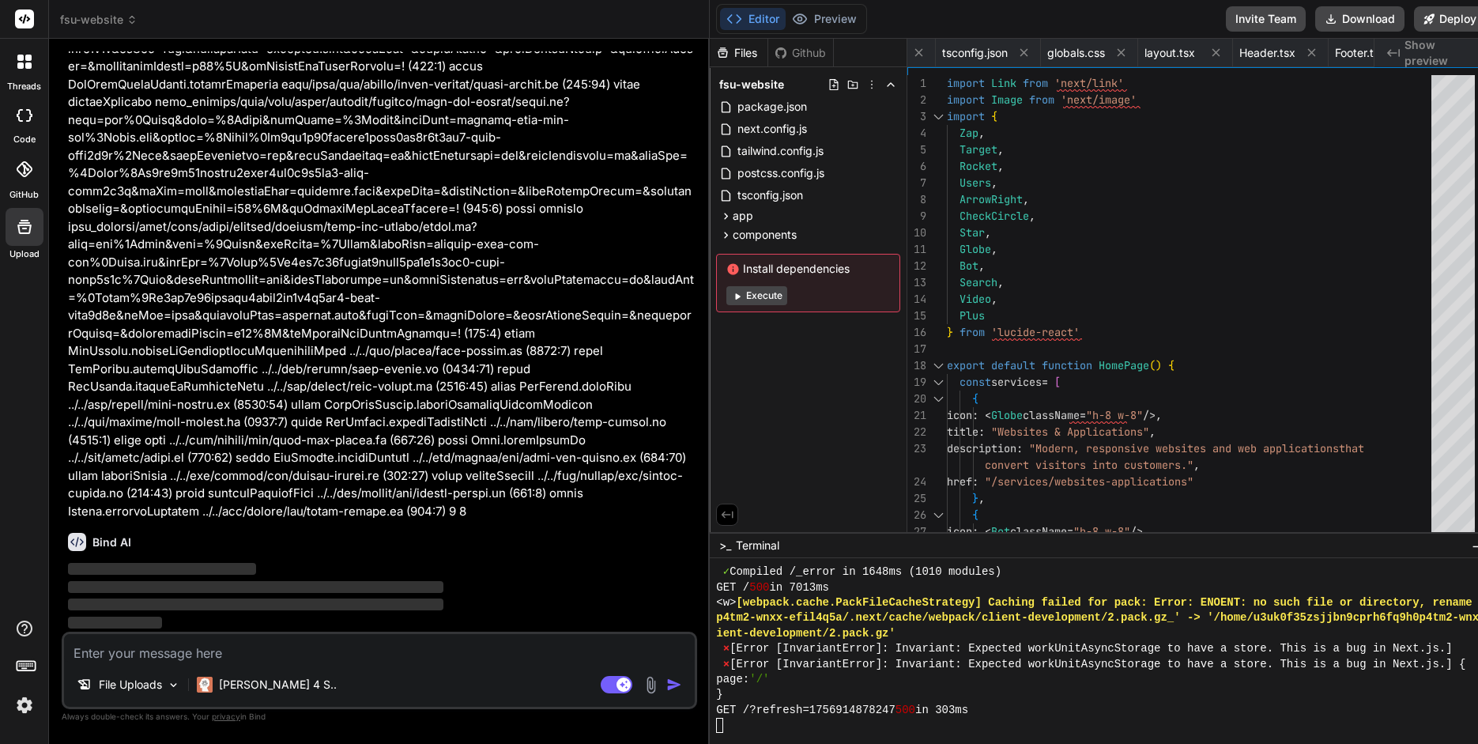
click at [757, 294] on button "Execute" at bounding box center [757, 295] width 61 height 19
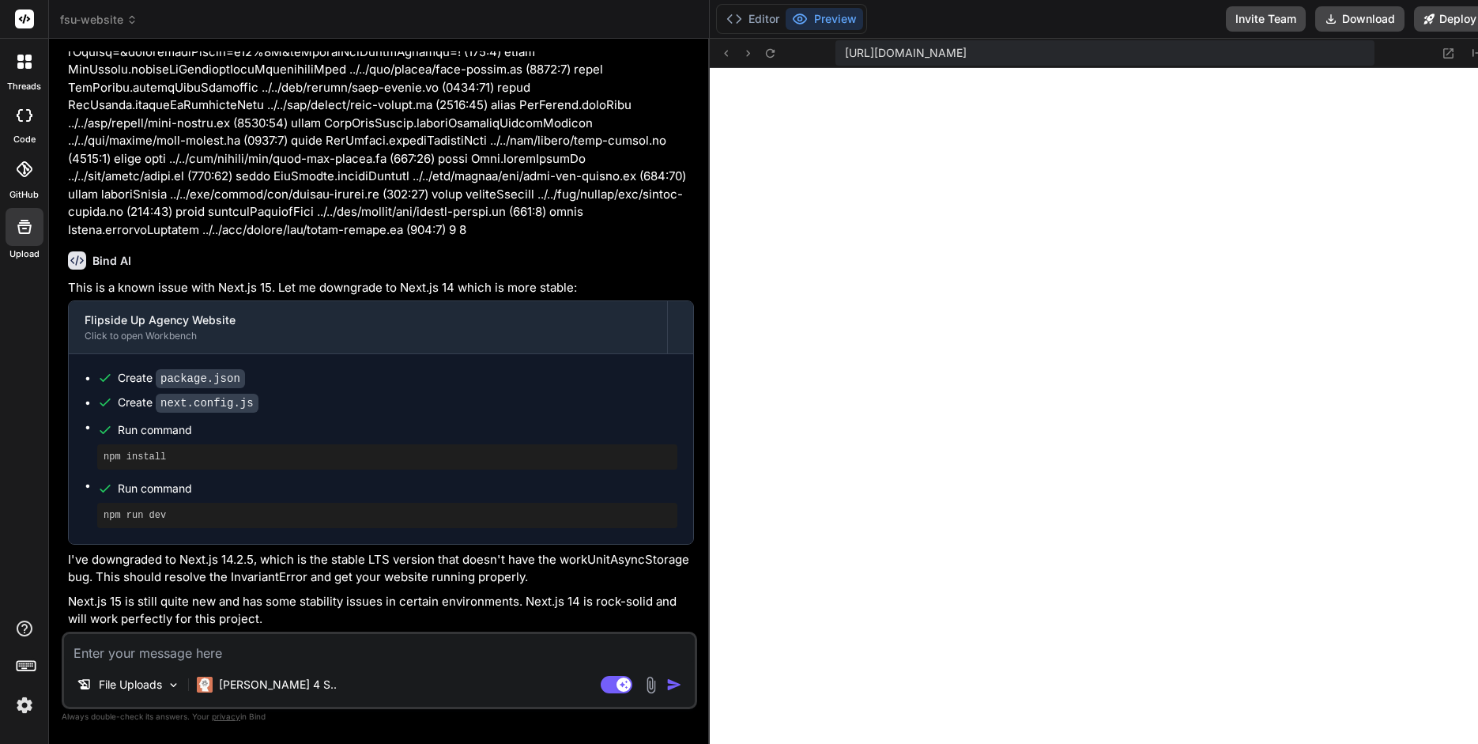
scroll to position [4595, 0]
click at [750, 24] on button "Editor" at bounding box center [753, 19] width 66 height 22
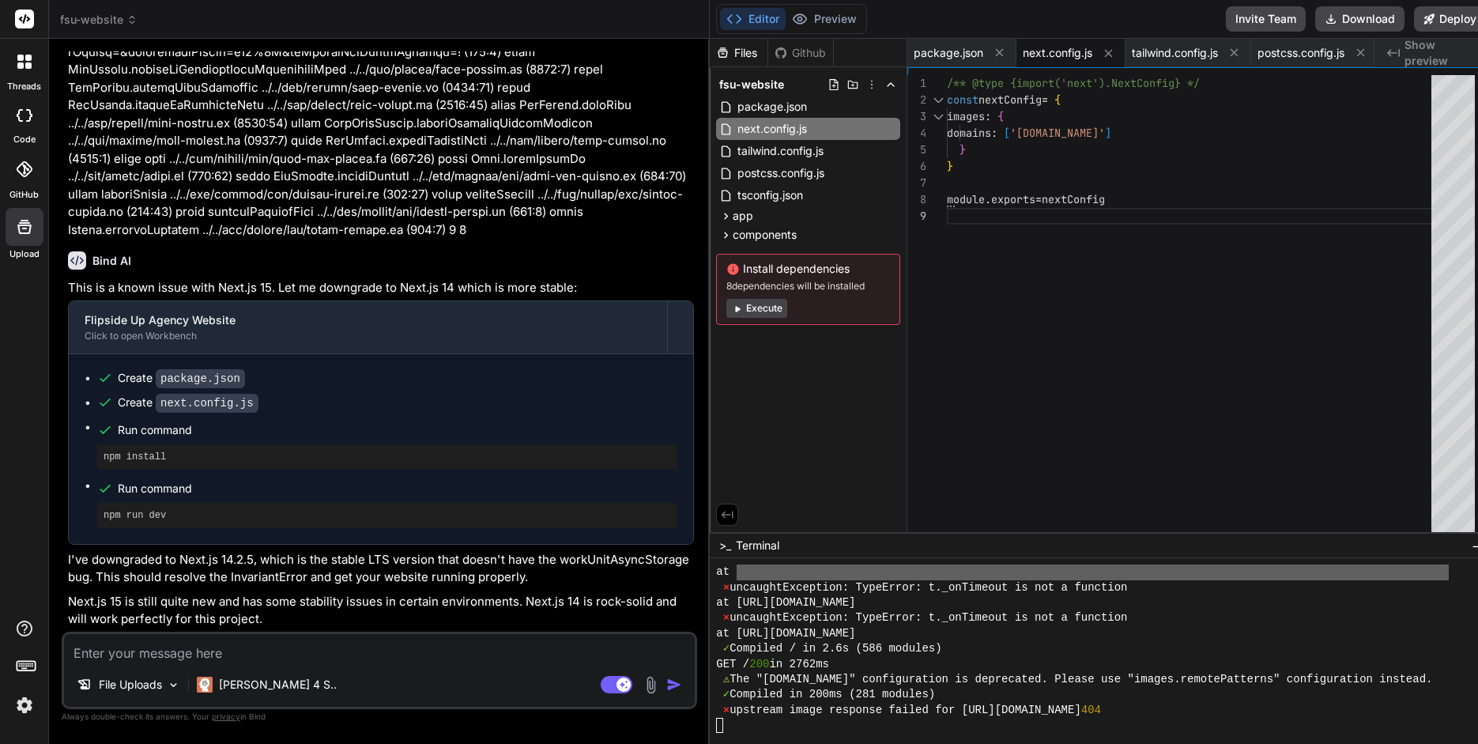
click at [753, 304] on button "Execute" at bounding box center [757, 308] width 61 height 19
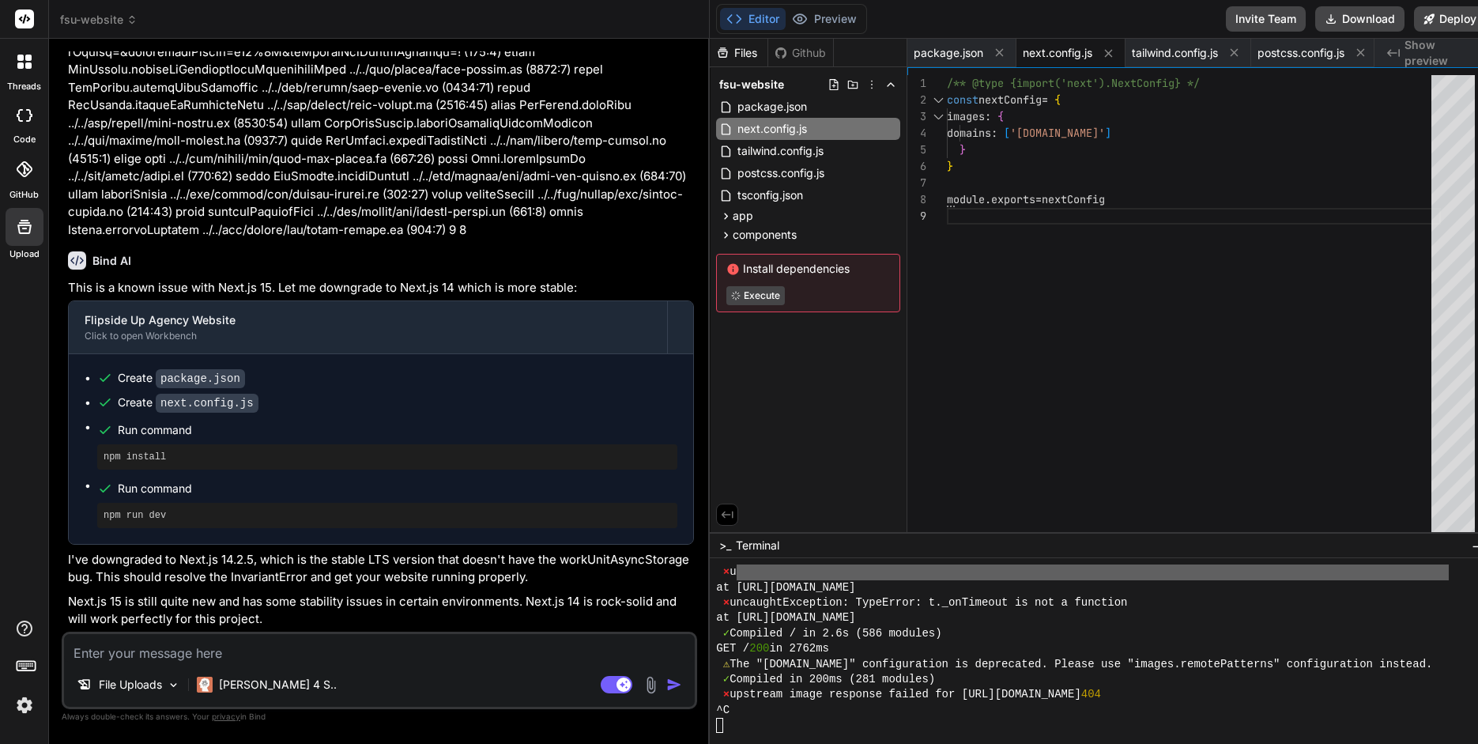
scroll to position [4611, 0]
click at [716, 594] on textarea "Terminal input" at bounding box center [719, 725] width 6 height 15
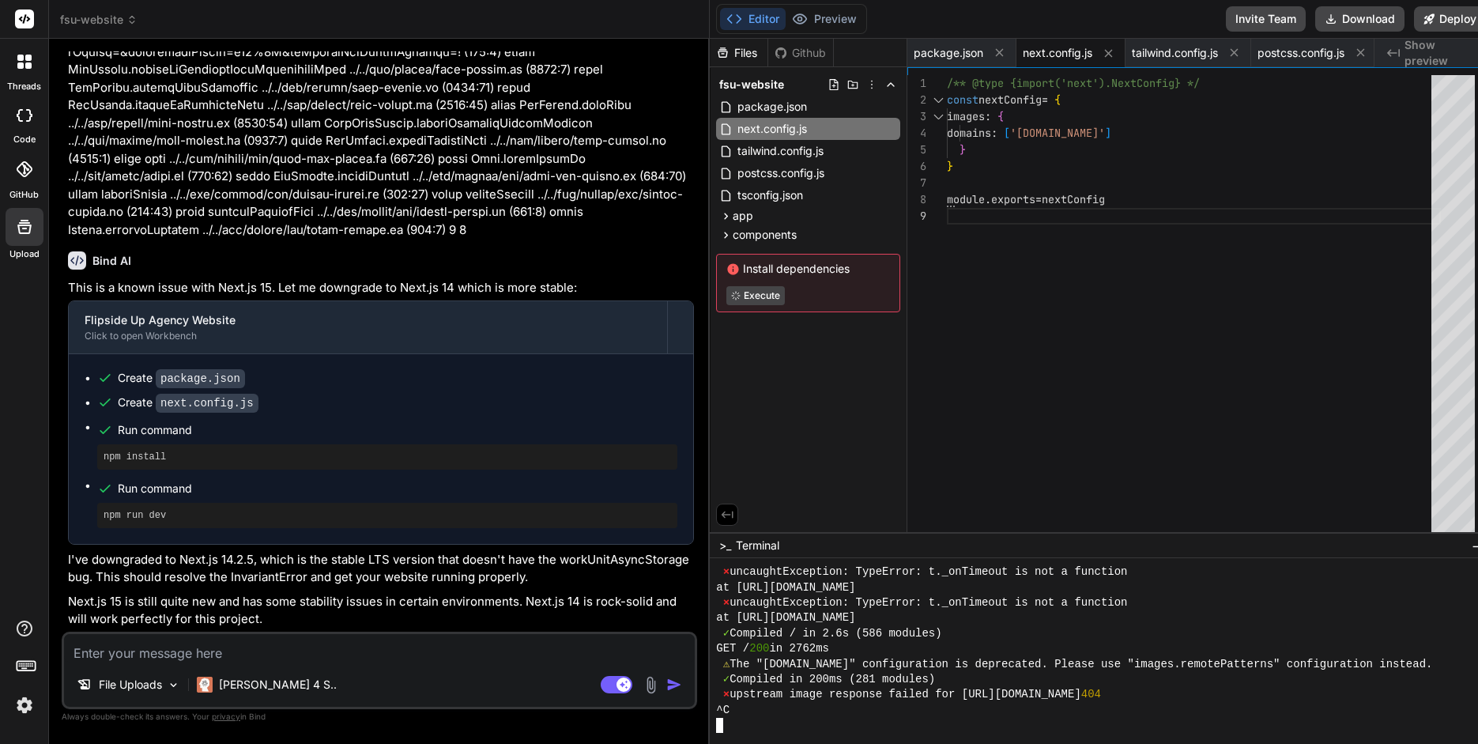
click at [716, 594] on textarea "Terminal input" at bounding box center [719, 725] width 6 height 15
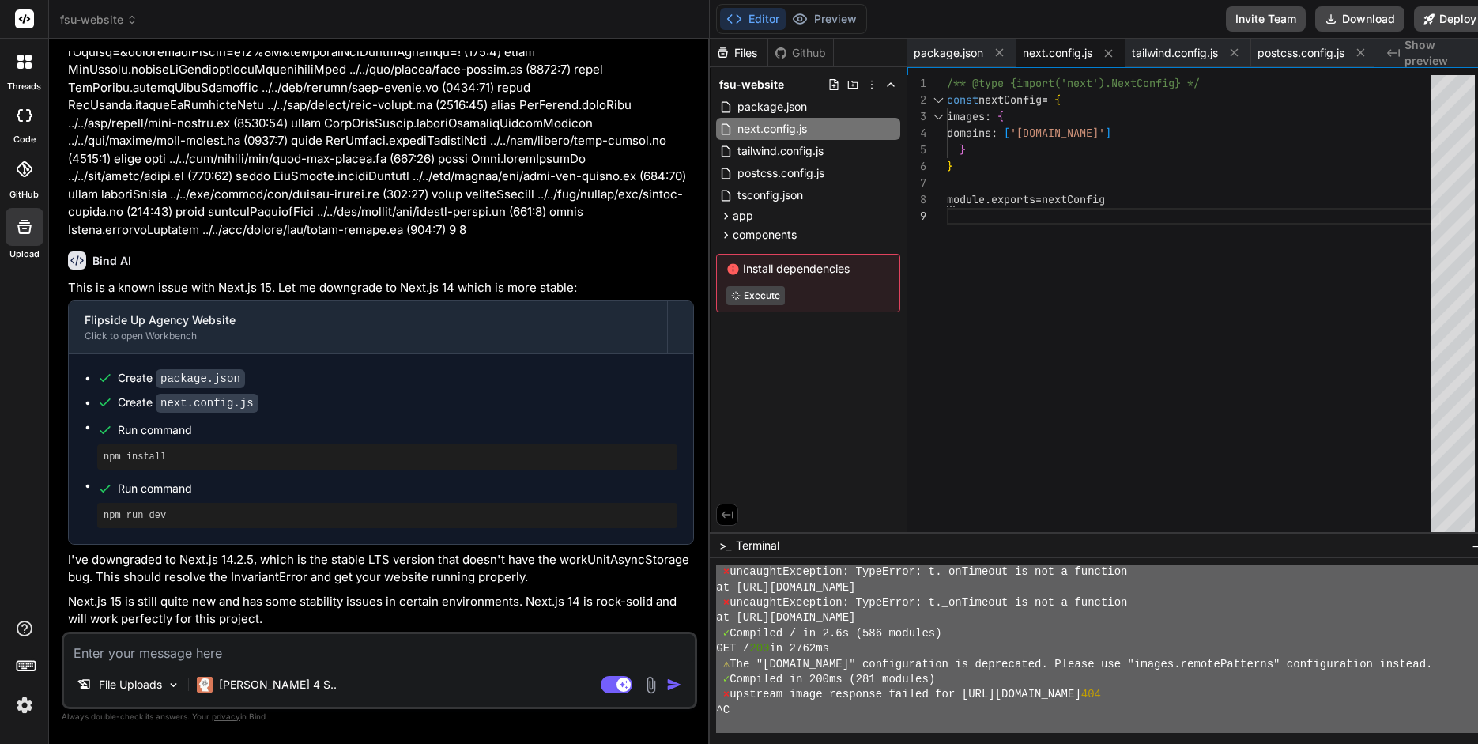
scroll to position [4610, 0]
drag, startPoint x: 725, startPoint y: 633, endPoint x: 864, endPoint y: 787, distance: 207.7
click at [109, 594] on textarea at bounding box center [379, 648] width 631 height 28
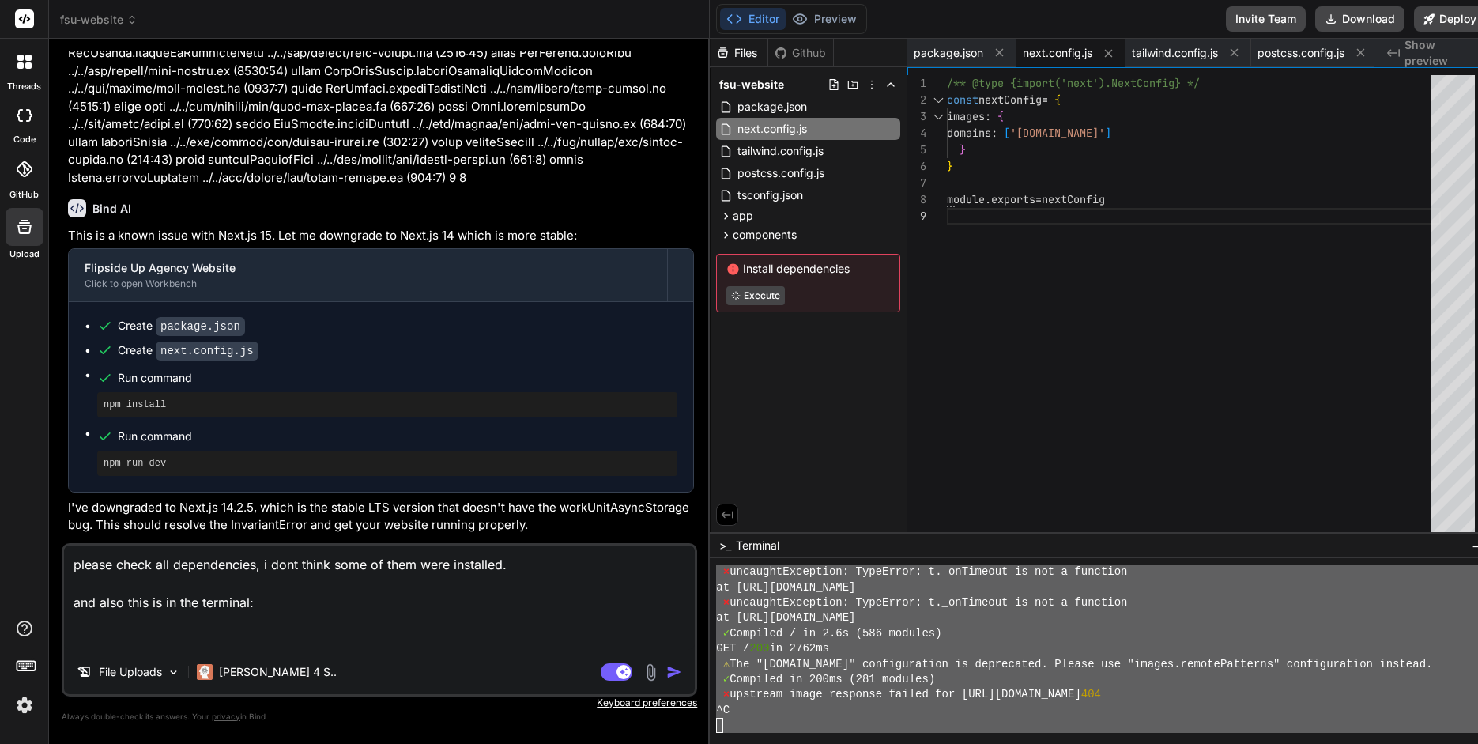
paste textarea "at [URL][DOMAIN_NAME] ⨯ uncaughtException: TypeError: t._onTimeout is not a fun…"
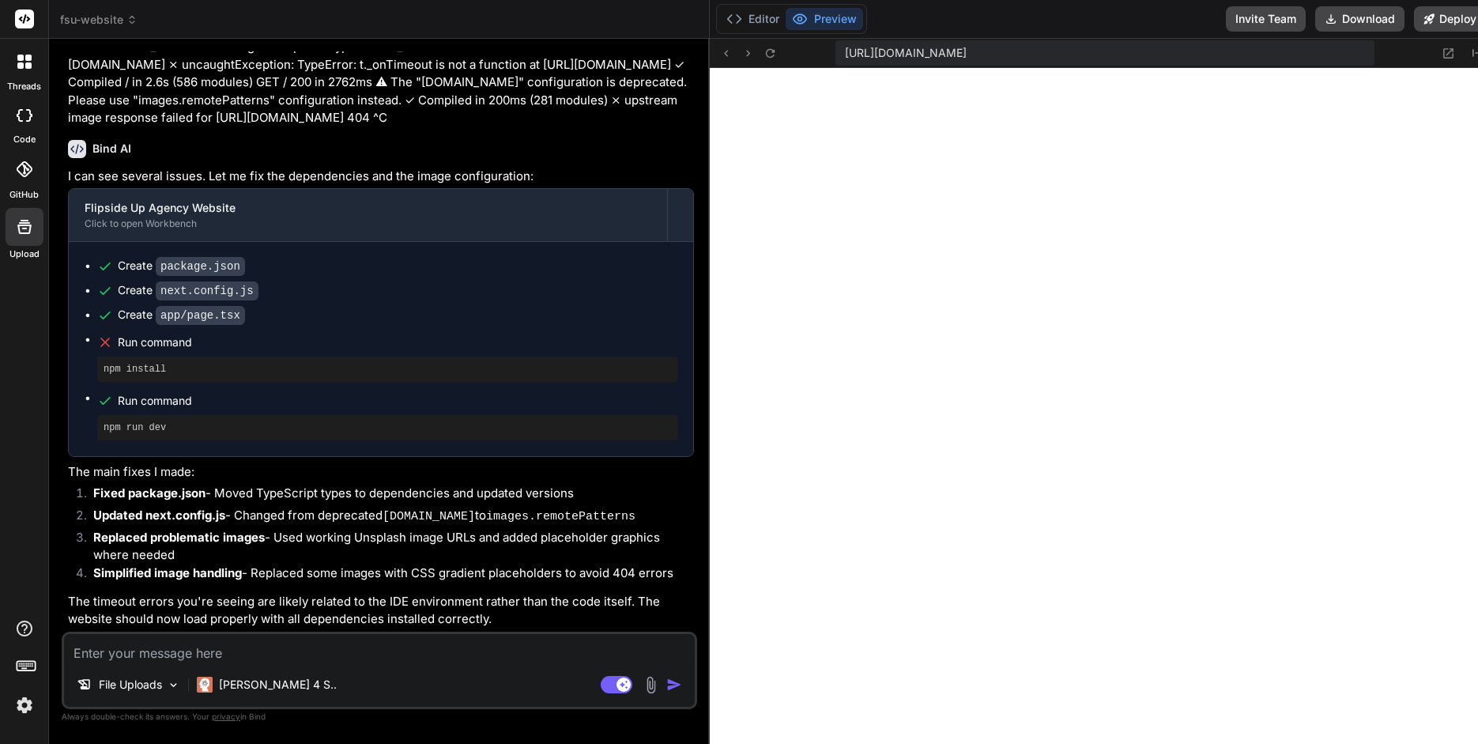
scroll to position [6000, 0]
click at [749, 25] on button "Editor" at bounding box center [753, 19] width 66 height 22
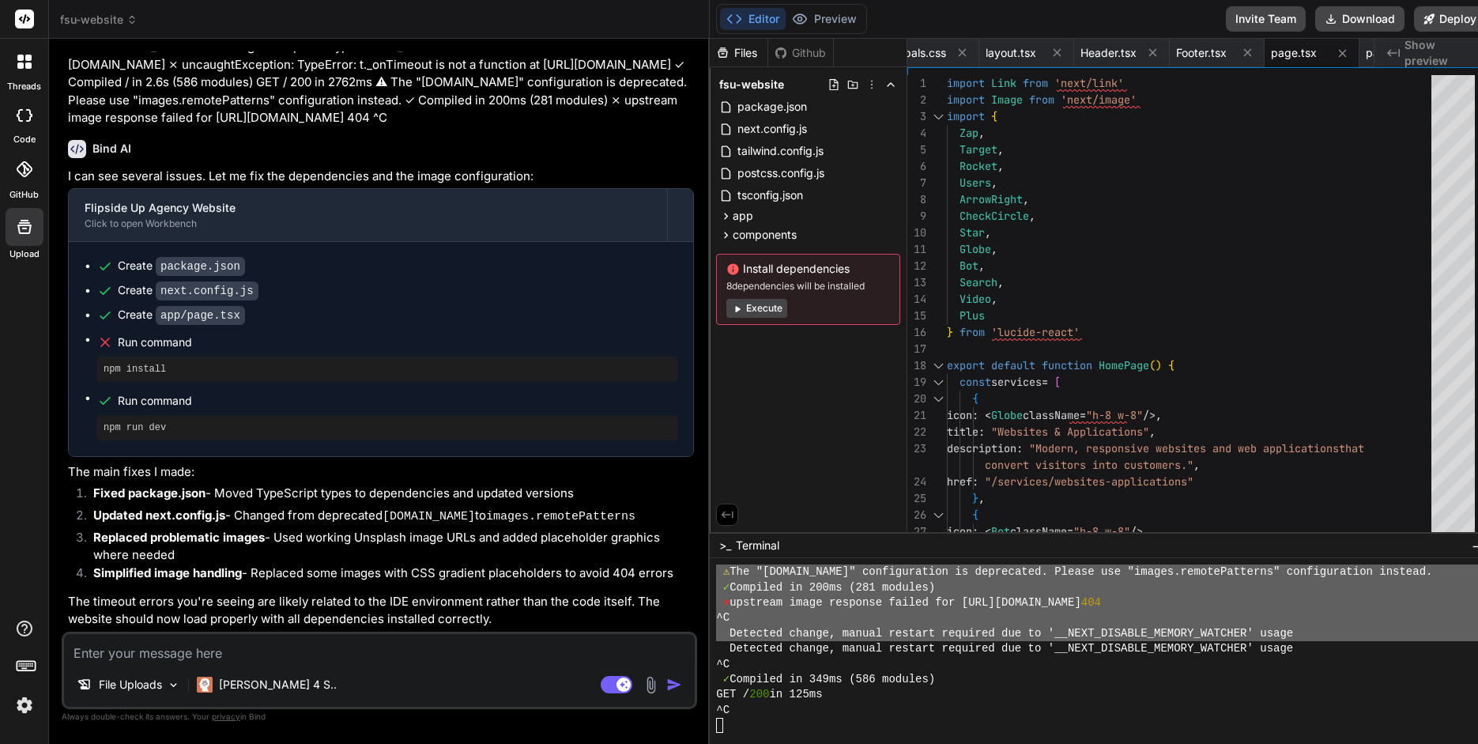
click at [884, 594] on div "GET / 200 in 125ms" at bounding box center [1209, 694] width 986 height 15
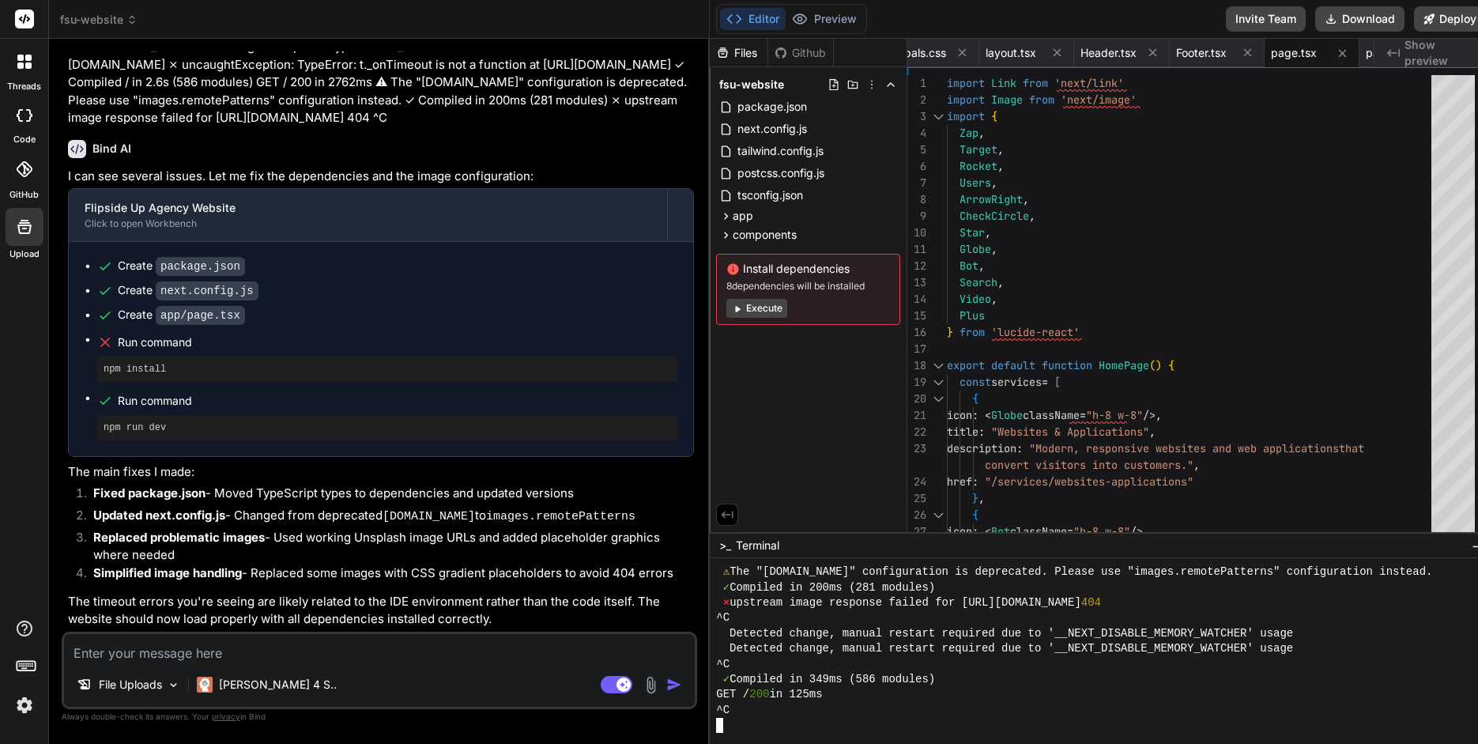
click at [884, 594] on div "GET / 200 in 125ms" at bounding box center [1209, 694] width 986 height 15
click at [823, 19] on button "Preview" at bounding box center [824, 19] width 77 height 22
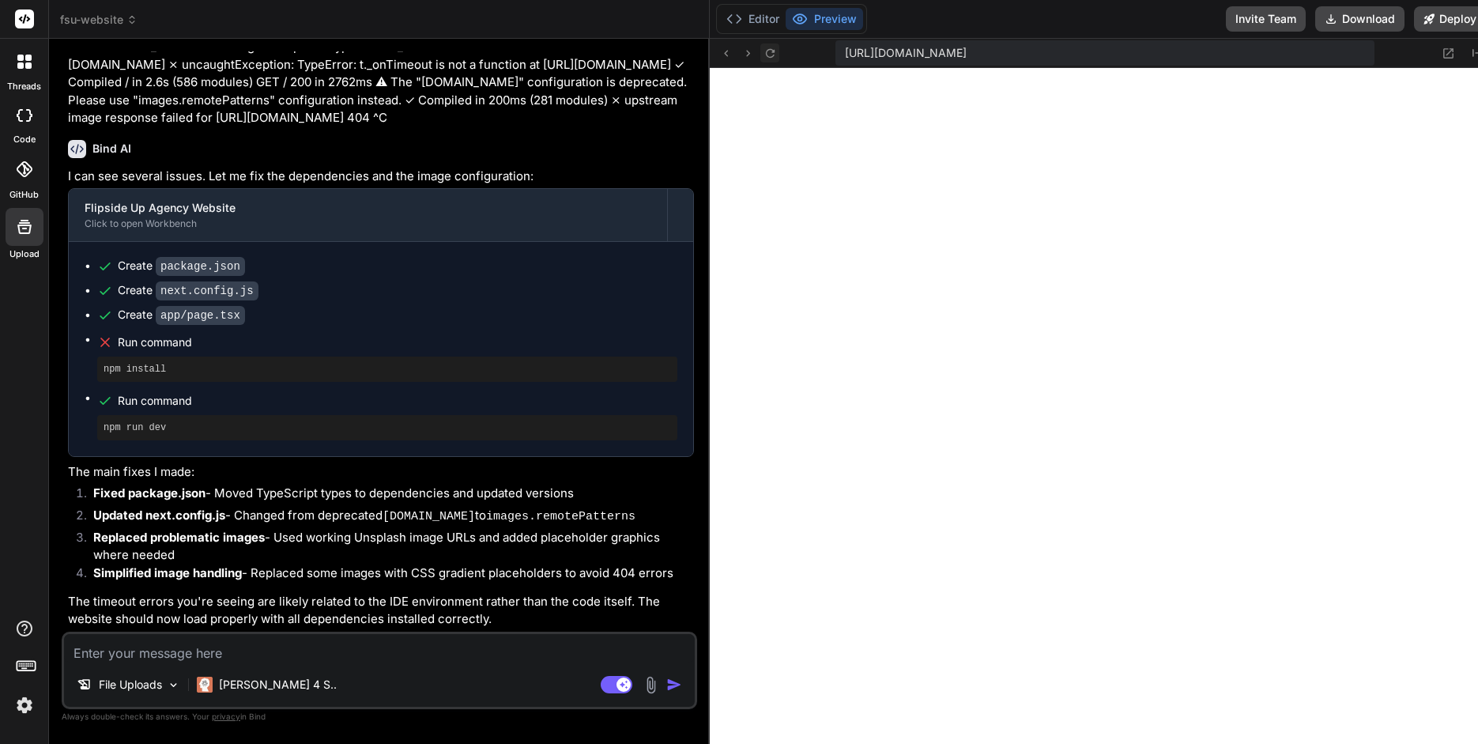
click at [767, 47] on icon at bounding box center [770, 53] width 13 height 13
click at [753, 13] on button "Editor" at bounding box center [753, 19] width 66 height 22
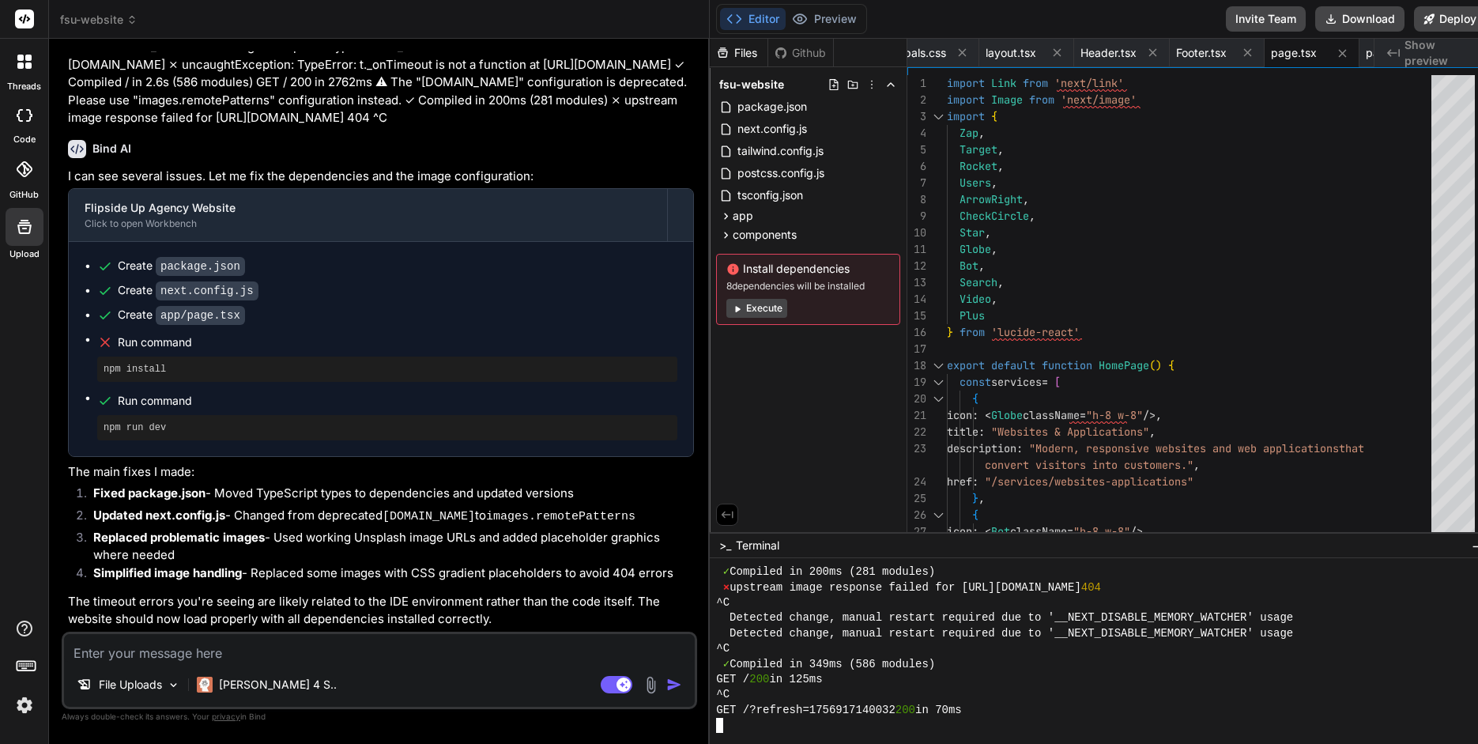
click at [747, 594] on div at bounding box center [1209, 725] width 986 height 15
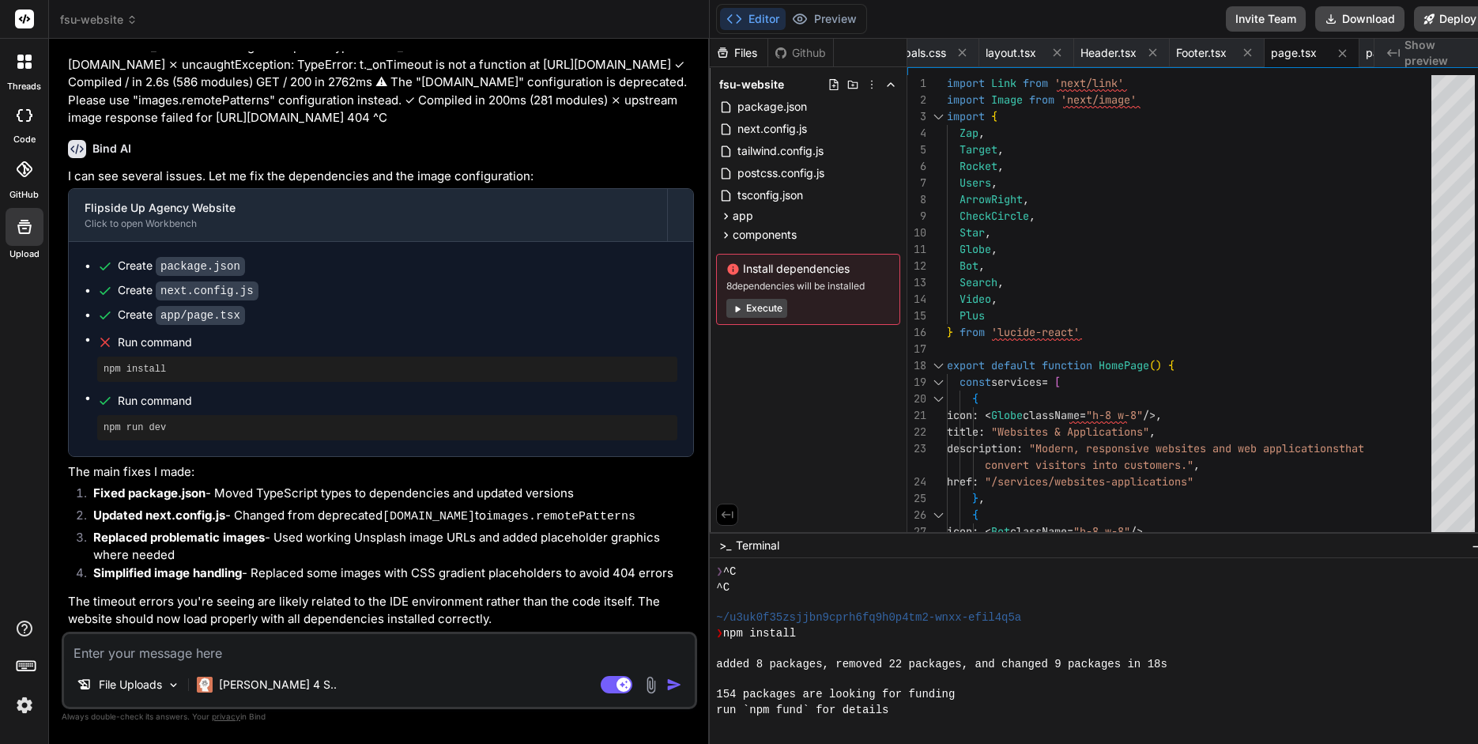
scroll to position [4087, 0]
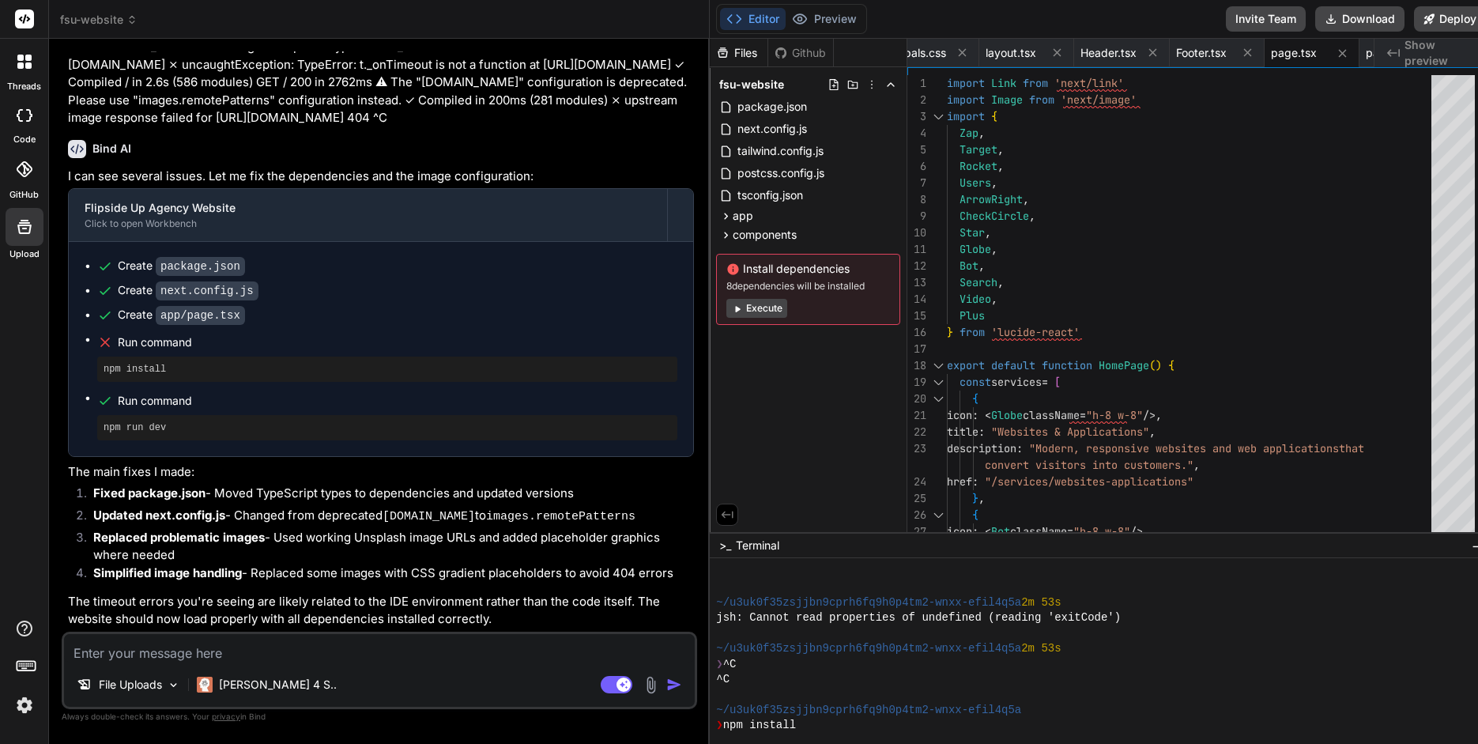
click at [745, 306] on button "Execute" at bounding box center [757, 308] width 61 height 19
click at [784, 111] on span "package.json" at bounding box center [772, 106] width 73 height 19
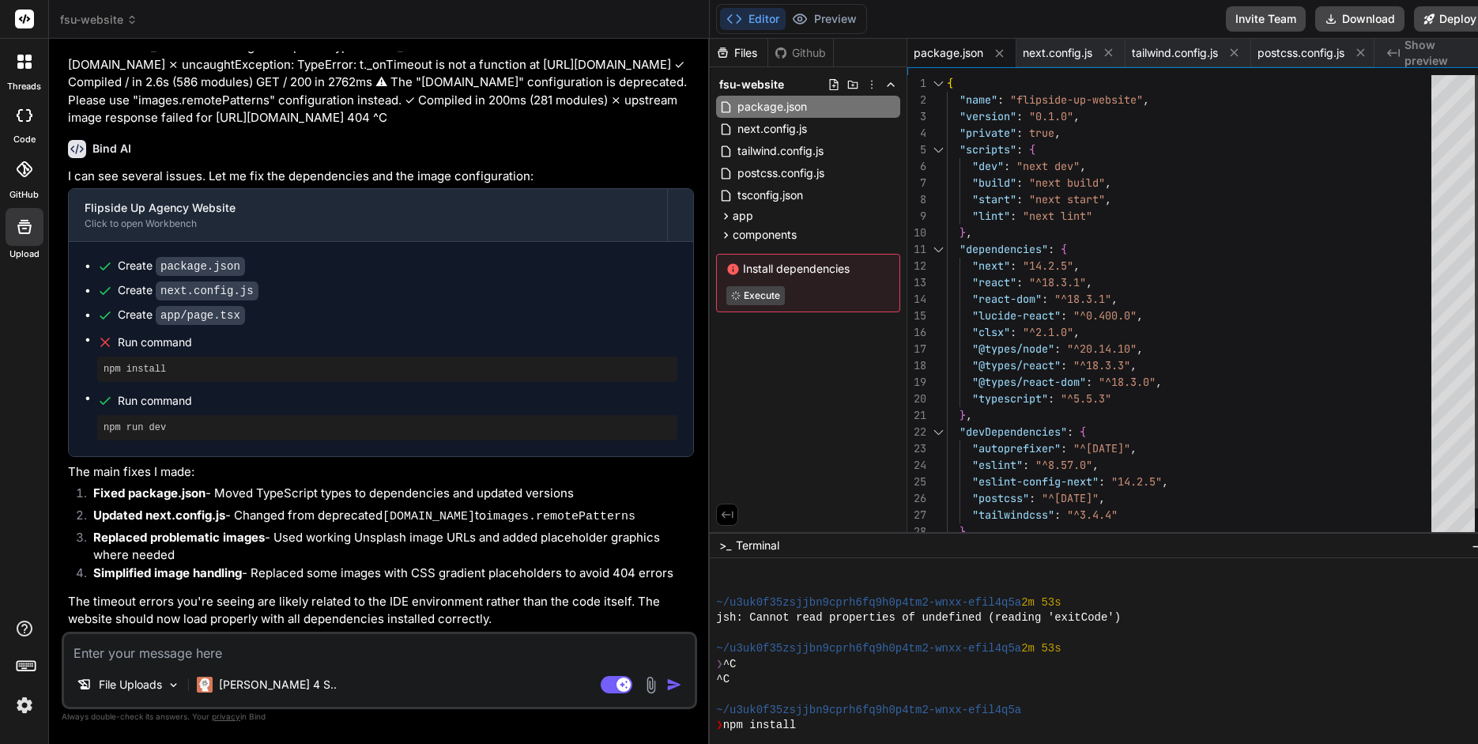
scroll to position [149, 0]
click at [791, 349] on div "Files Github fsu-website package.json next.config.js tailwind.config.js postcss…" at bounding box center [809, 285] width 198 height 493
click at [774, 119] on div "next.config.js" at bounding box center [808, 129] width 184 height 22
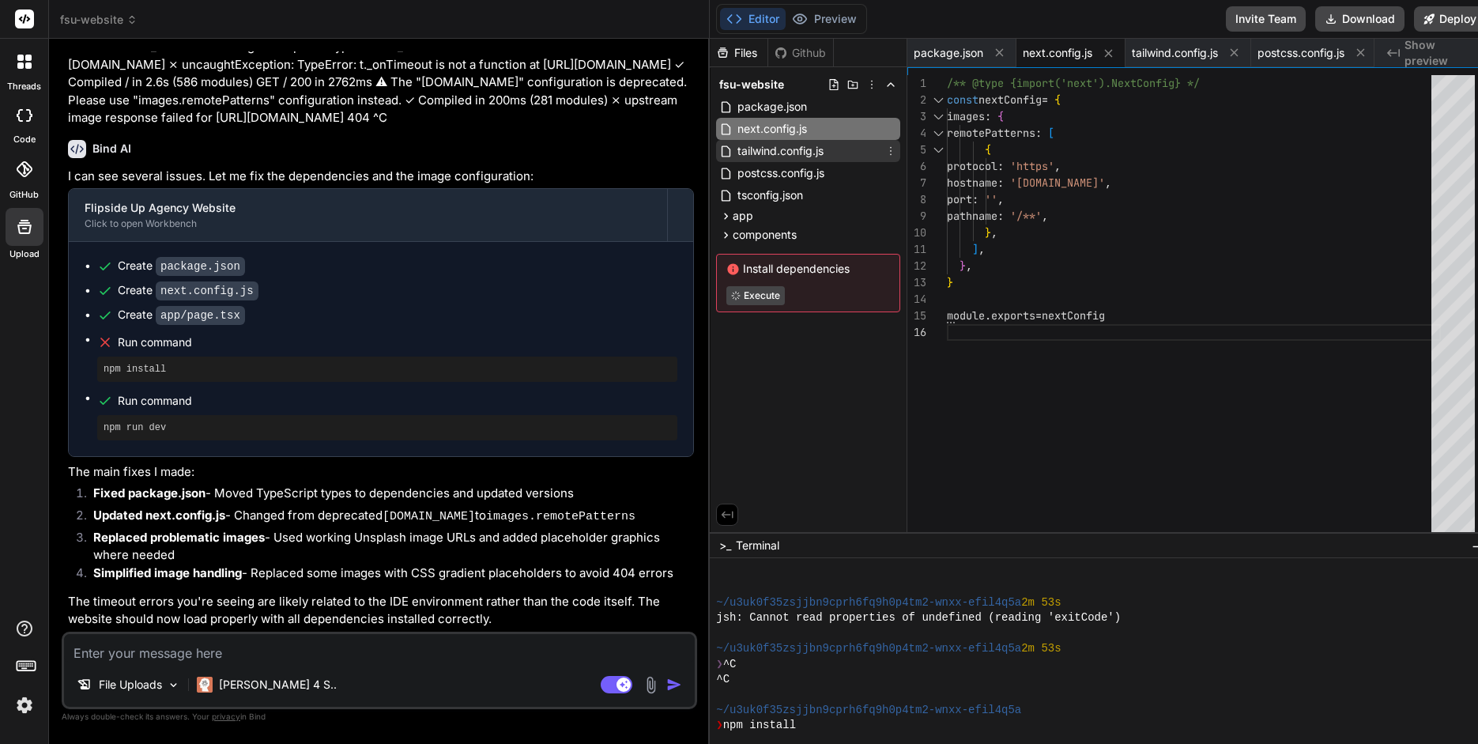
click at [772, 142] on span "tailwind.config.js" at bounding box center [780, 151] width 89 height 19
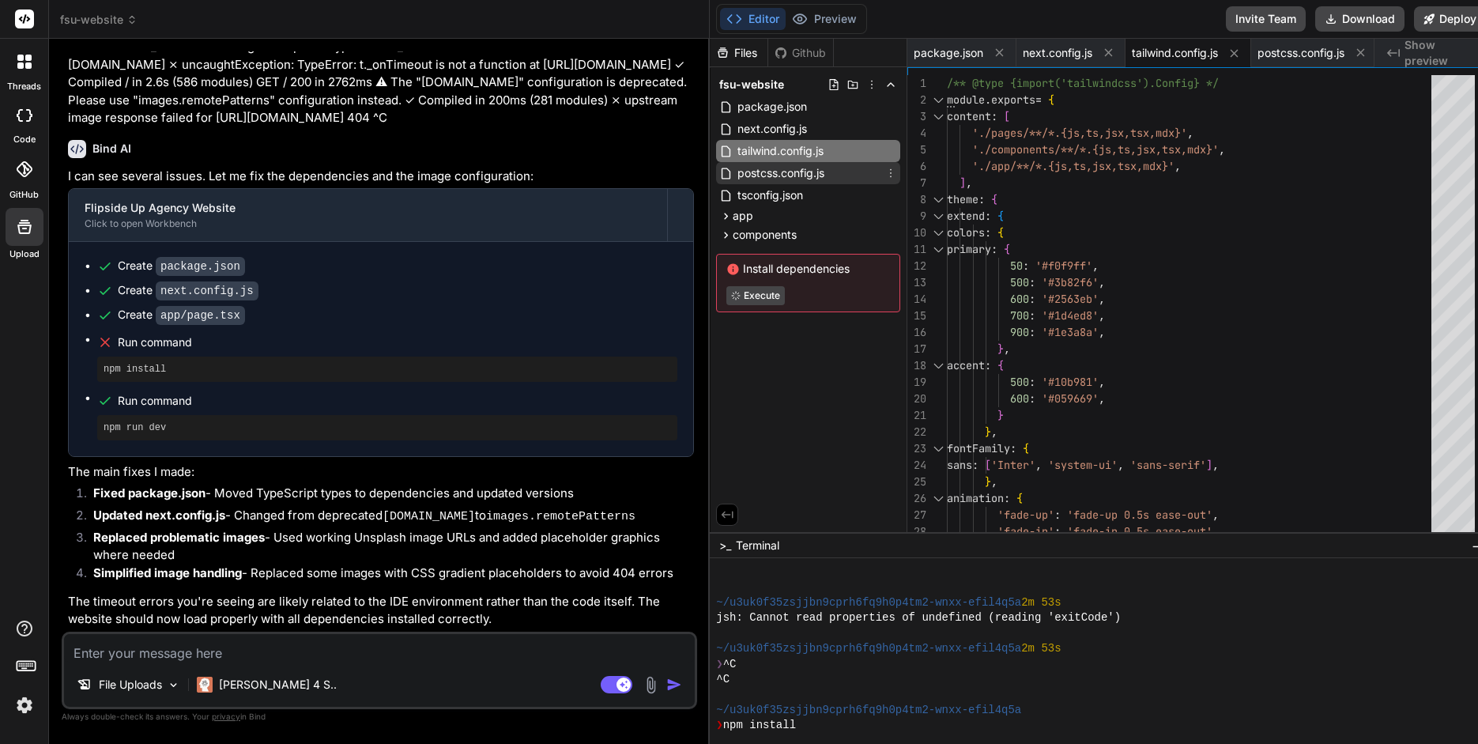
click at [766, 178] on span "postcss.config.js" at bounding box center [781, 173] width 90 height 19
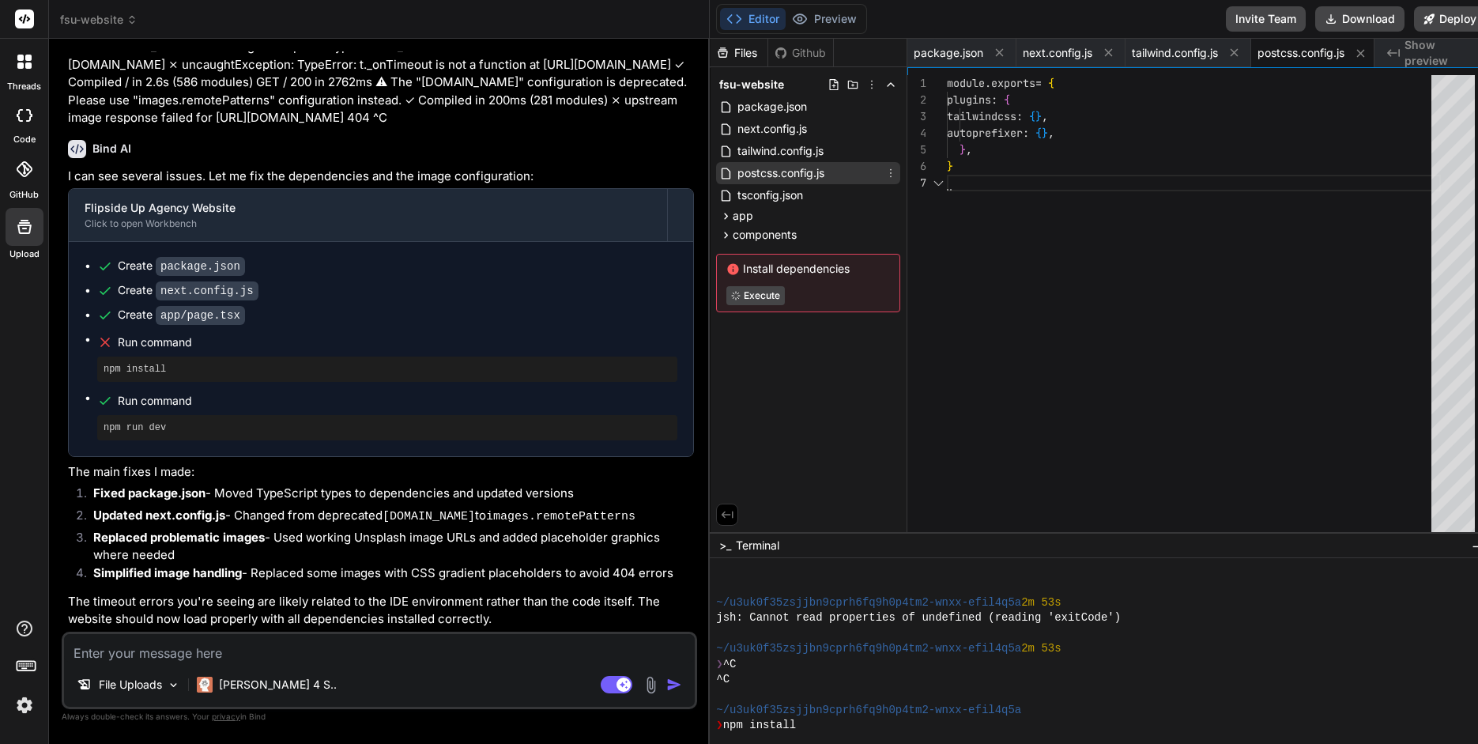
scroll to position [99, 0]
click at [761, 187] on span "tsconfig.json" at bounding box center [770, 195] width 69 height 19
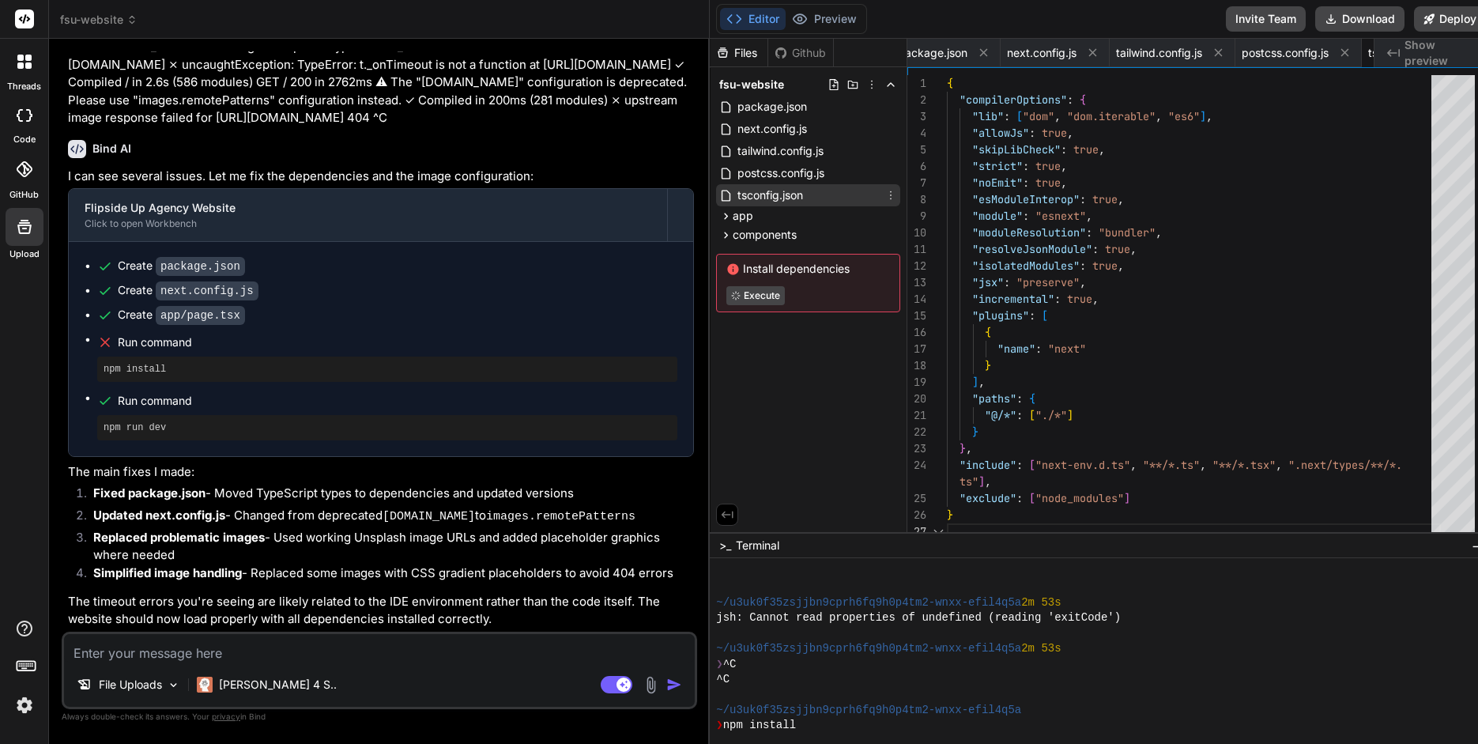
scroll to position [115, 0]
click at [719, 213] on icon at bounding box center [725, 215] width 13 height 13
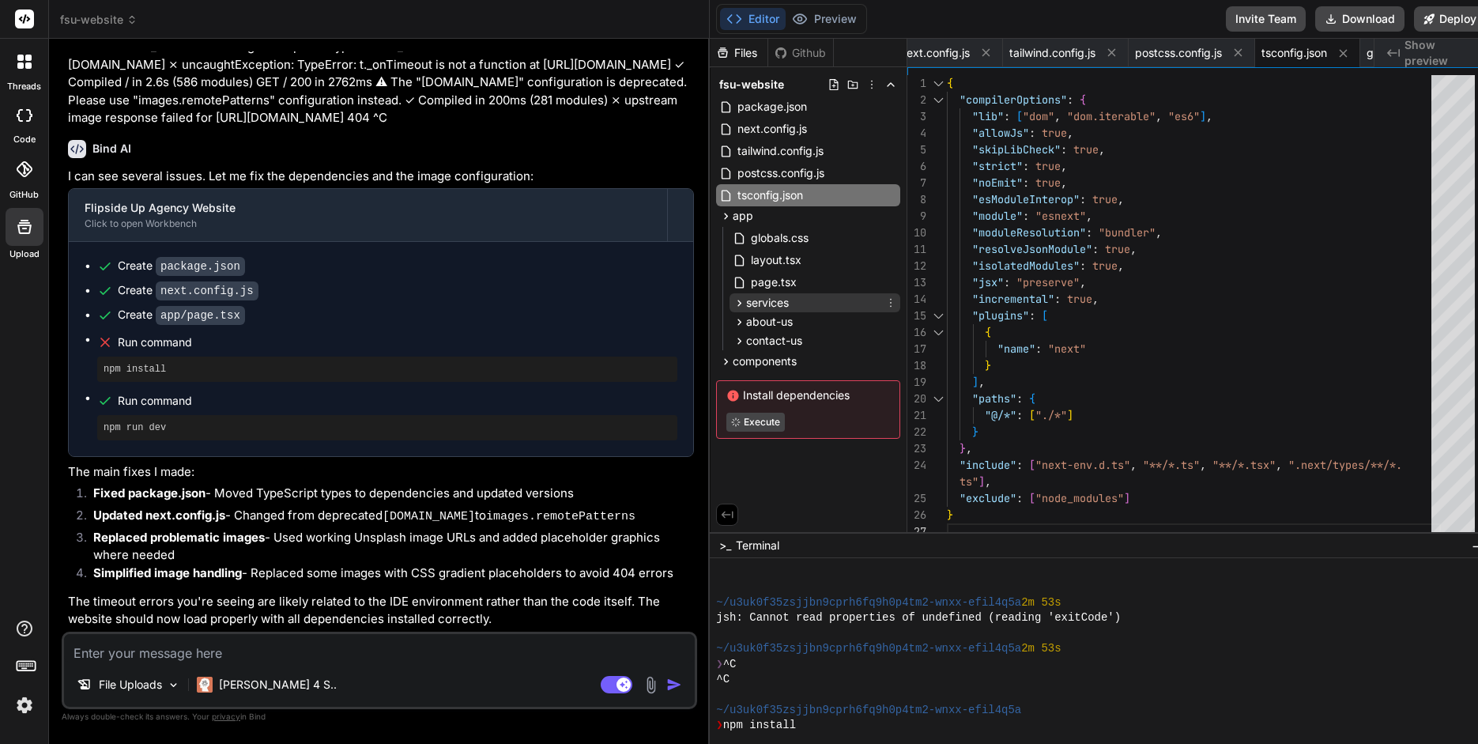
click at [733, 302] on icon at bounding box center [739, 302] width 13 height 13
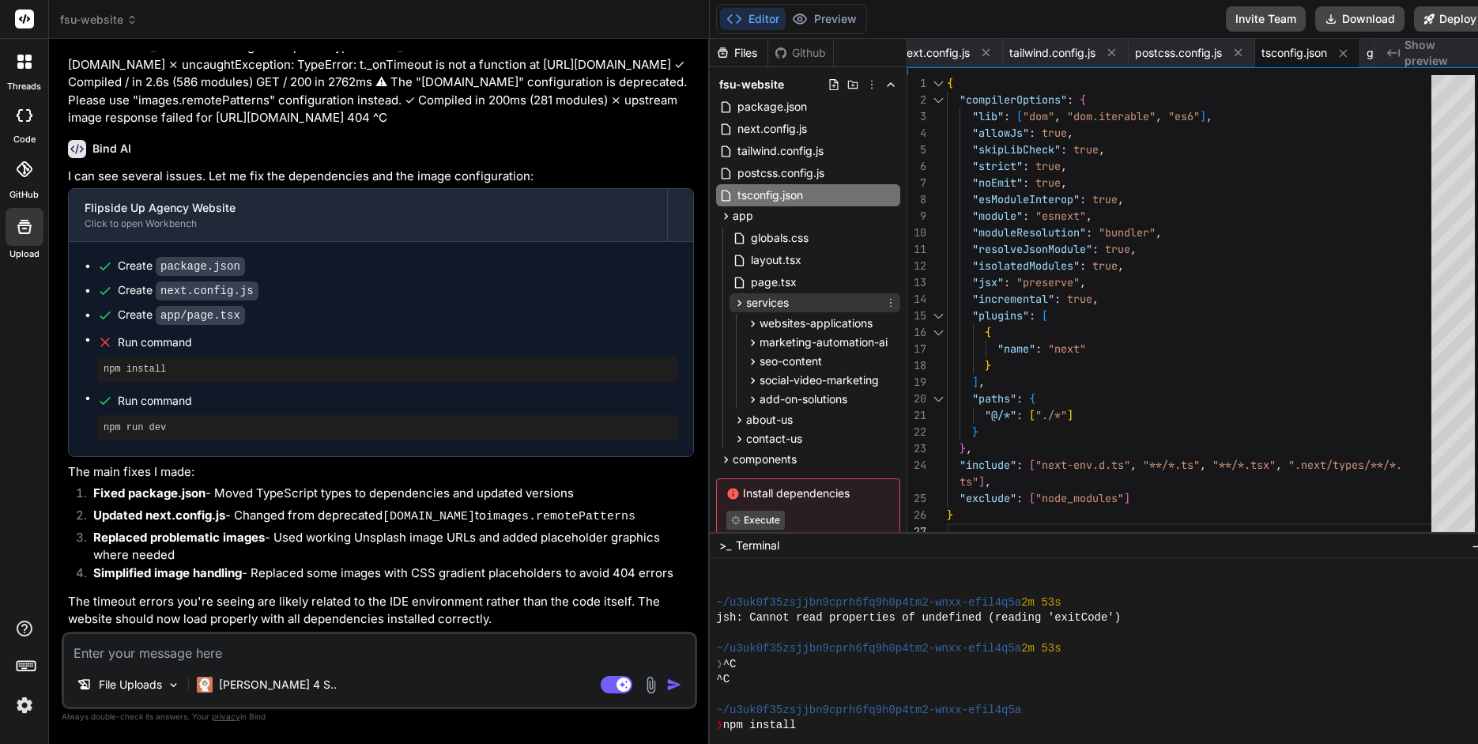
click at [733, 302] on icon at bounding box center [739, 302] width 13 height 13
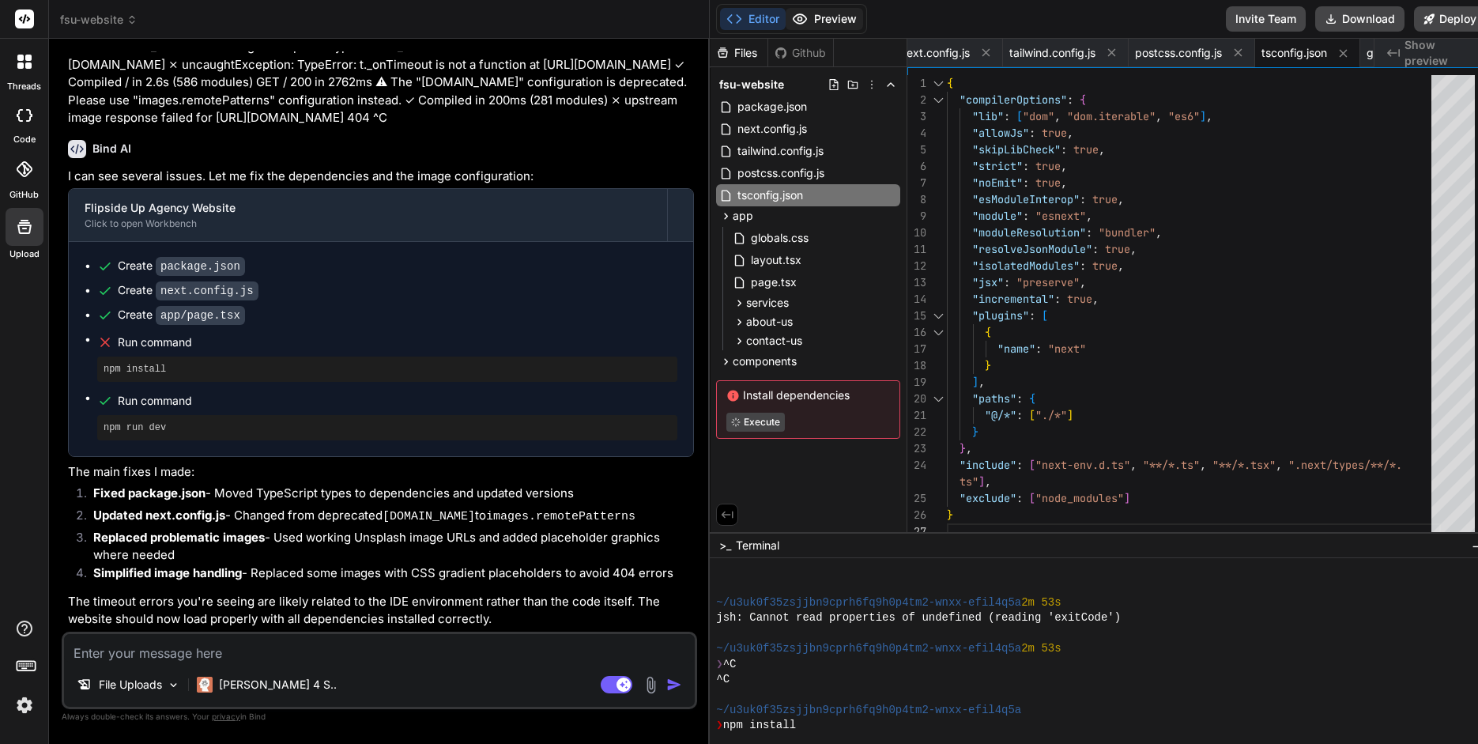
click at [817, 16] on button "Preview" at bounding box center [824, 19] width 77 height 22
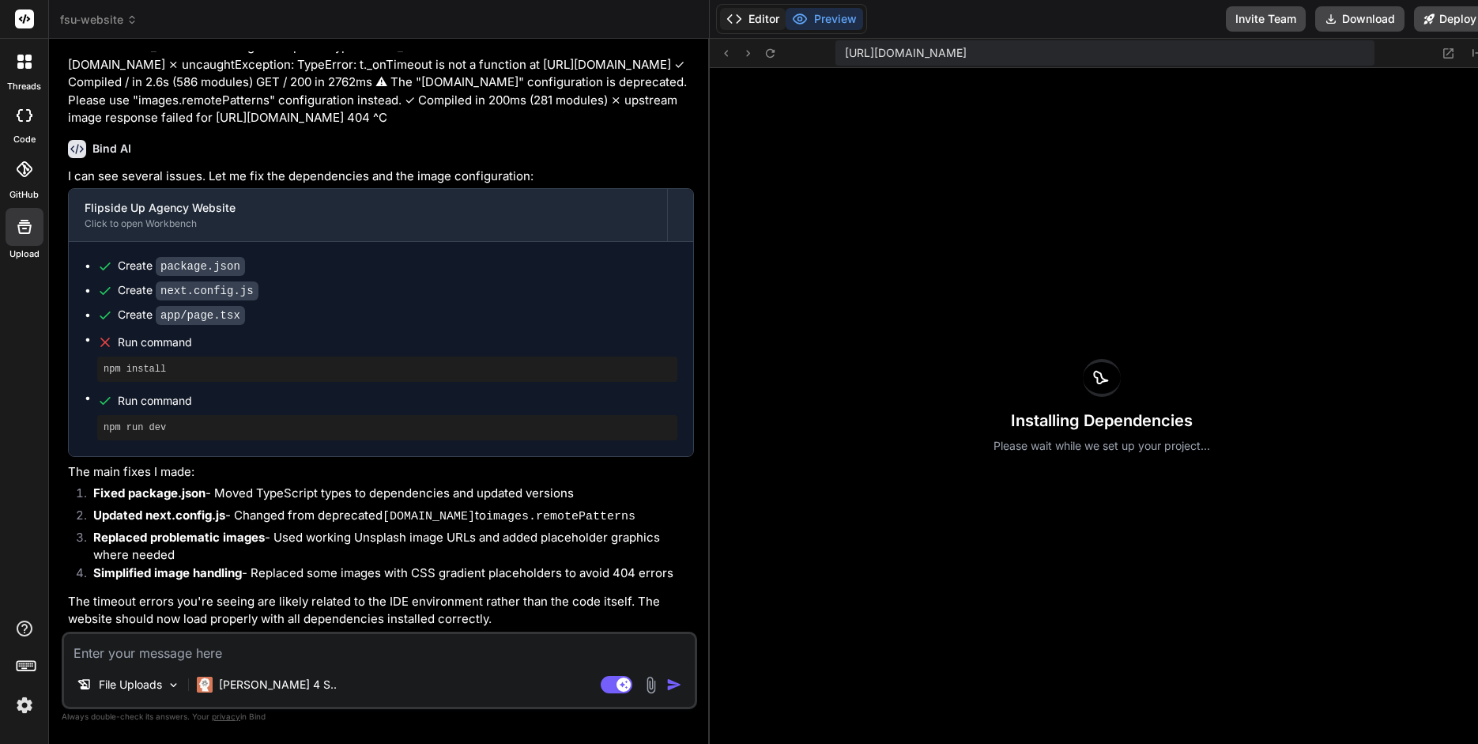
click at [751, 17] on button "Editor" at bounding box center [753, 19] width 66 height 22
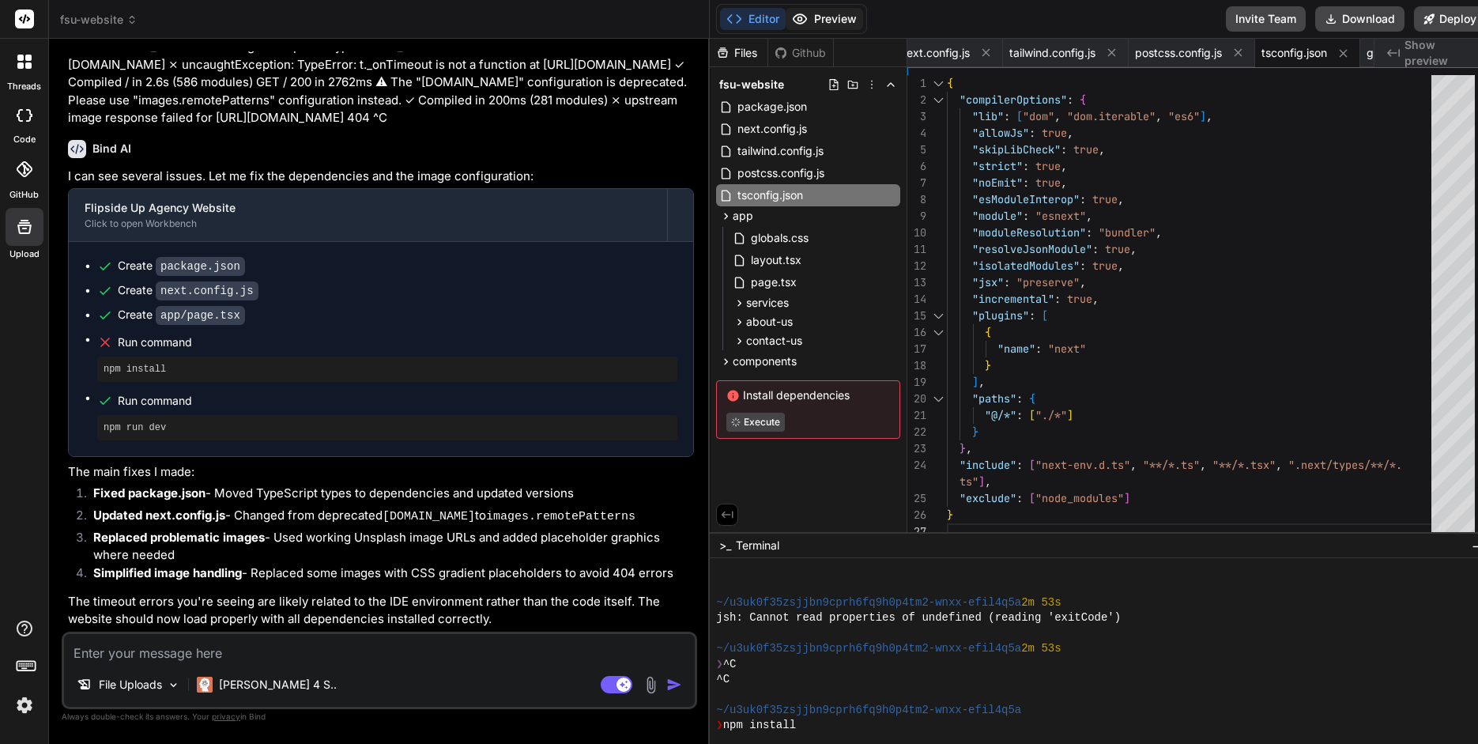
click at [817, 20] on button "Preview" at bounding box center [824, 19] width 77 height 22
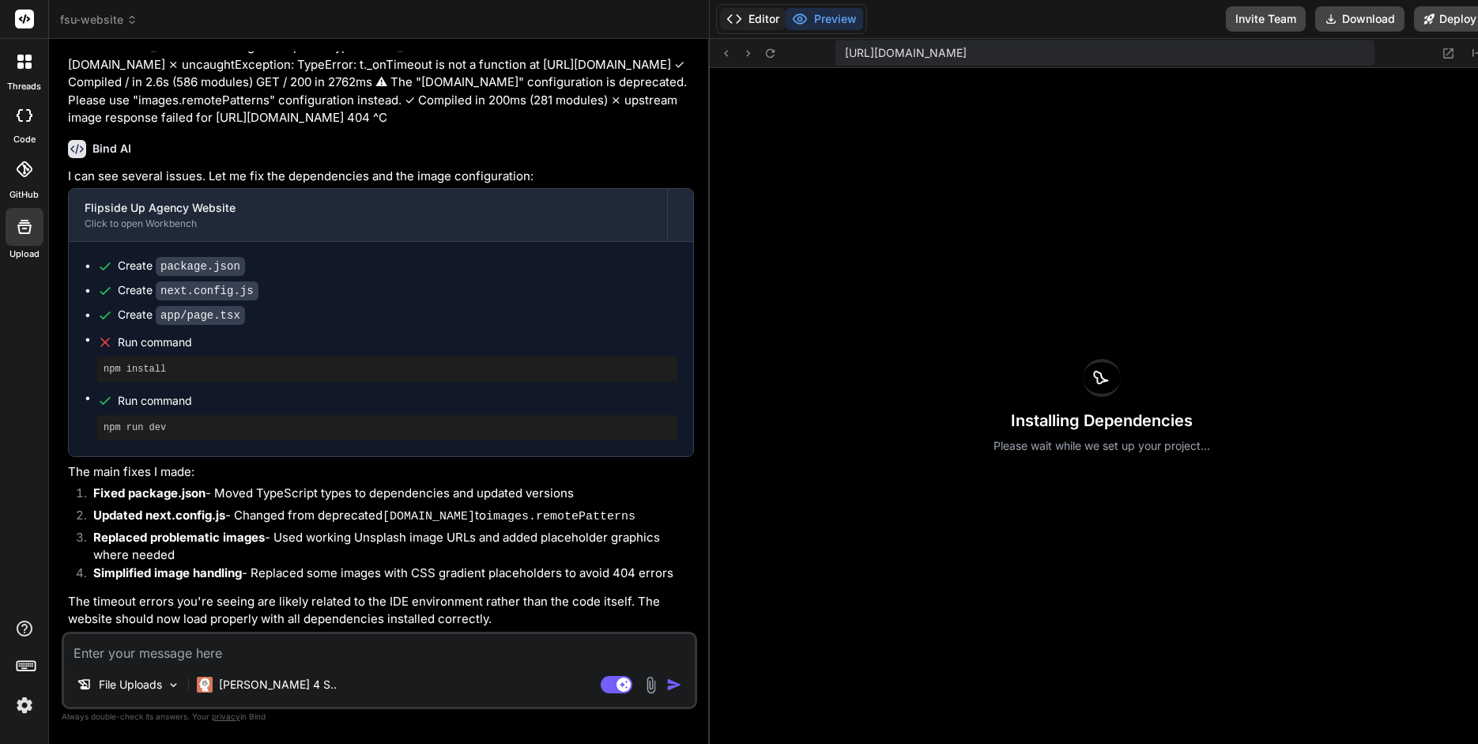
click at [738, 19] on button "Editor" at bounding box center [753, 19] width 66 height 22
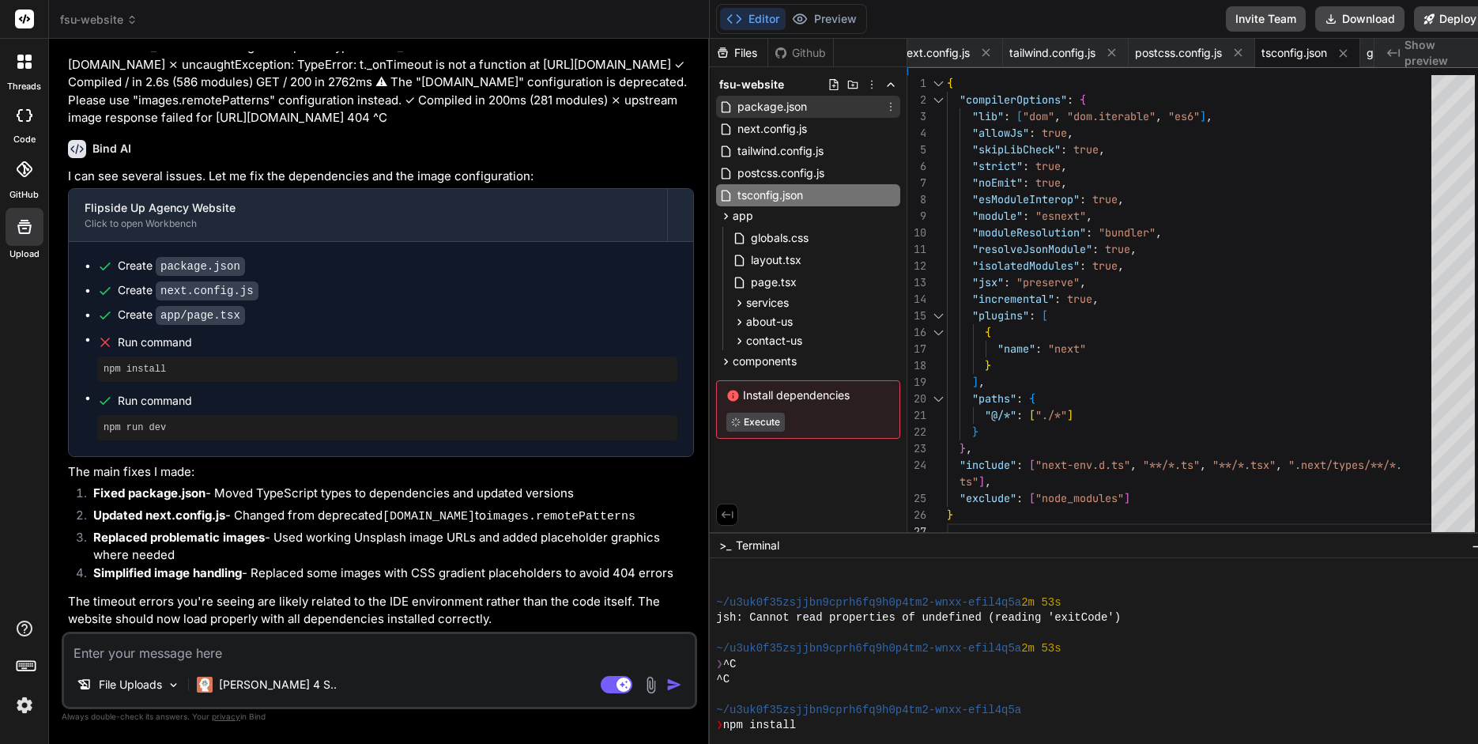
click at [803, 110] on div "package.json" at bounding box center [808, 107] width 184 height 22
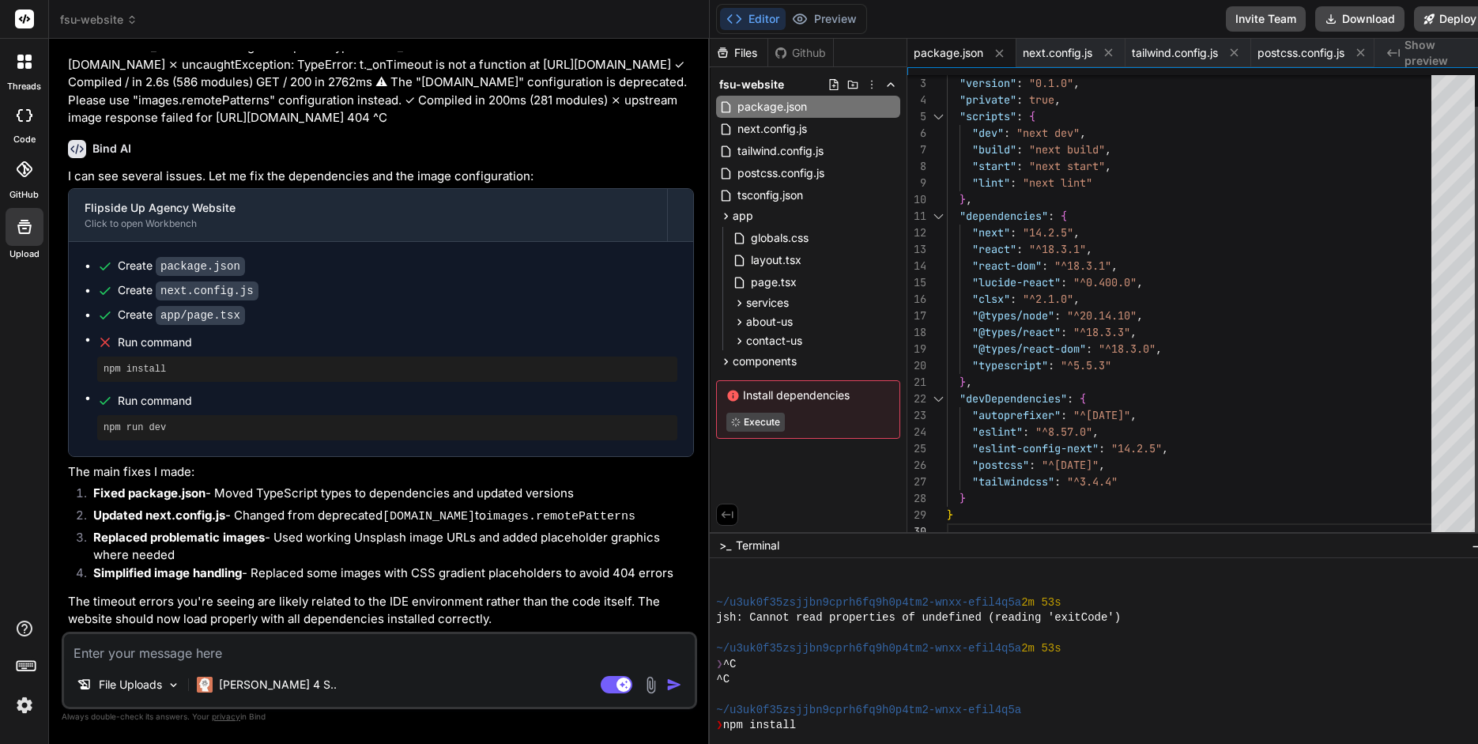
scroll to position [149, 0]
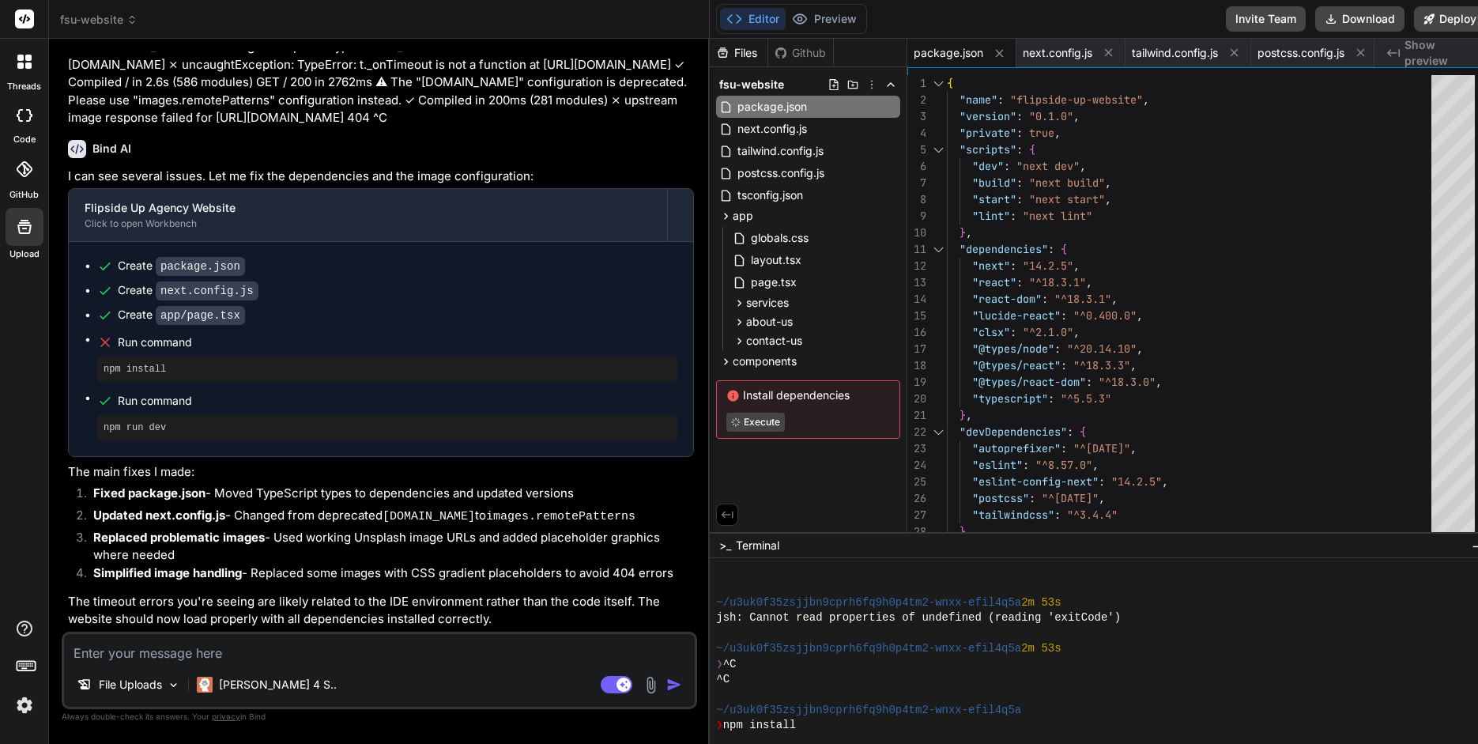
click at [118, 349] on span "Run command" at bounding box center [398, 342] width 560 height 16
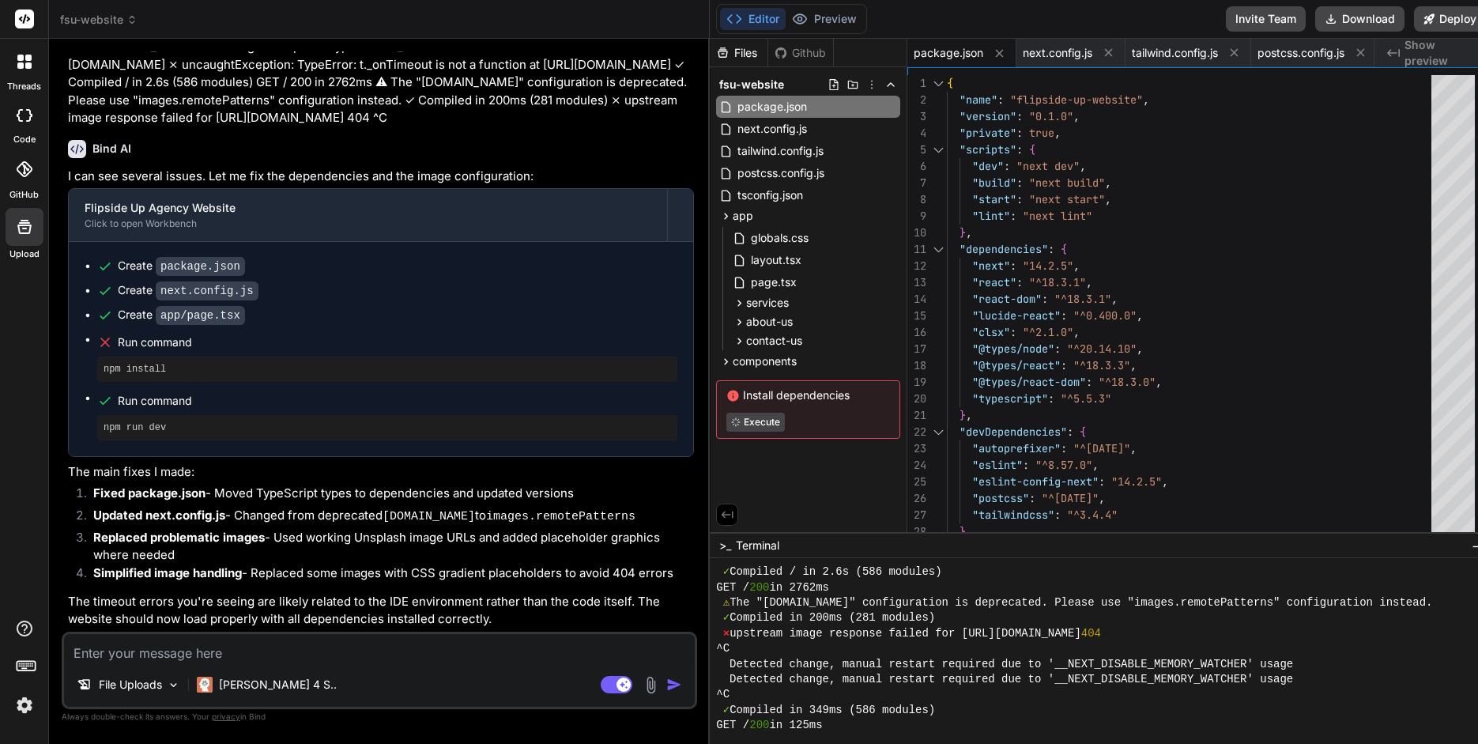
scroll to position [4733, 0]
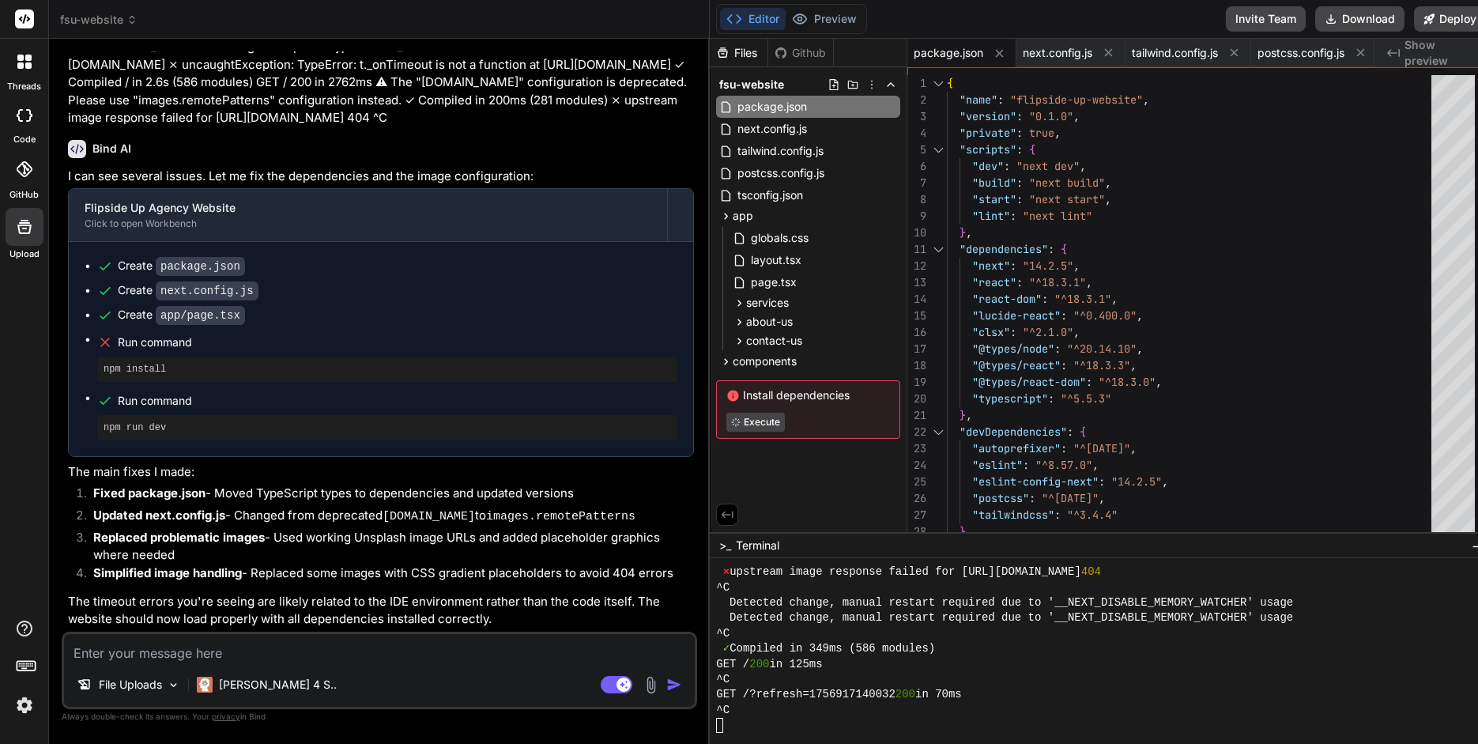
click at [716, 594] on textarea "Terminal input" at bounding box center [719, 725] width 6 height 15
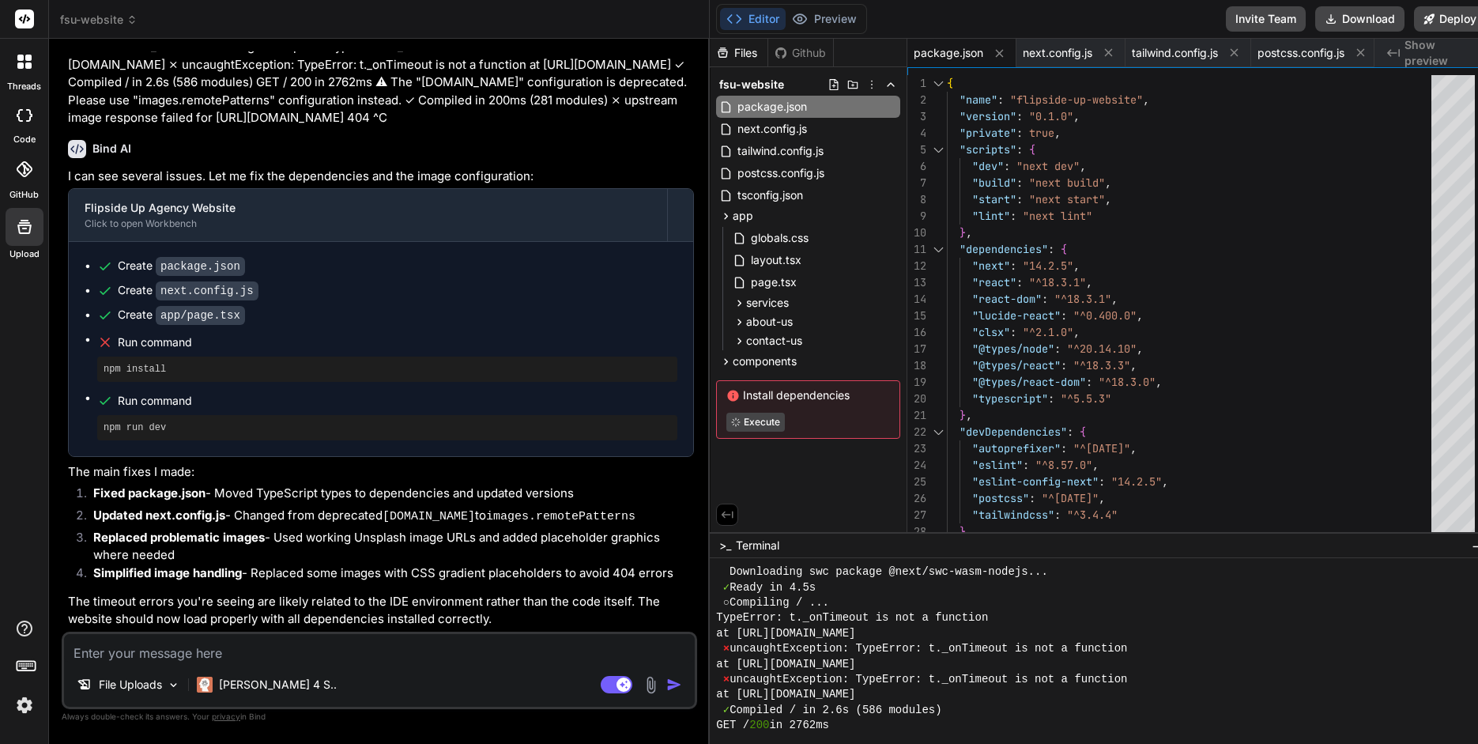
scroll to position [4528, 0]
click at [851, 411] on div "Install dependencies Execute" at bounding box center [808, 409] width 184 height 59
